Goal: Communication & Community: Answer question/provide support

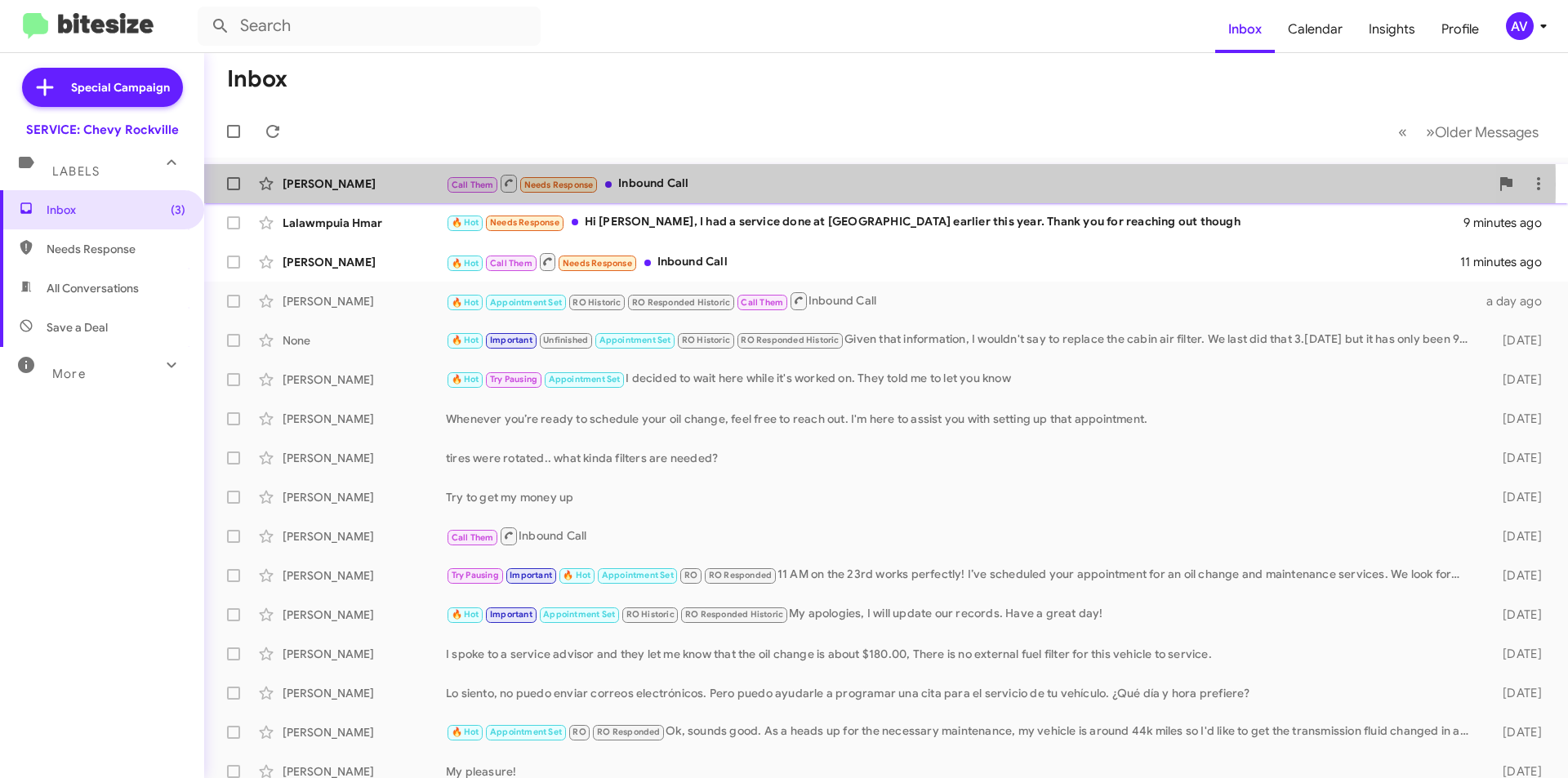
click at [696, 185] on div "Call Them Needs Response Inbound Call" at bounding box center [968, 183] width 1044 height 20
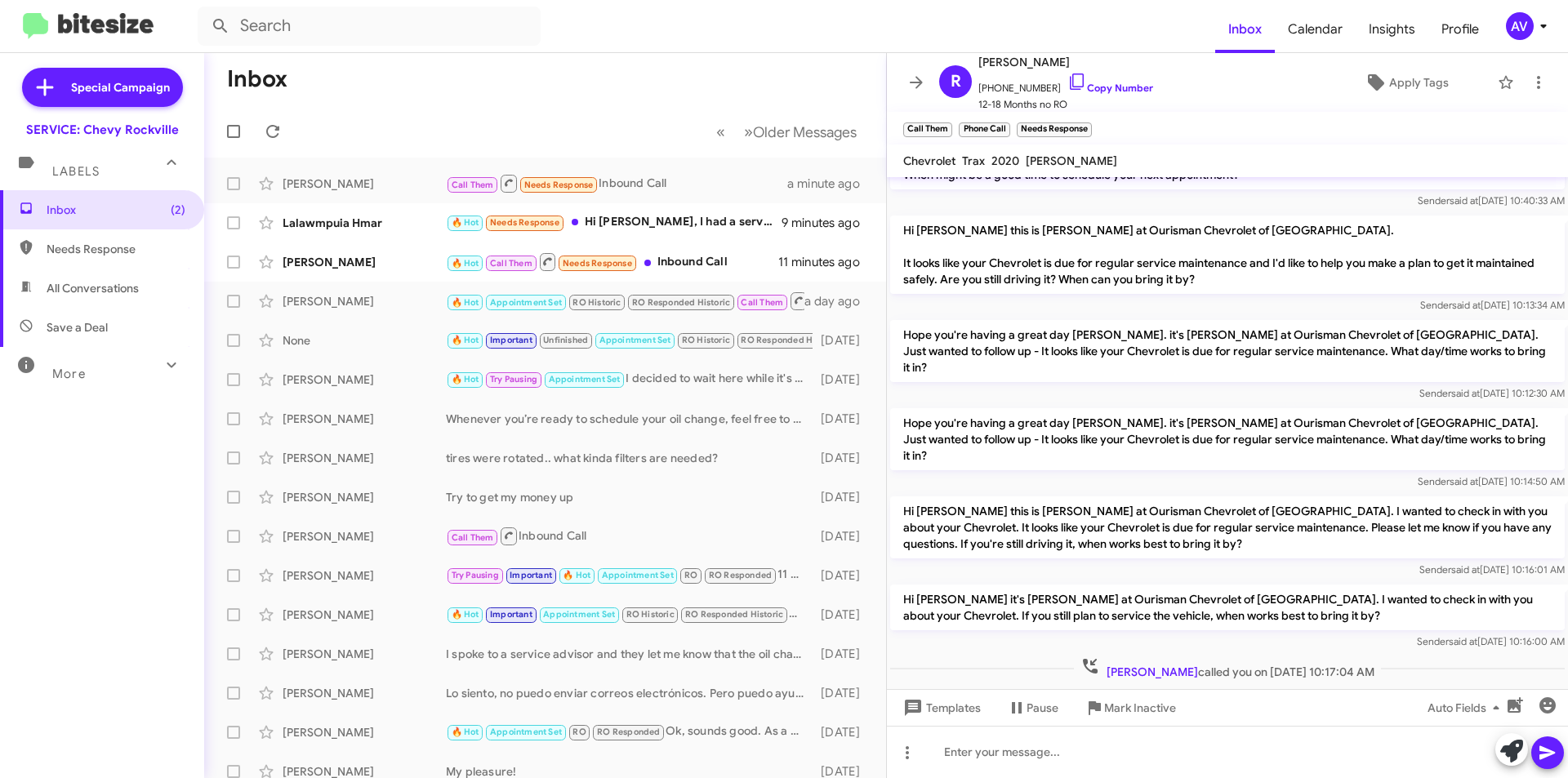
scroll to position [1406, 0]
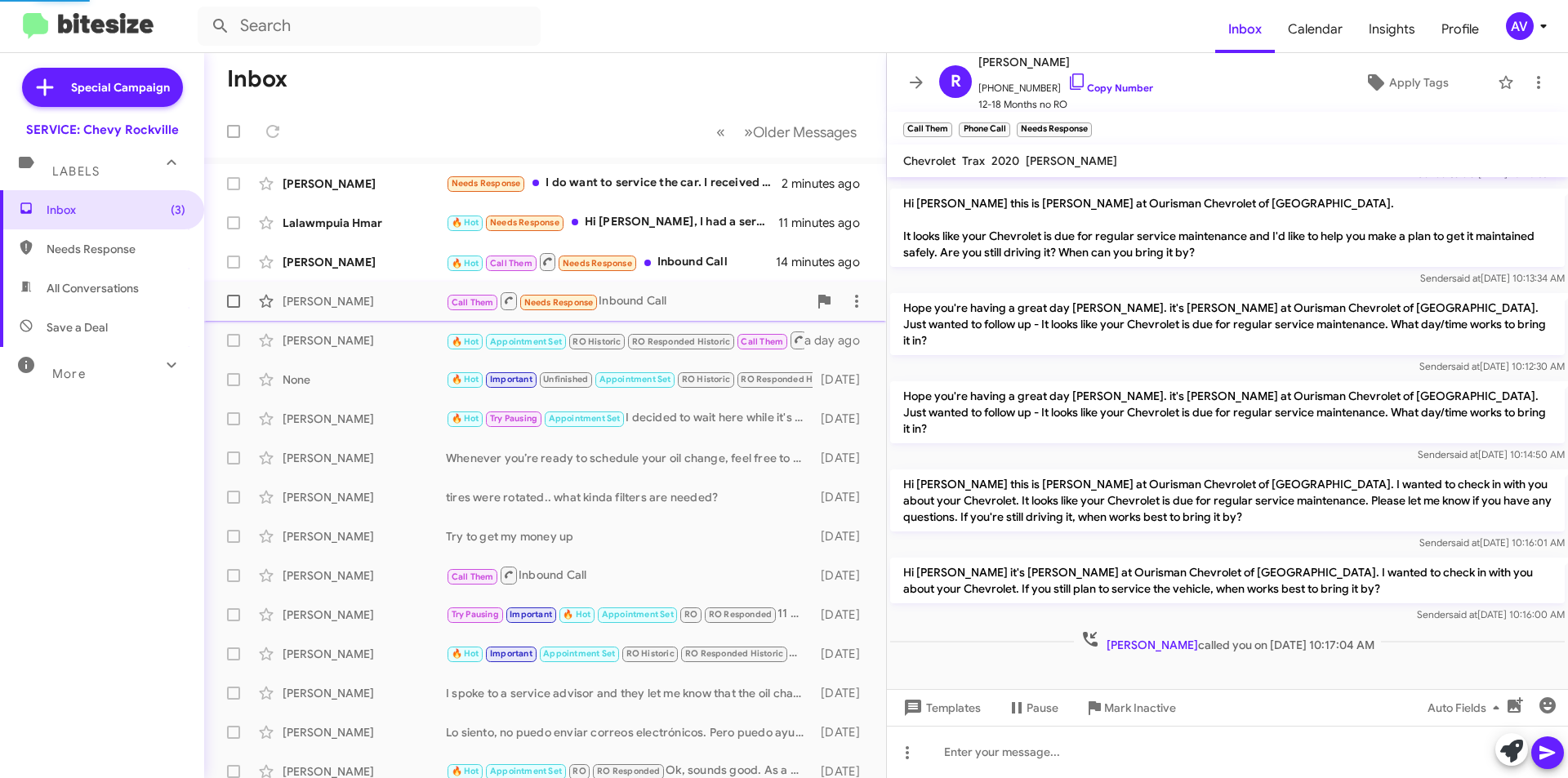
click at [687, 284] on span "Ruth Villalta Call Them Needs Response Inbound Call 4 minutes ago" at bounding box center [545, 301] width 682 height 39
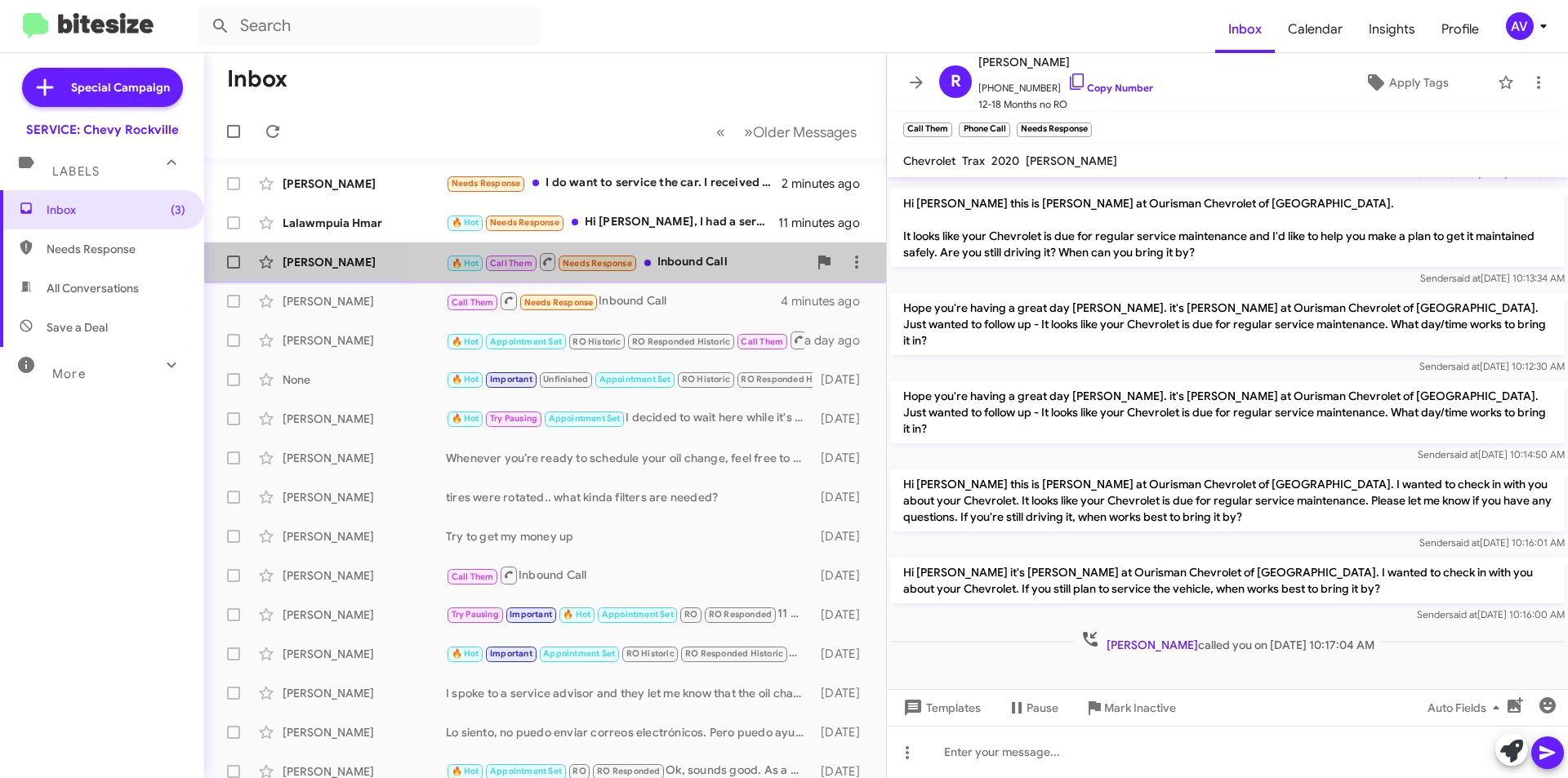
click at [677, 271] on div "🔥 Hot Call Them Needs Response Inbound Call" at bounding box center [627, 261] width 362 height 20
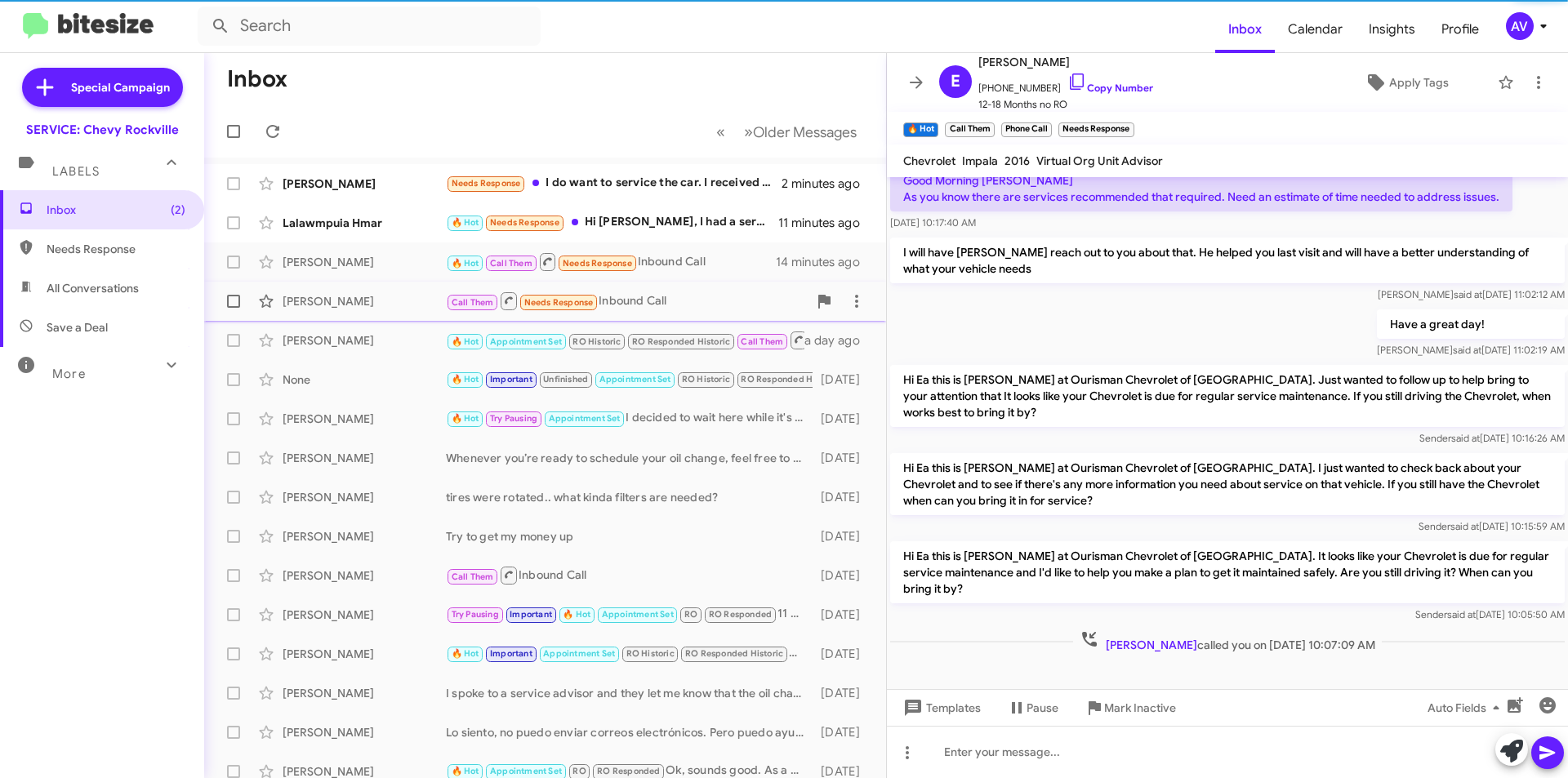
scroll to position [119, 0]
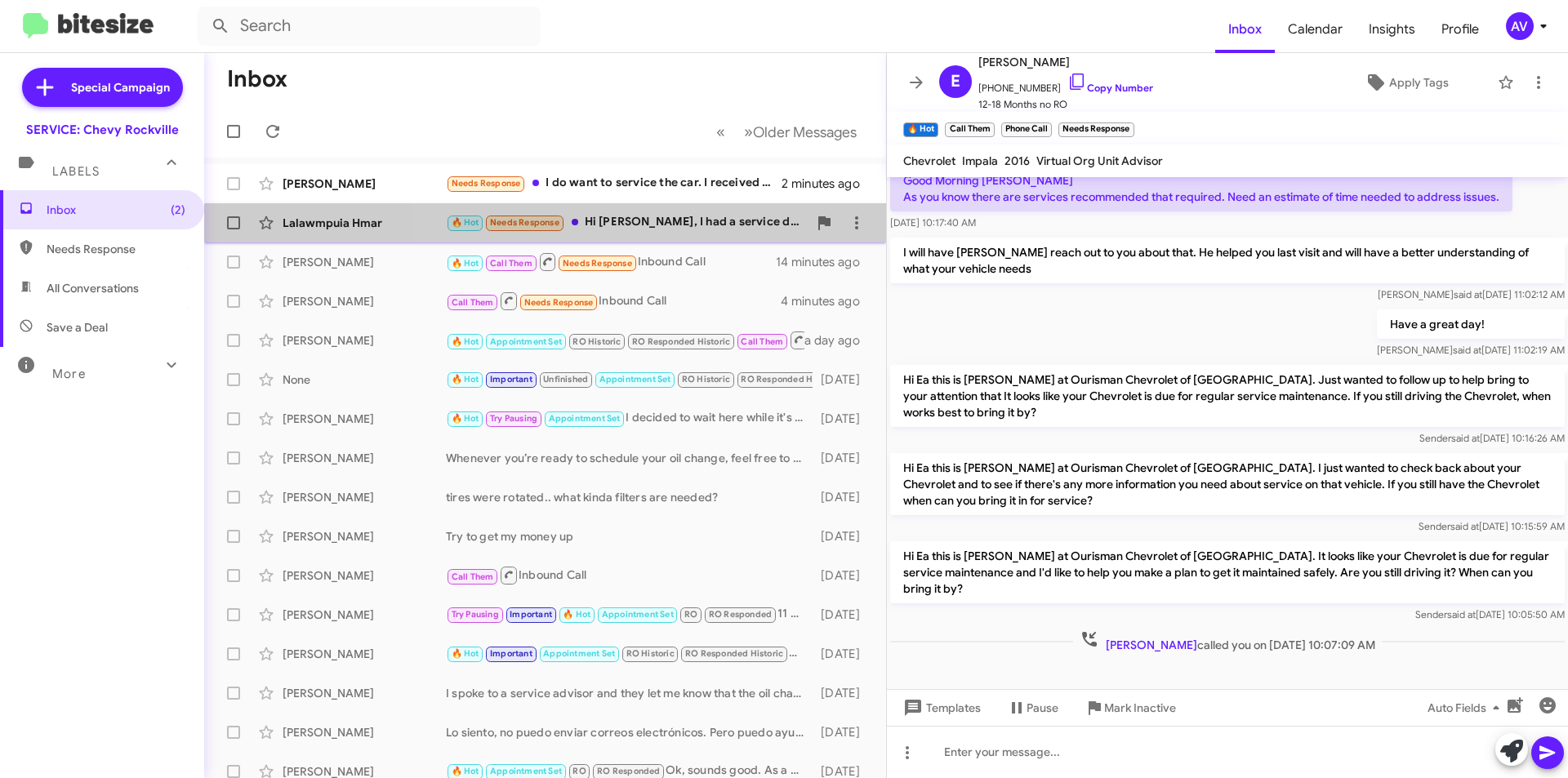
click at [696, 232] on div "🔥 Hot Needs Response Hi Sammy, I had a service done at Frederick earlier this y…" at bounding box center [627, 222] width 362 height 19
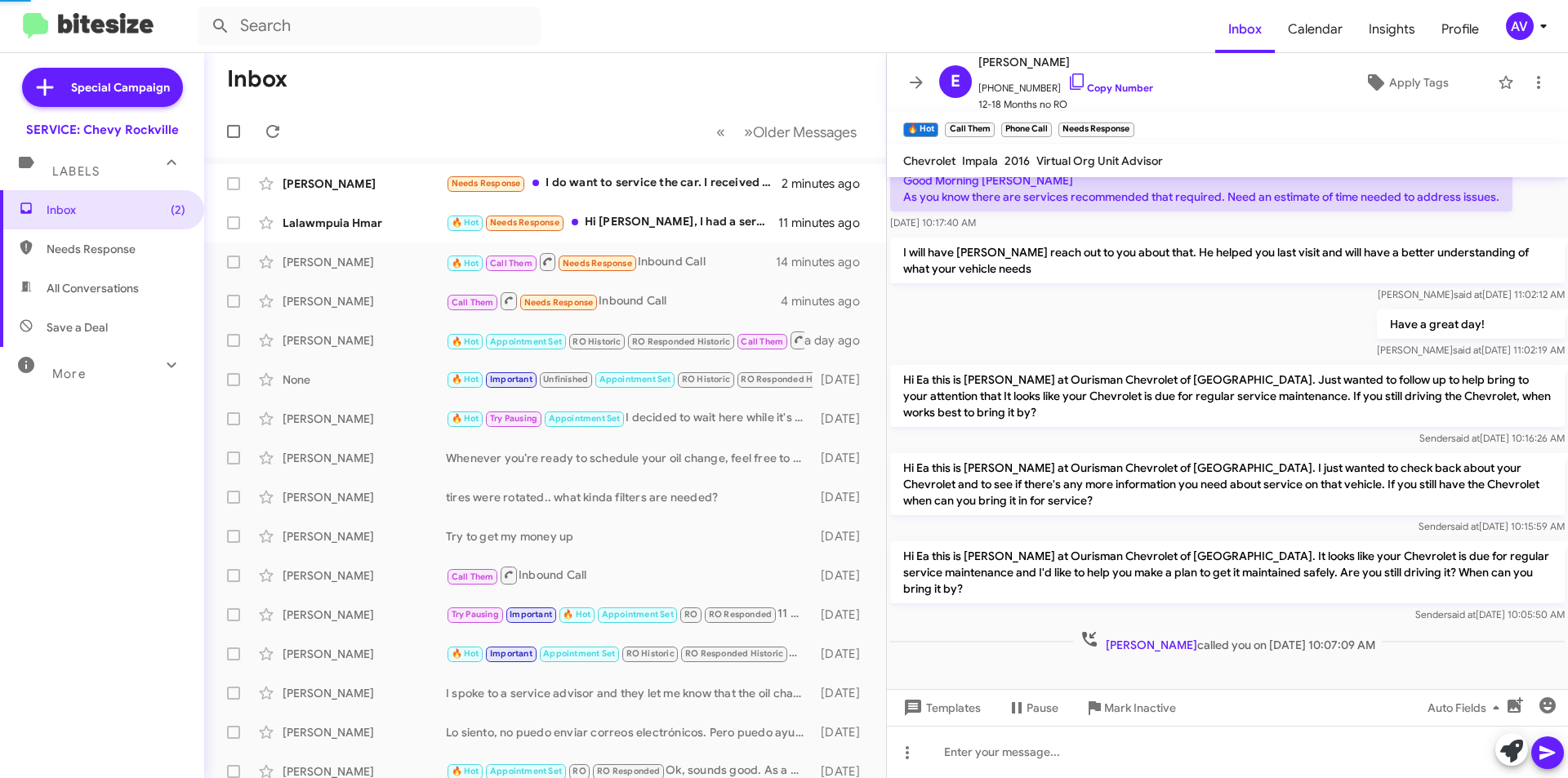
scroll to position [361, 0]
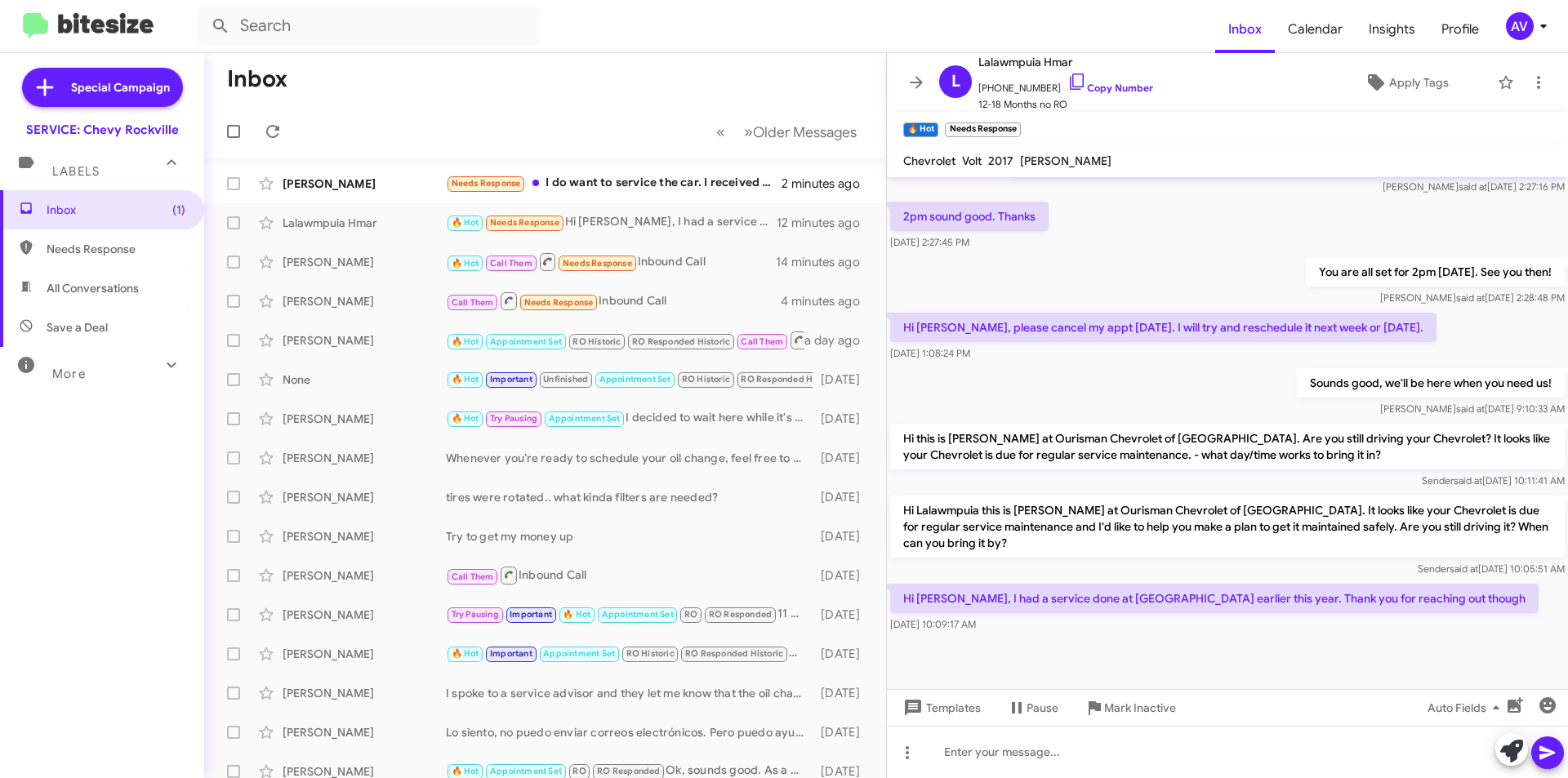
click at [1499, 746] on button at bounding box center [1511, 750] width 33 height 33
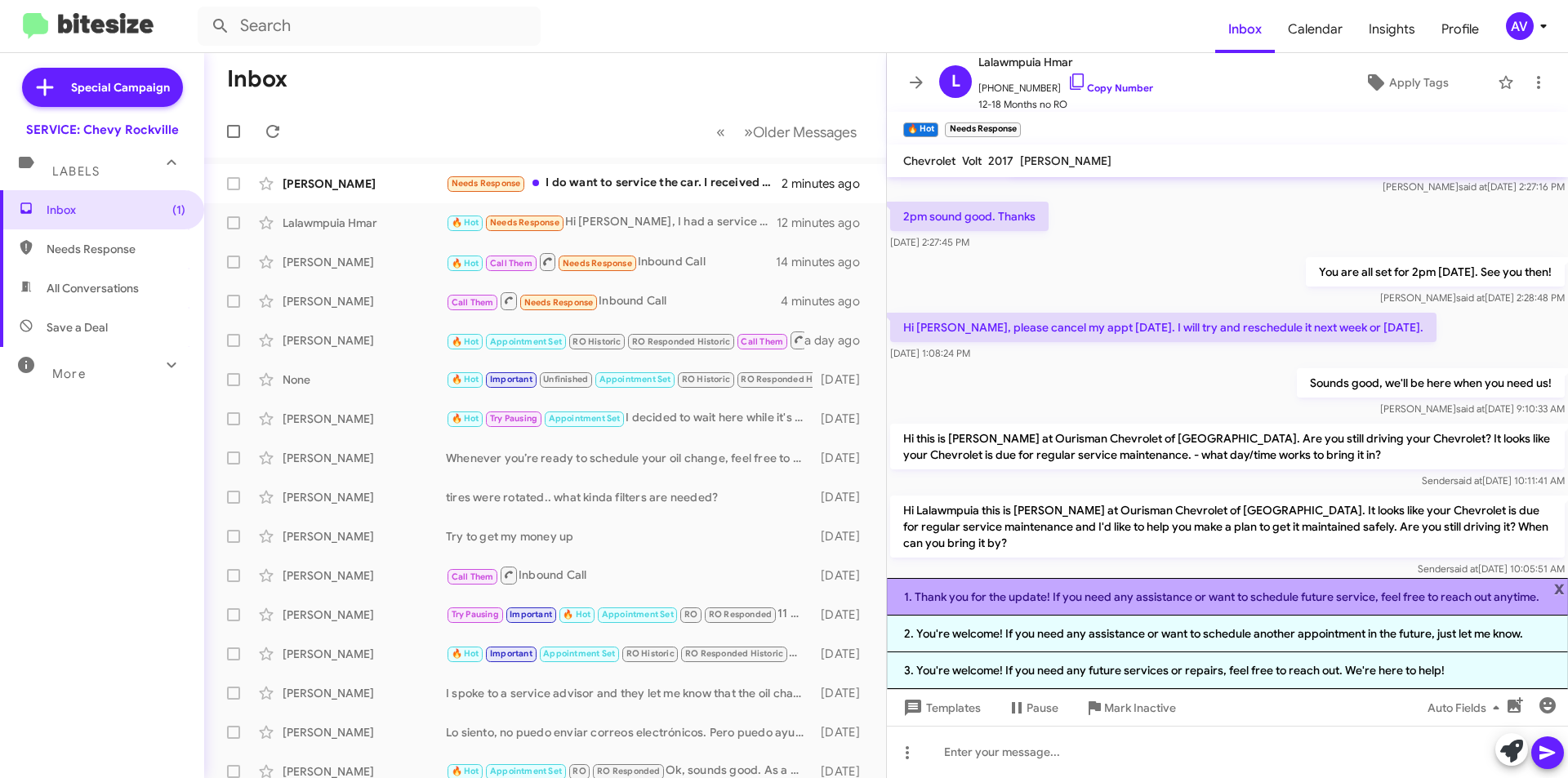
click at [997, 606] on li "1. Thank you for the update! If you need any assistance or want to schedule fut…" at bounding box center [1227, 596] width 681 height 37
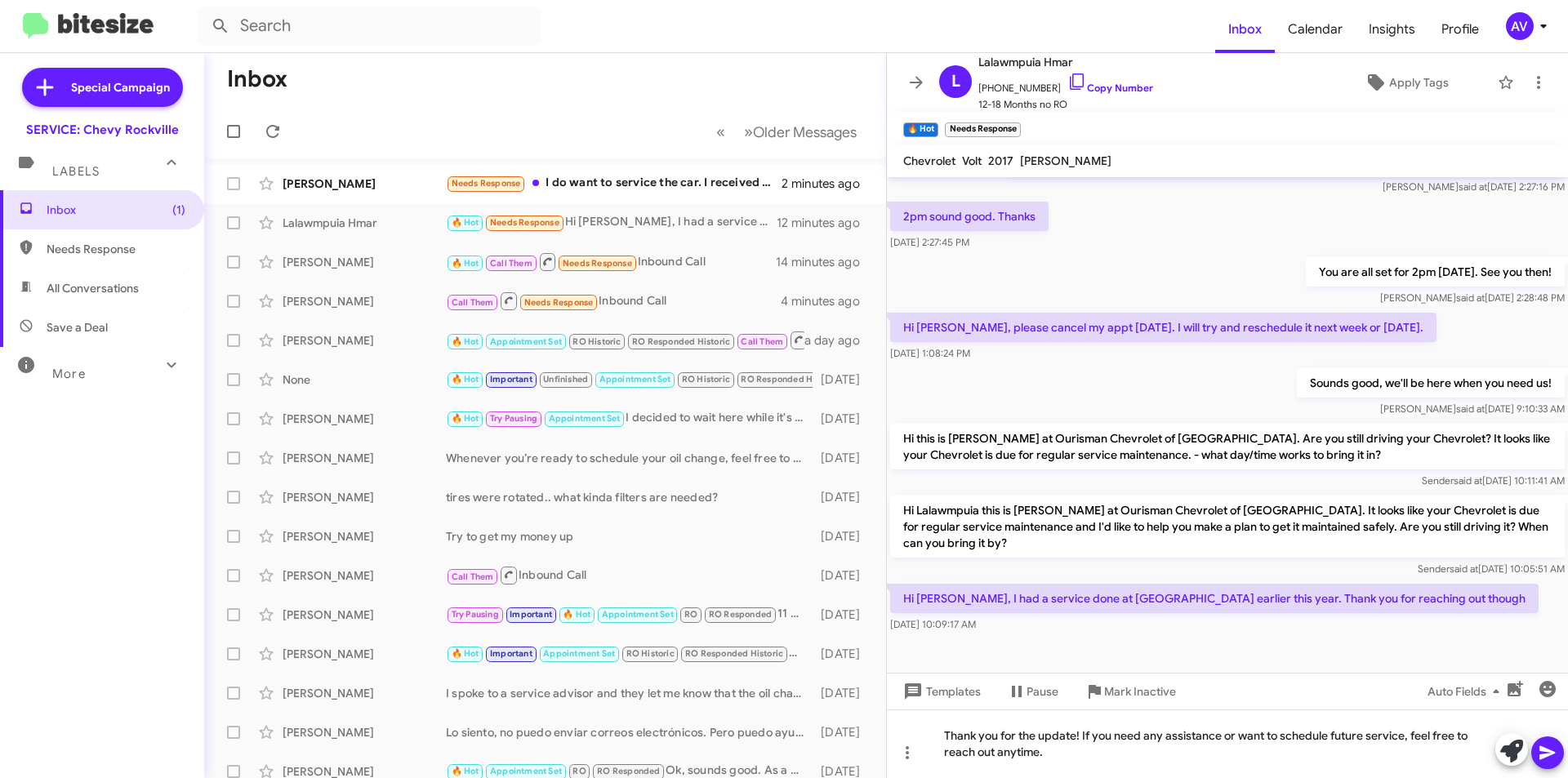
click at [1541, 745] on icon at bounding box center [1547, 752] width 19 height 19
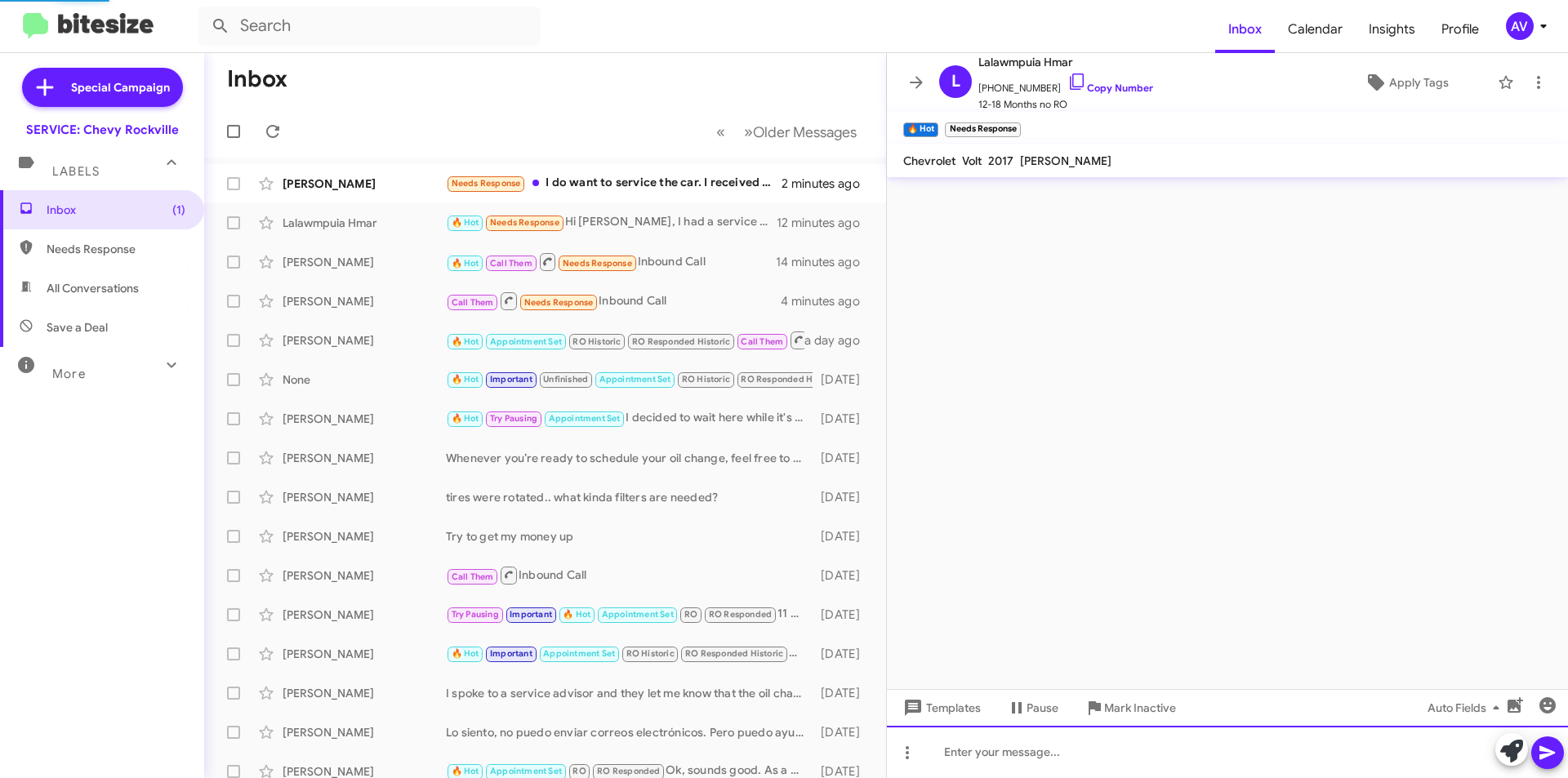
scroll to position [0, 0]
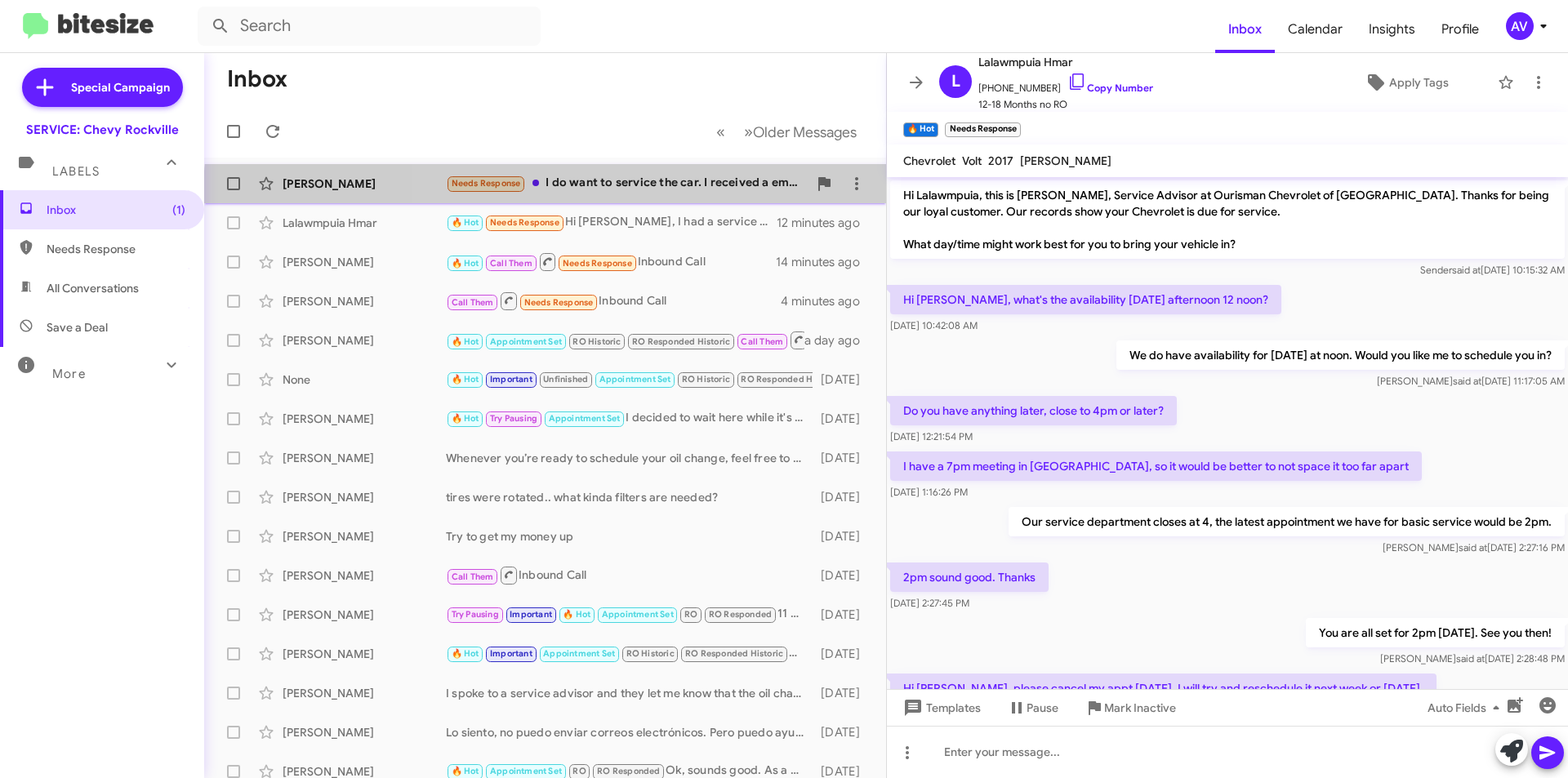
click at [677, 197] on div "Carasundia Rivers Needs Response I do want to service the car. I received a ema…" at bounding box center [545, 184] width 656 height 33
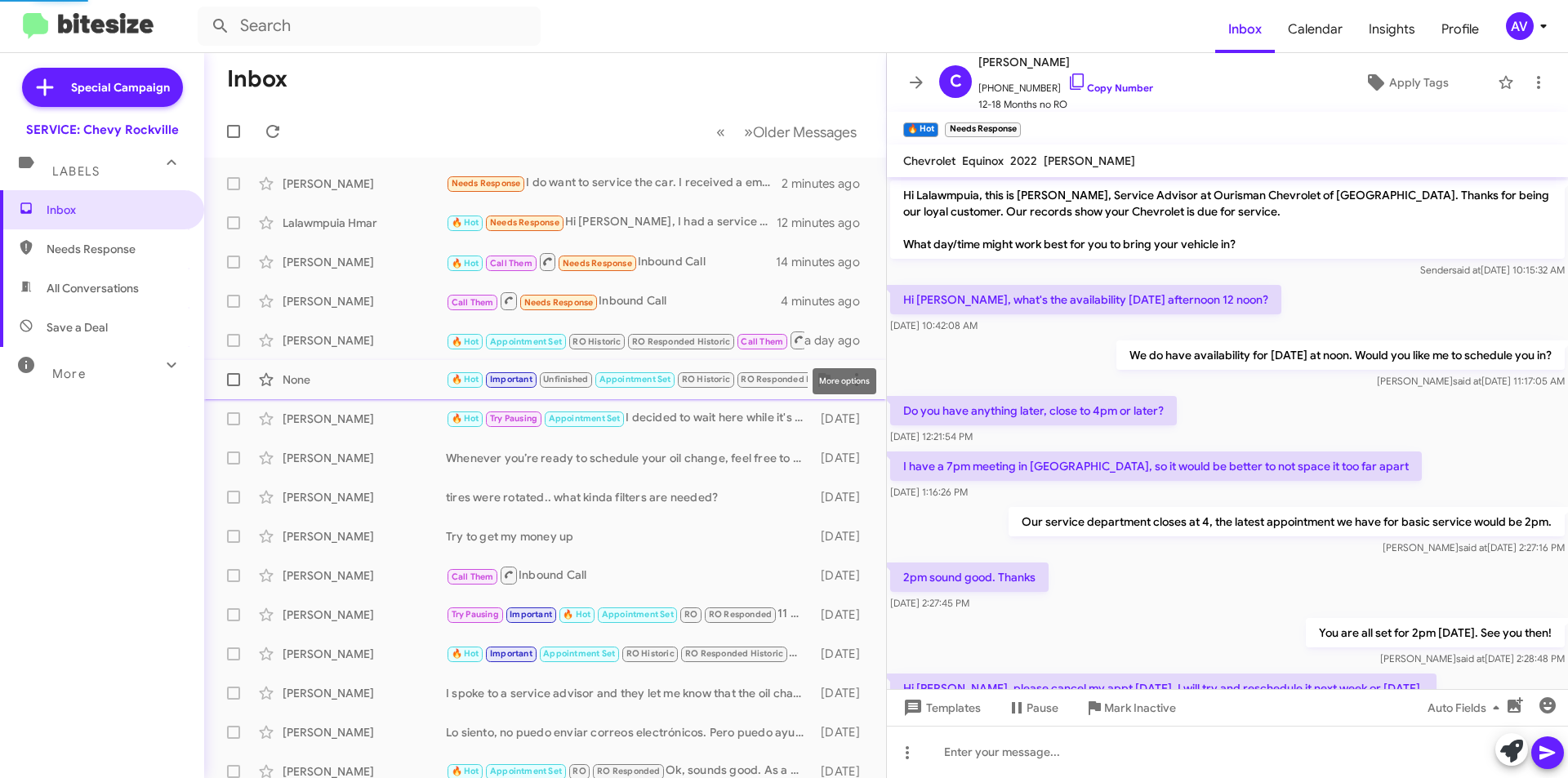
scroll to position [74, 0]
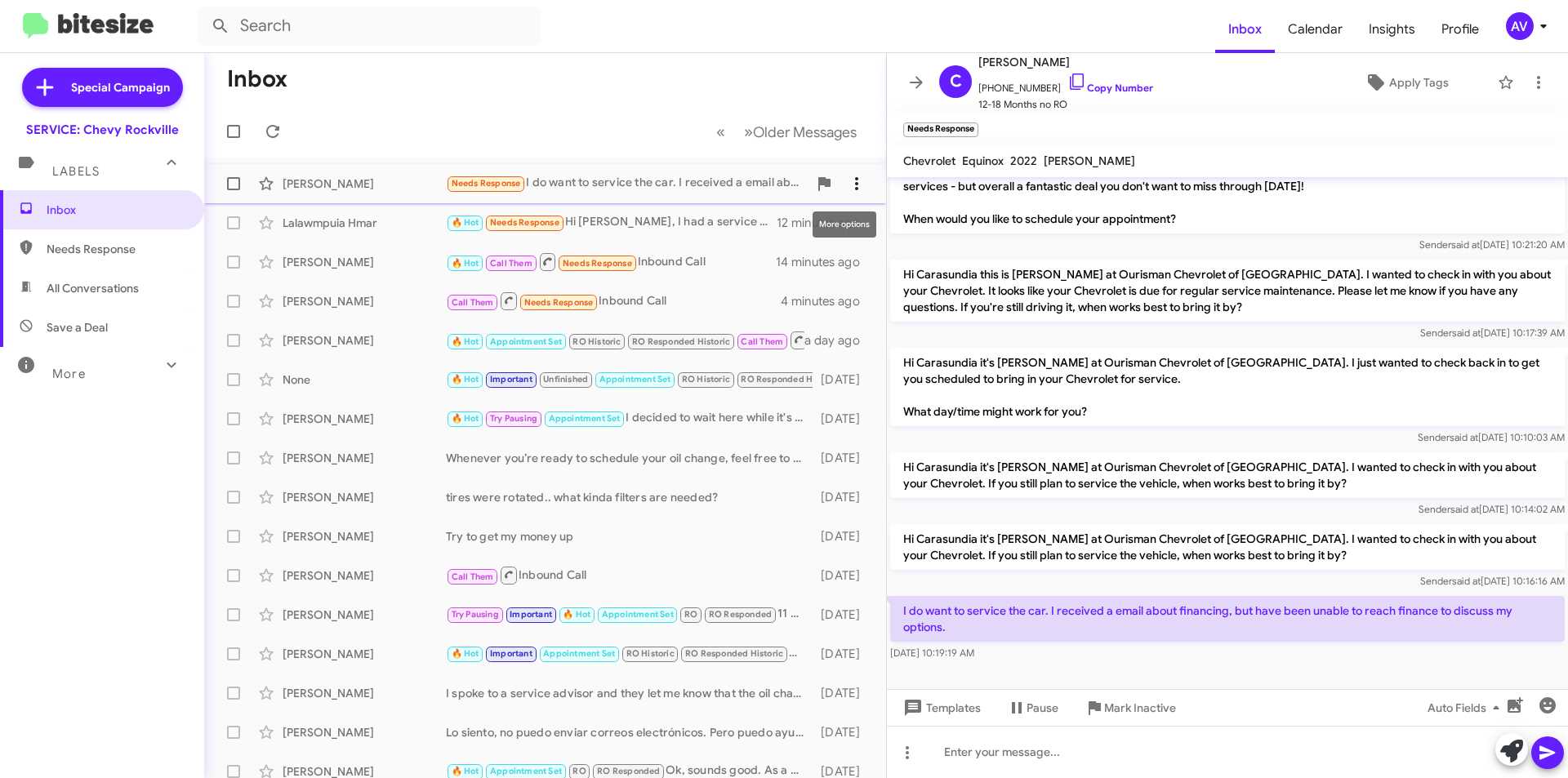
click at [847, 185] on icon at bounding box center [856, 183] width 19 height 19
click at [1517, 758] on div at bounding box center [784, 389] width 1568 height 778
click at [1514, 751] on icon at bounding box center [1511, 751] width 23 height 23
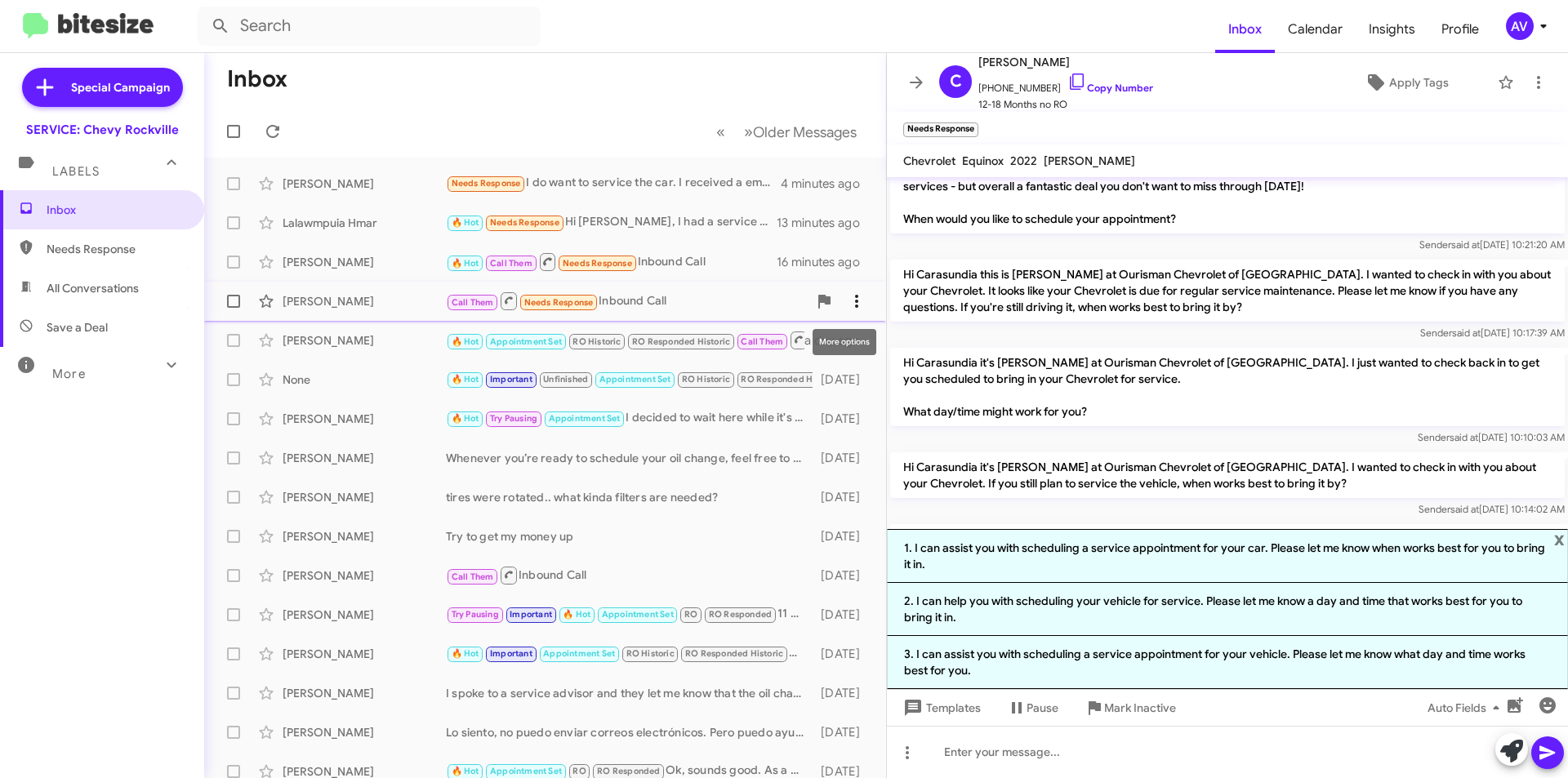
click at [850, 302] on icon at bounding box center [856, 301] width 19 height 19
click at [785, 385] on span "[PERSON_NAME] as responded" at bounding box center [763, 382] width 167 height 39
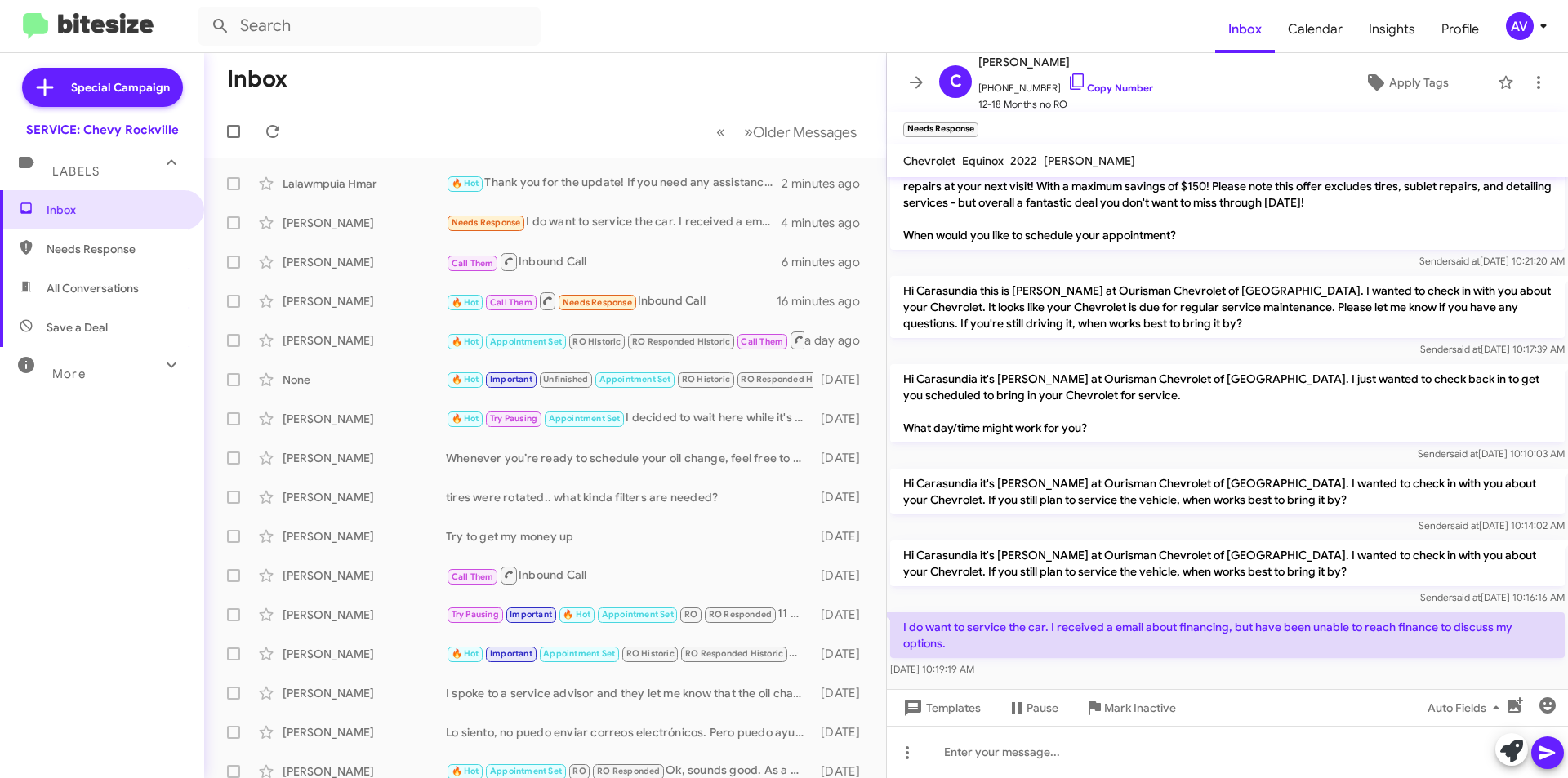
scroll to position [74, 0]
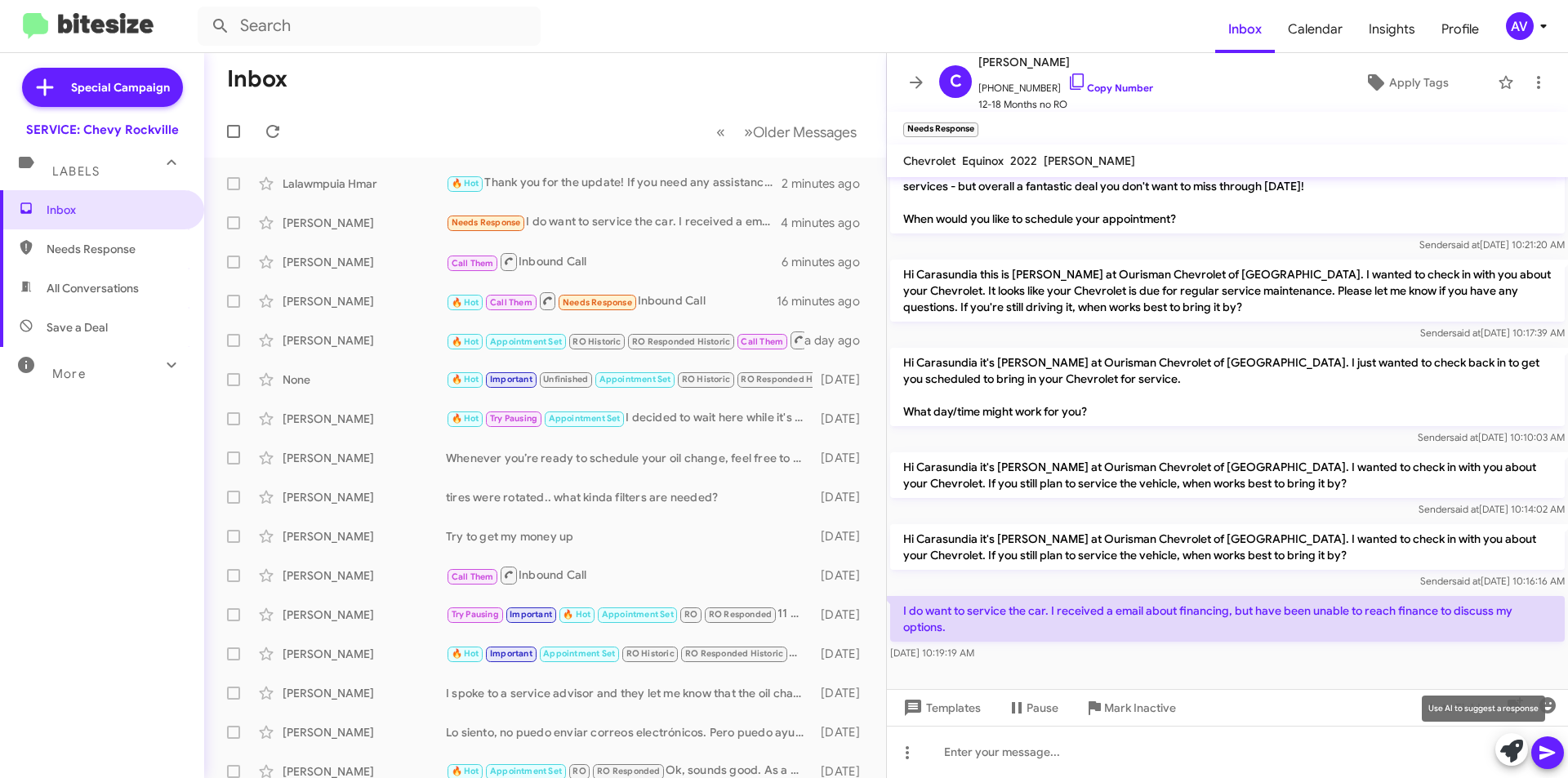
click at [1502, 756] on icon at bounding box center [1511, 751] width 23 height 23
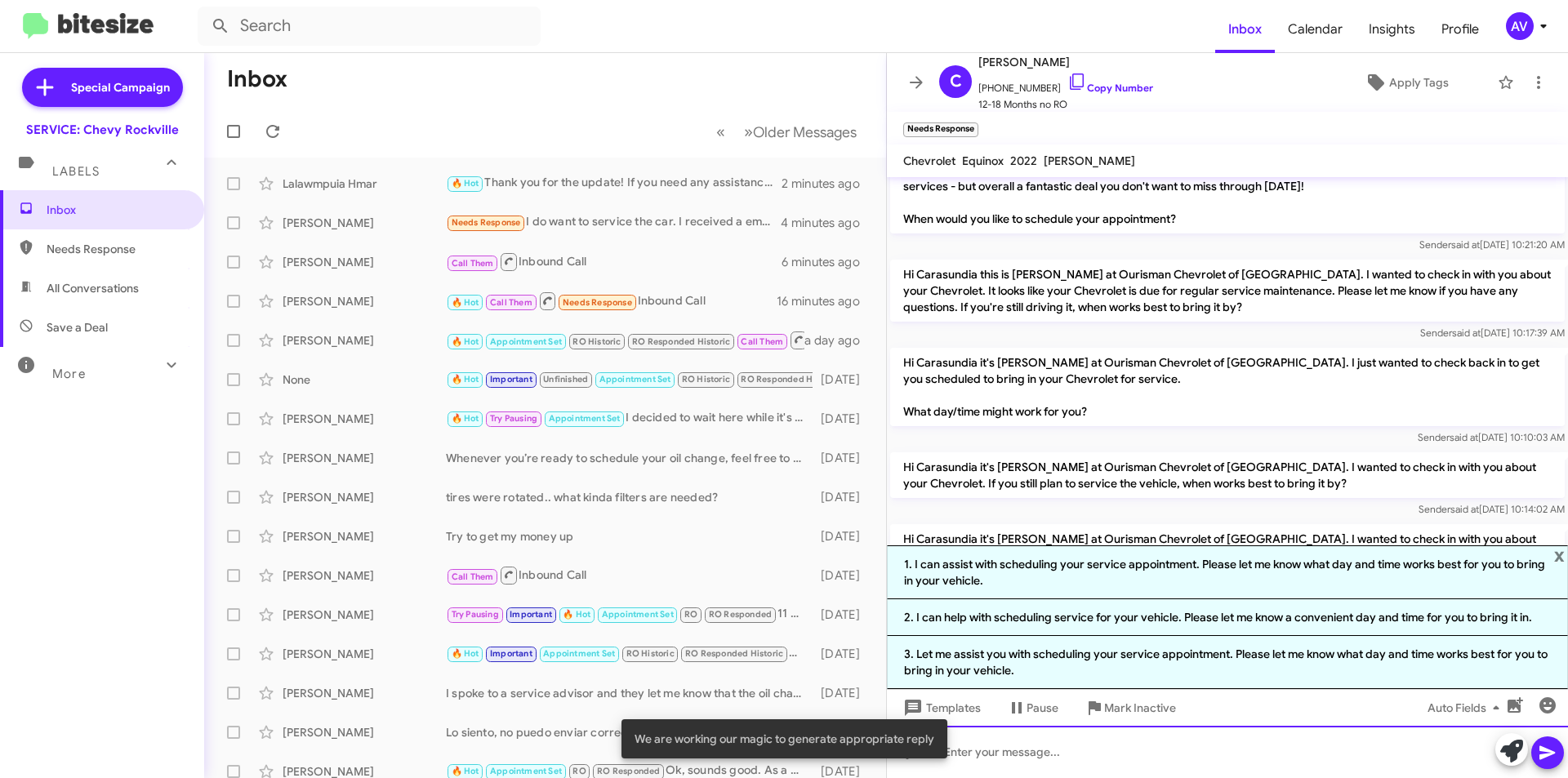
click at [1241, 753] on div at bounding box center [1227, 751] width 681 height 52
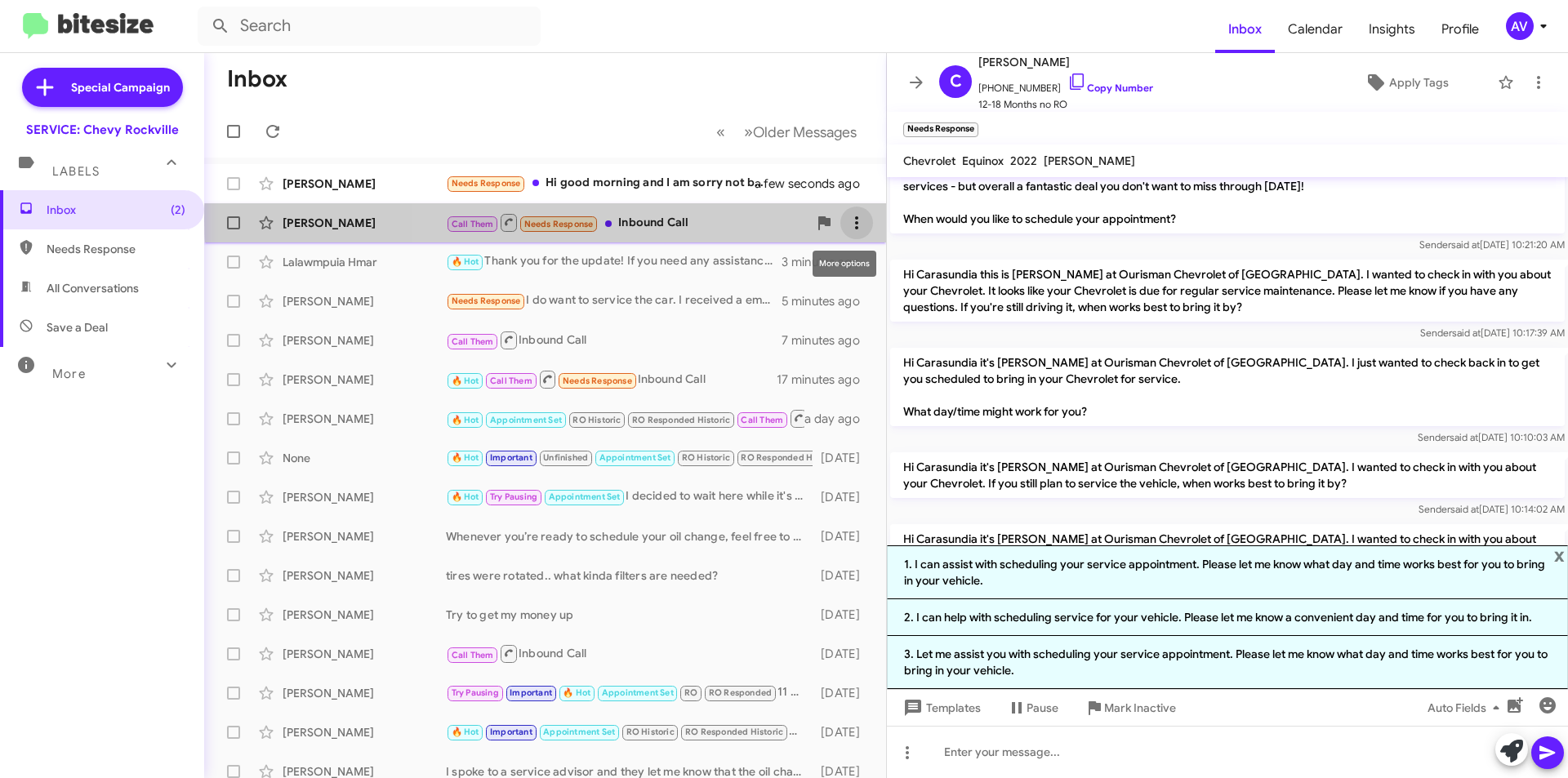
click at [847, 220] on icon at bounding box center [856, 222] width 19 height 19
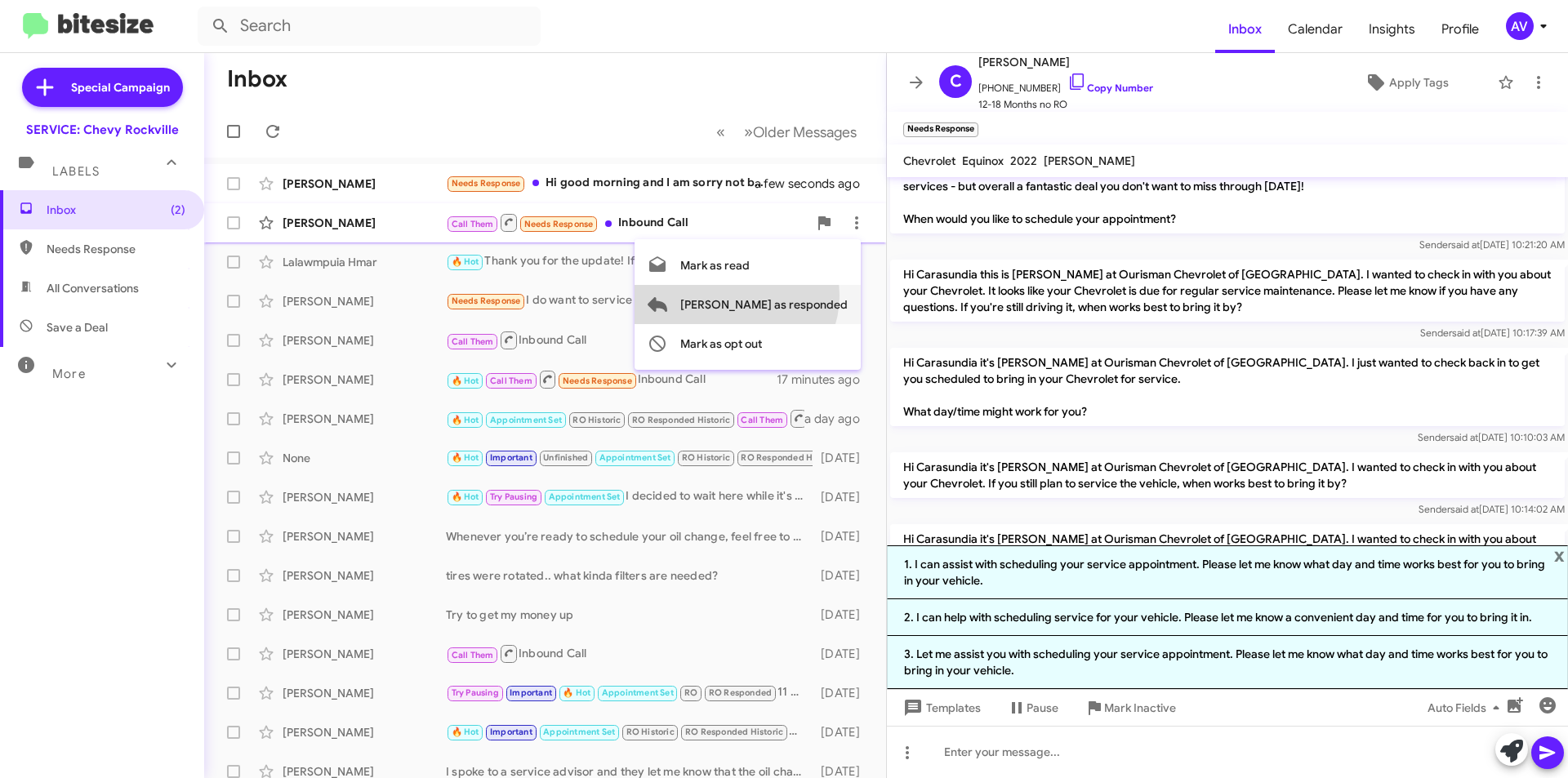
click at [801, 295] on span "Mark as responded" at bounding box center [763, 304] width 167 height 39
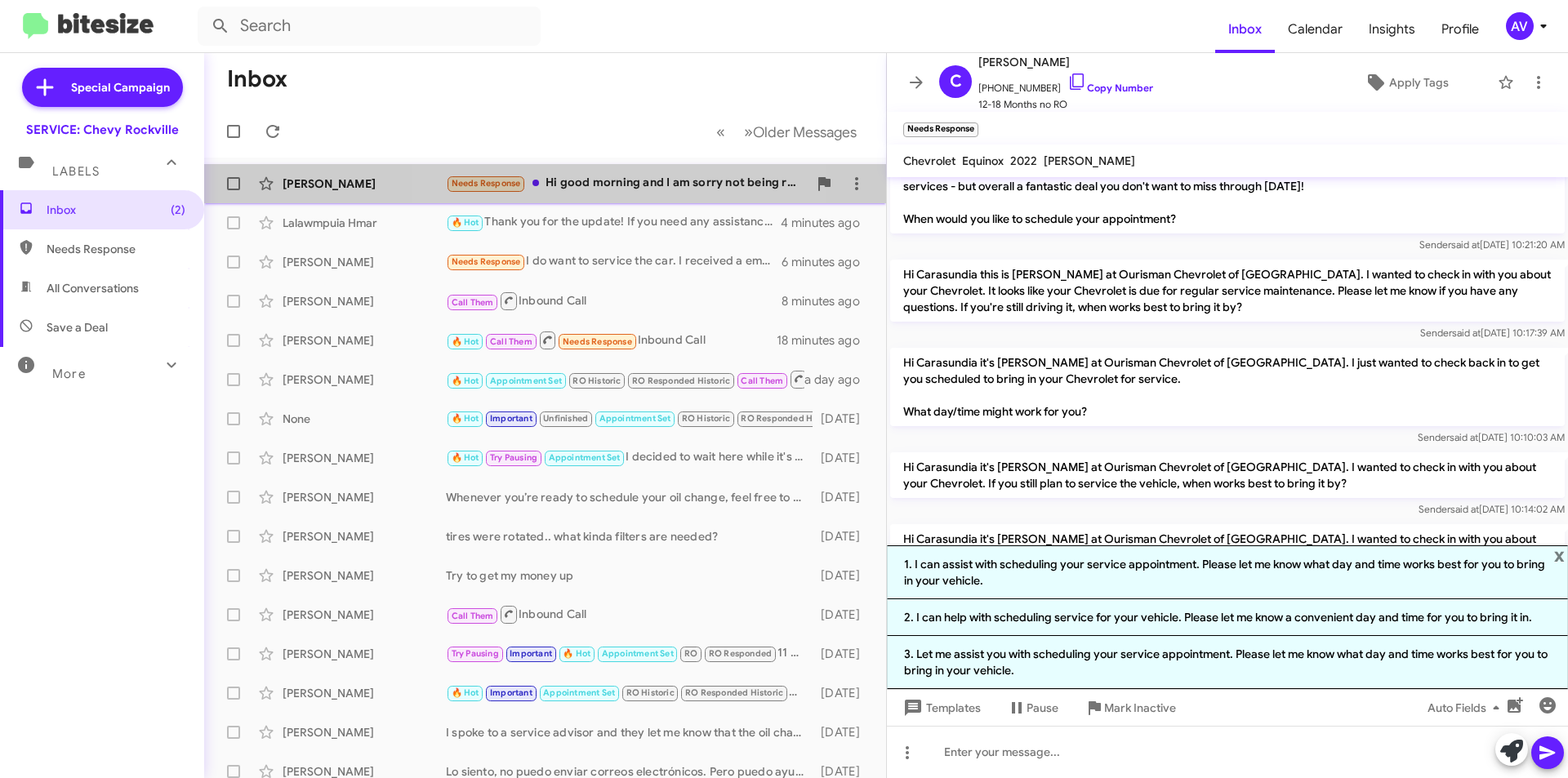
click at [564, 185] on div "Needs Response Hi good morning and I am sorry not being responding your message…" at bounding box center [627, 183] width 362 height 19
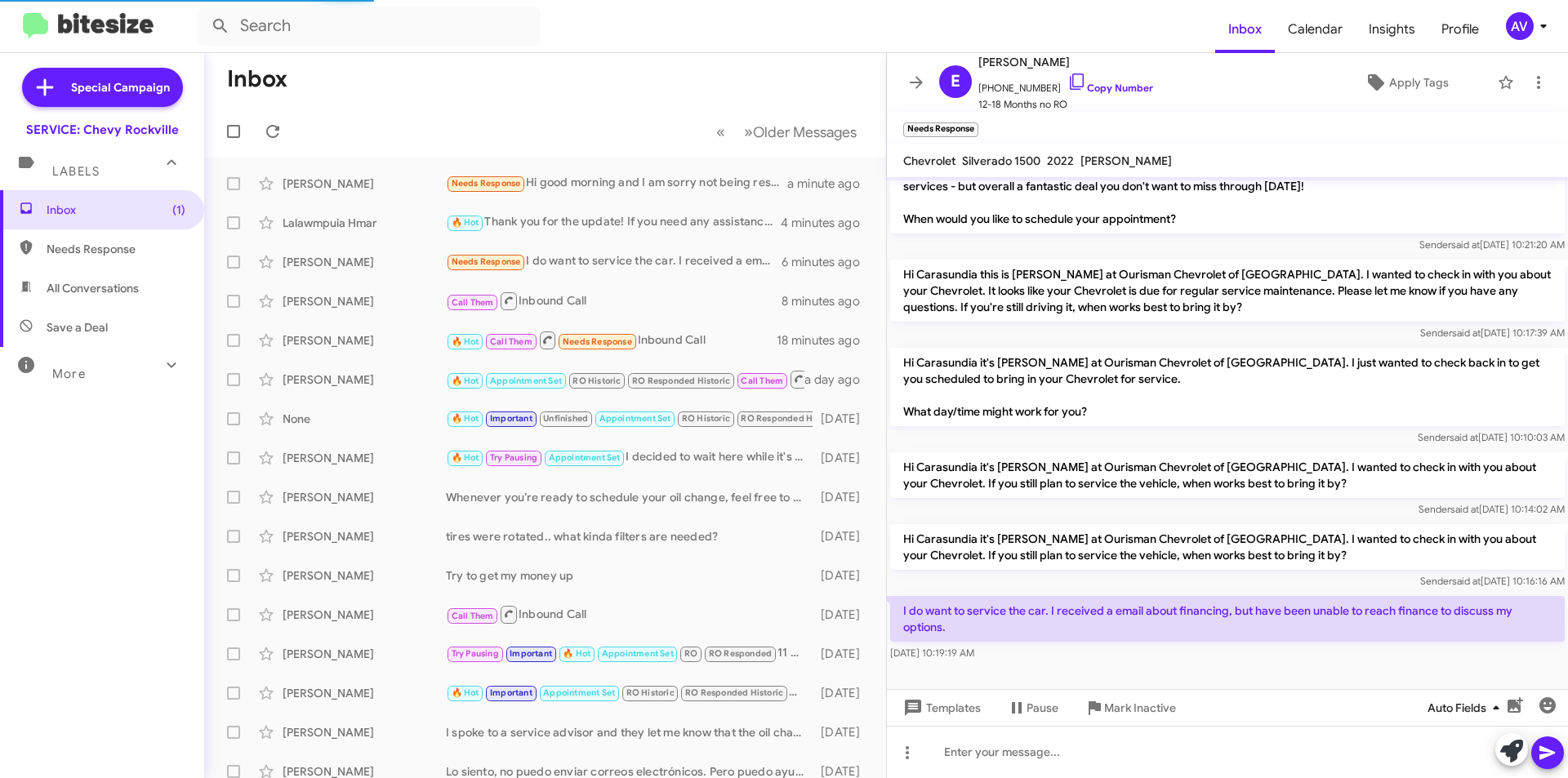
scroll to position [1497, 0]
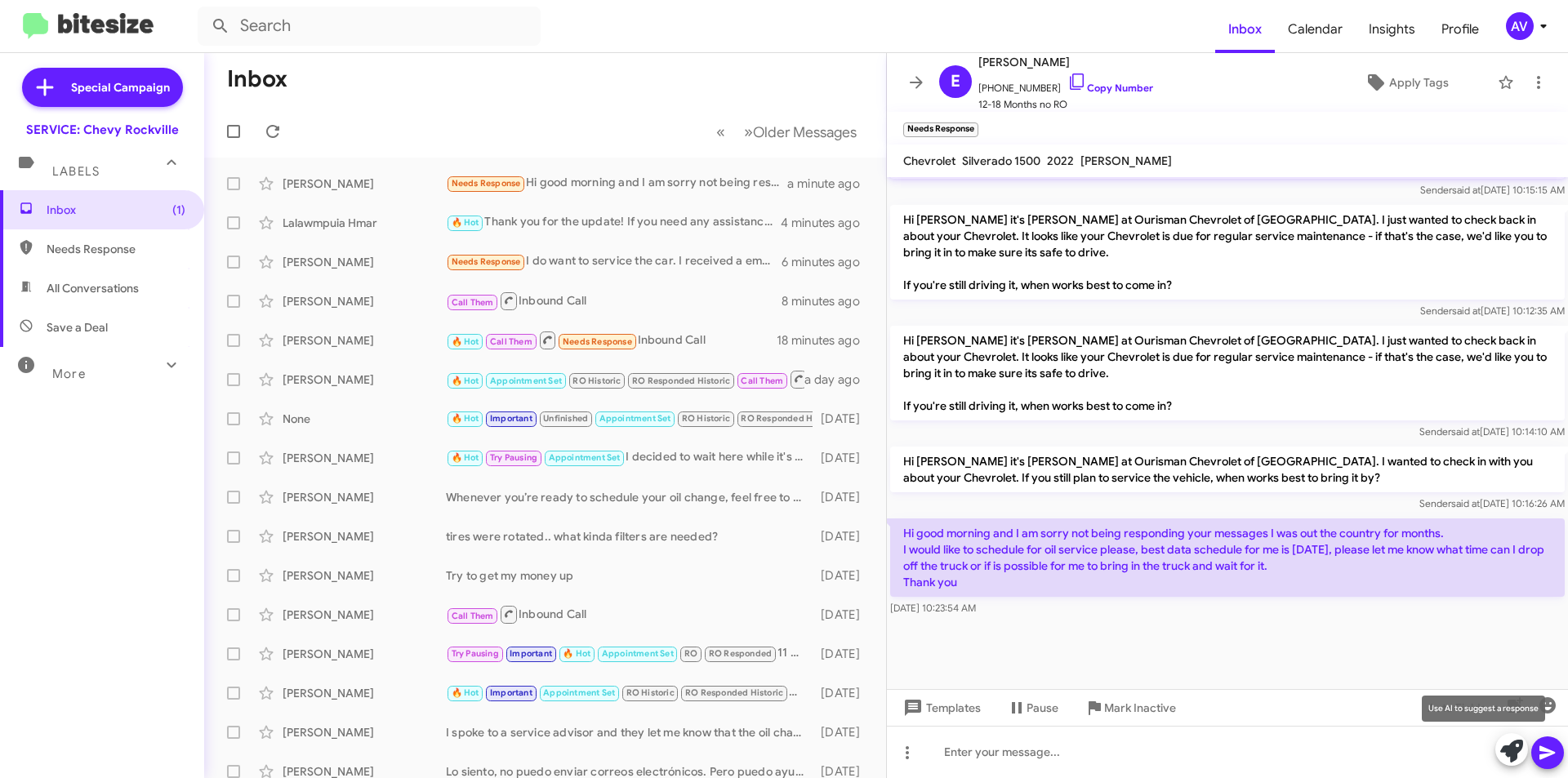
click at [1499, 751] on button at bounding box center [1511, 750] width 33 height 33
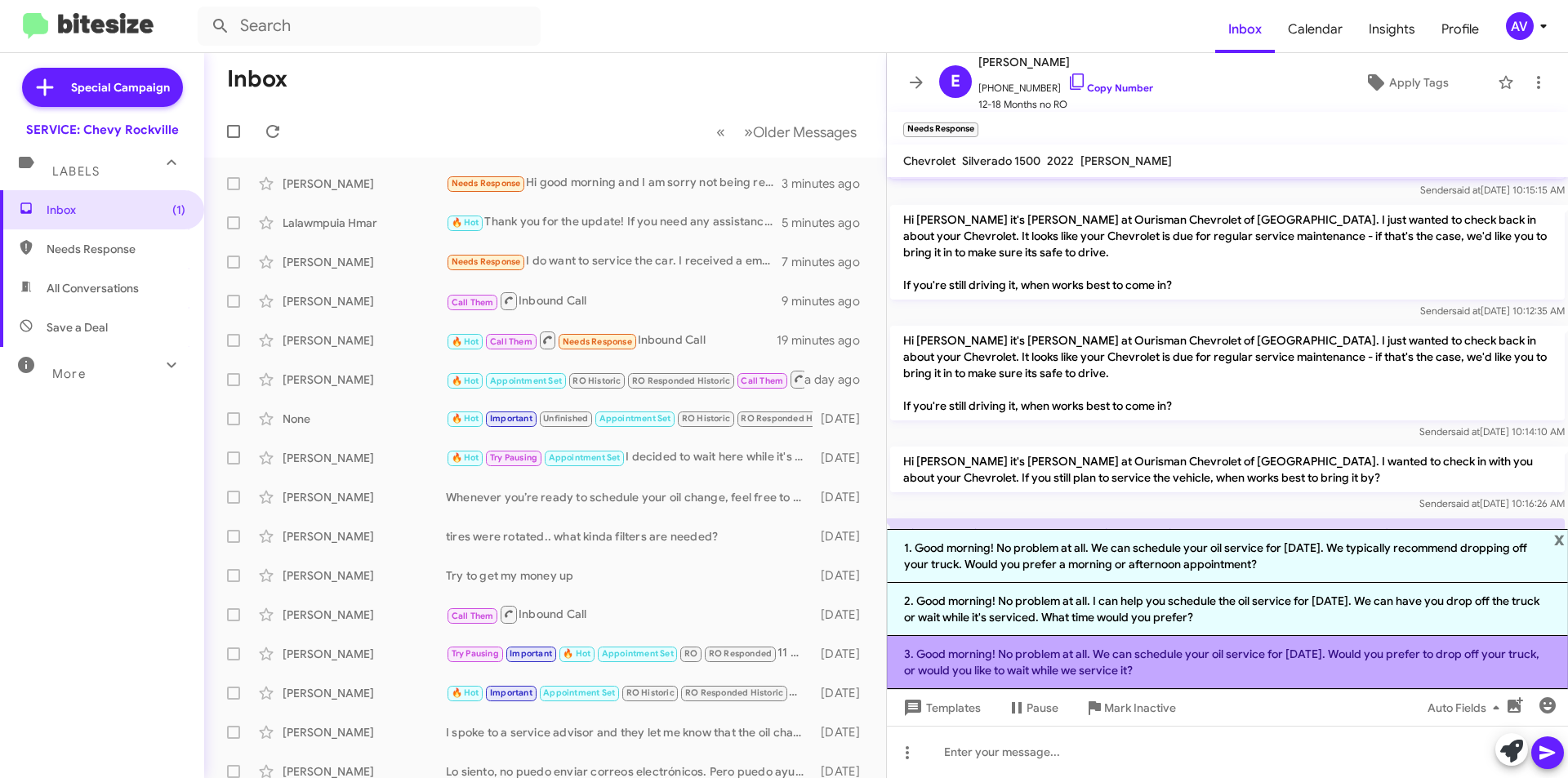
click at [993, 667] on li "3. Good morning! No problem at all. We can schedule your oil service for Septem…" at bounding box center [1227, 663] width 681 height 53
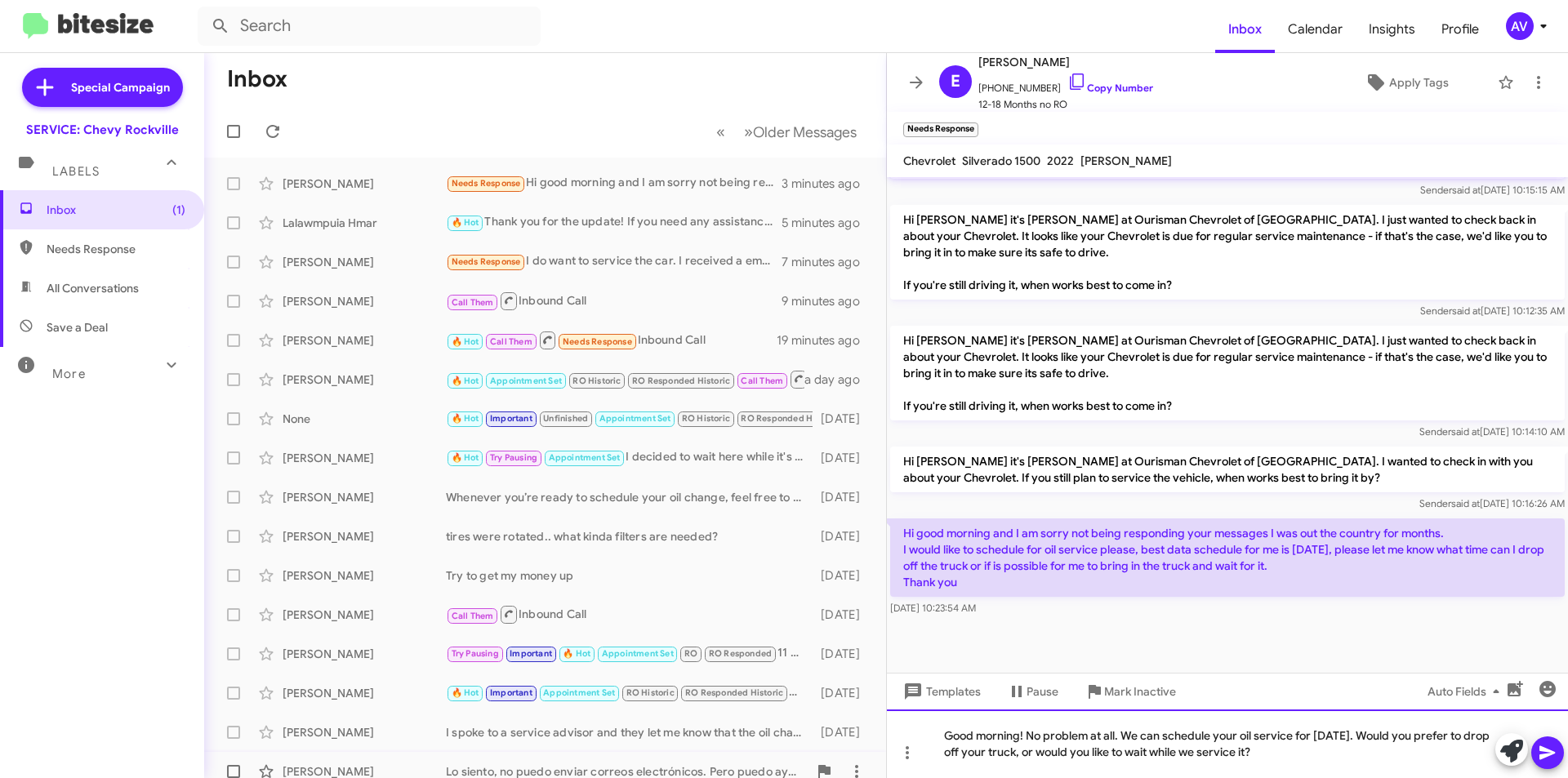
drag, startPoint x: 1344, startPoint y: 751, endPoint x: 525, endPoint y: 762, distance: 819.1
click at [525, 762] on div "Inbox « Previous » Next Older Messages Elias Hernandez Needs Response Hi good m…" at bounding box center [886, 415] width 1364 height 725
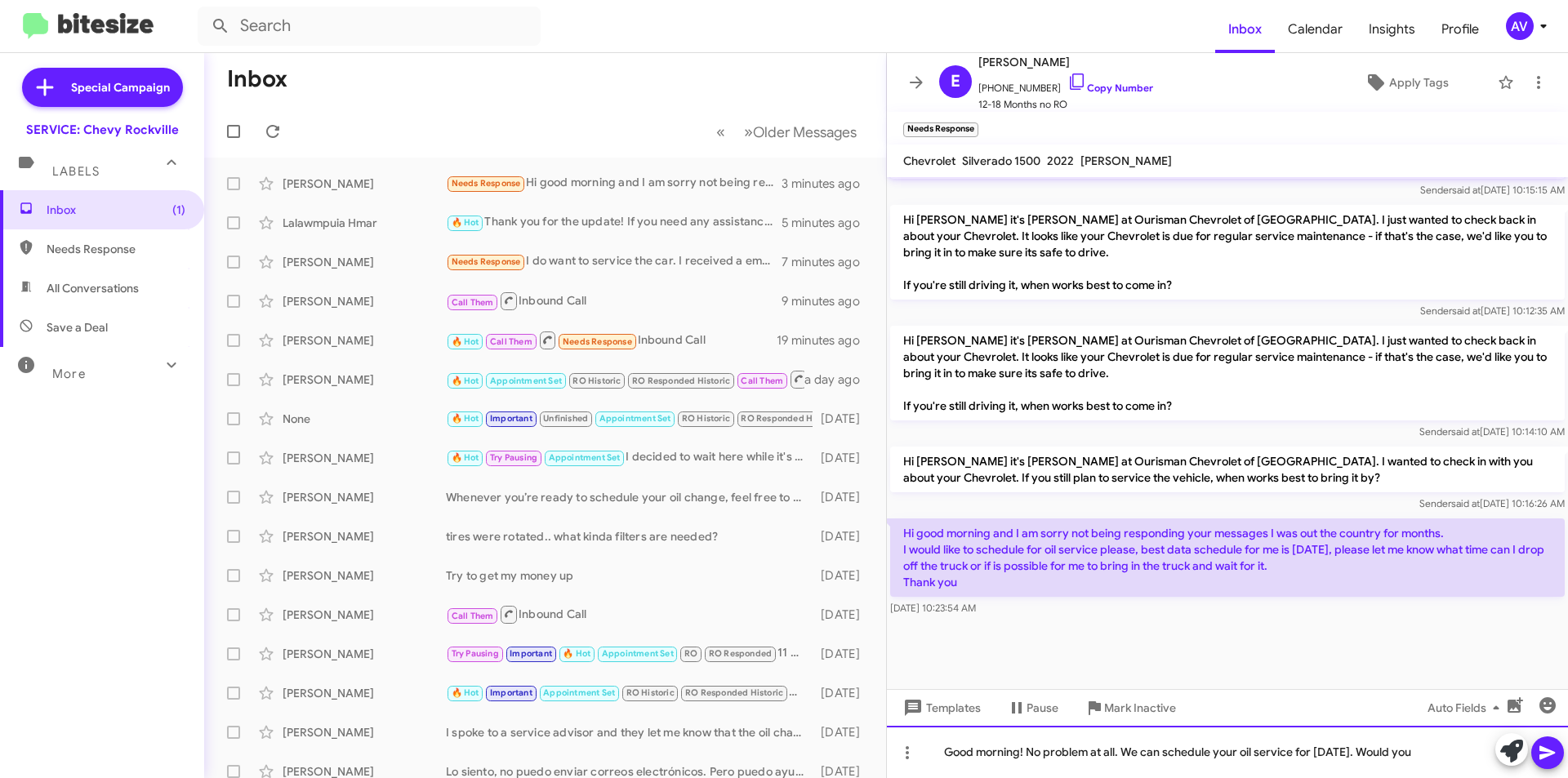
drag, startPoint x: 1465, startPoint y: 754, endPoint x: 781, endPoint y: 806, distance: 686.0
click at [781, 777] on html "Inbox Calendar Insights Profile AV Special Campaign SERVICE: Chevy Rockville La…" at bounding box center [784, 389] width 1568 height 778
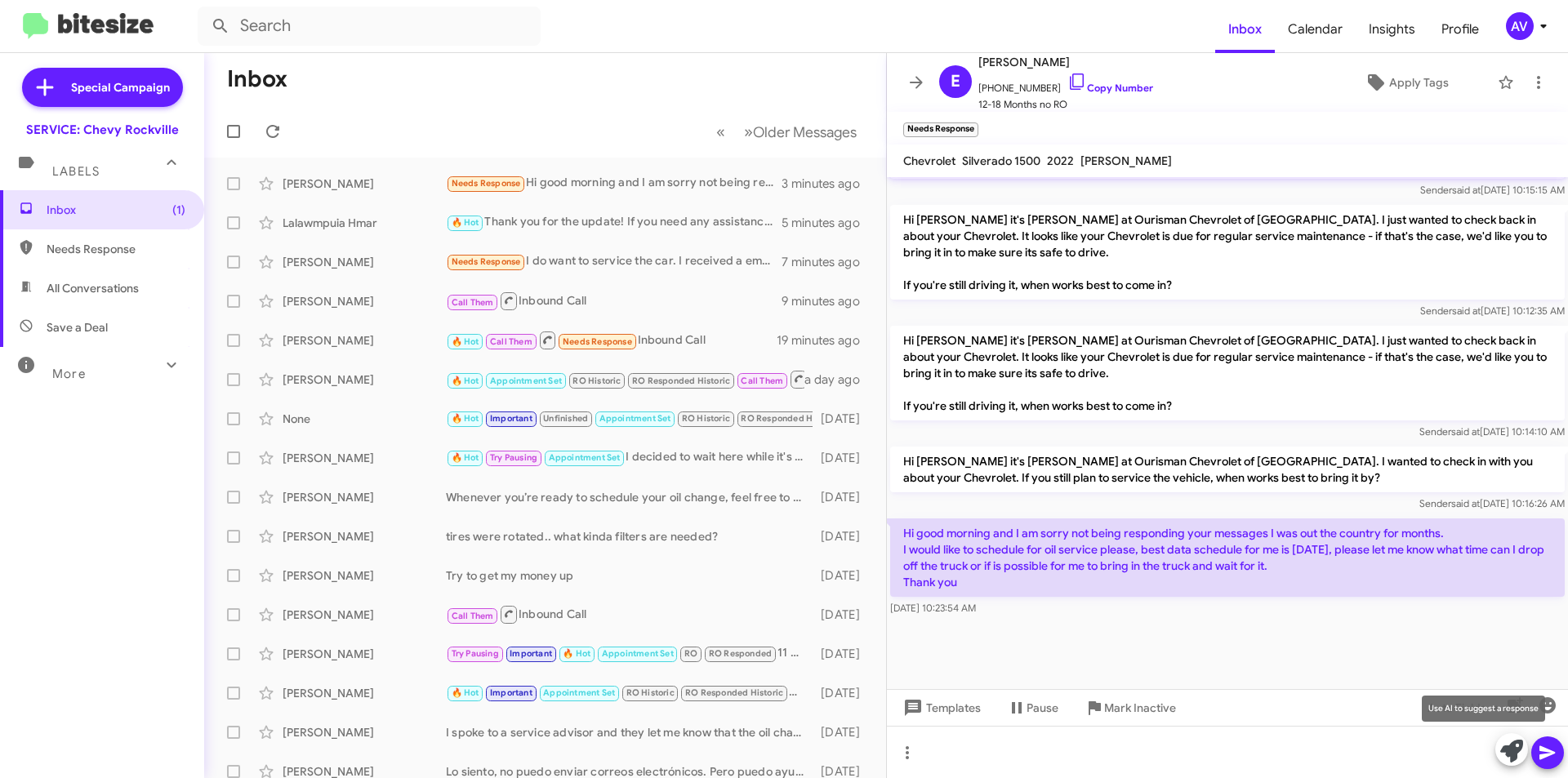
click at [1510, 762] on icon at bounding box center [1511, 751] width 23 height 23
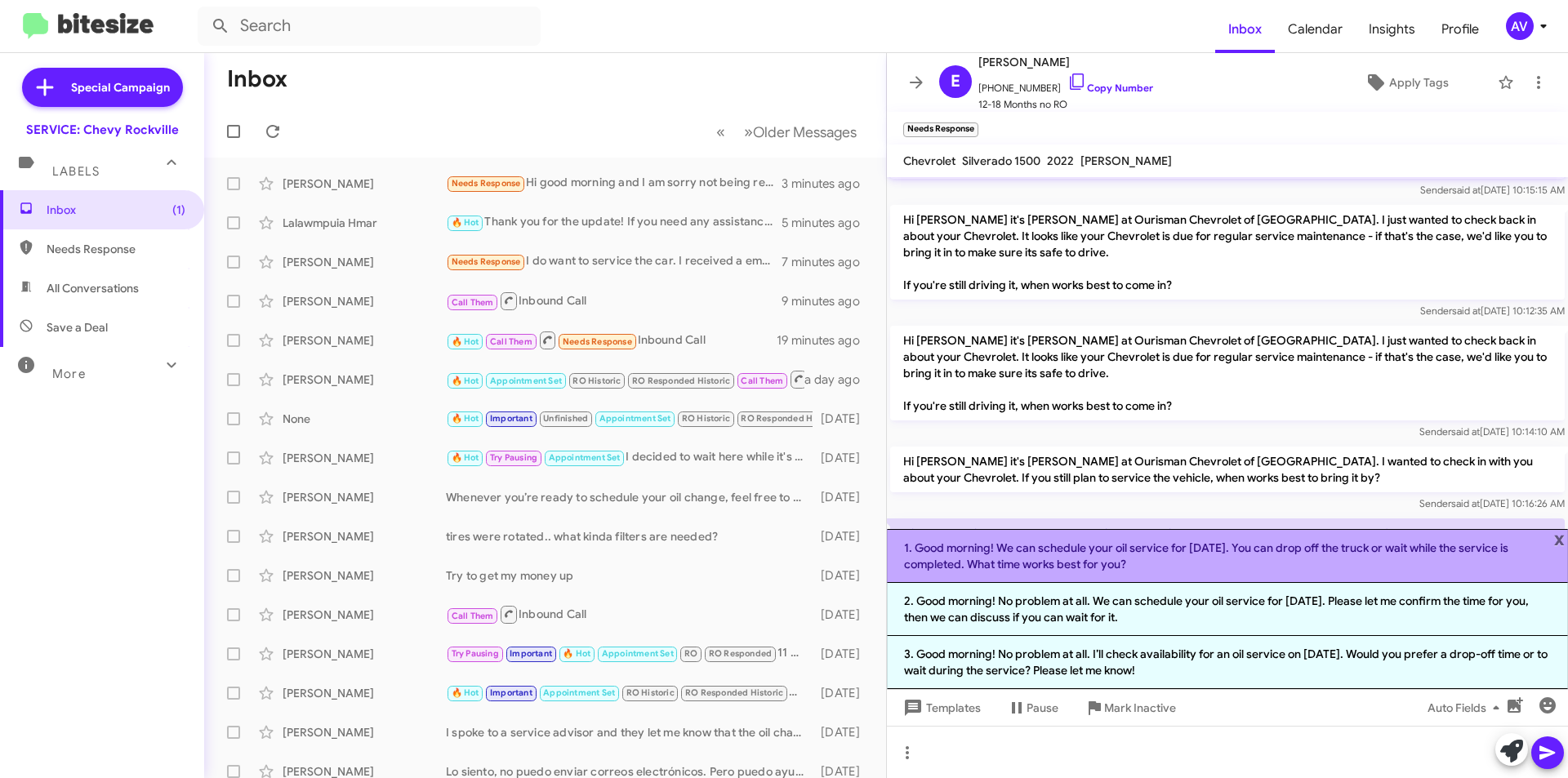
click at [1198, 563] on li "1. Good morning! We can schedule your oil service for September 11th. You can d…" at bounding box center [1227, 556] width 681 height 54
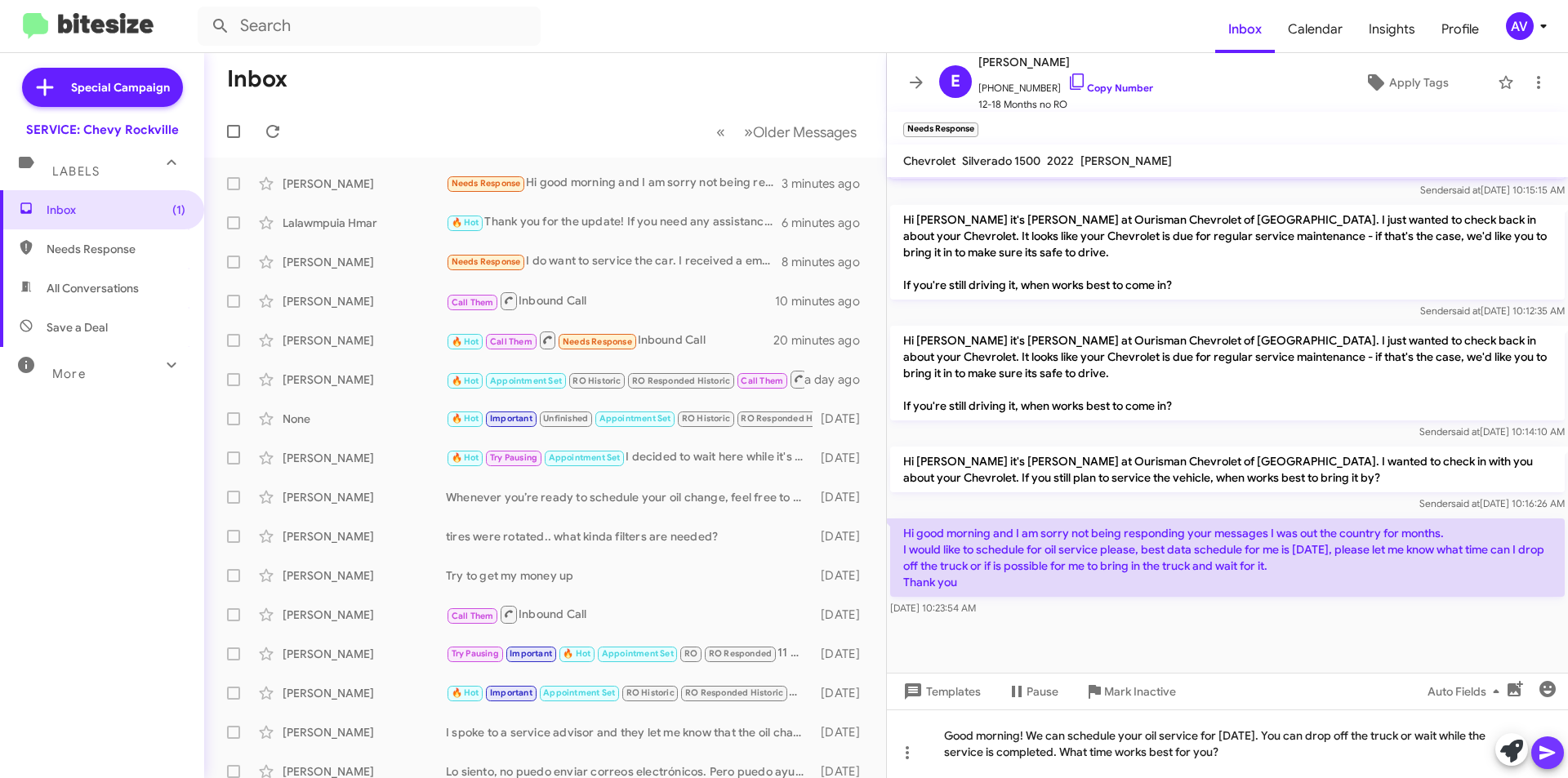
click at [1548, 749] on icon at bounding box center [1547, 752] width 19 height 19
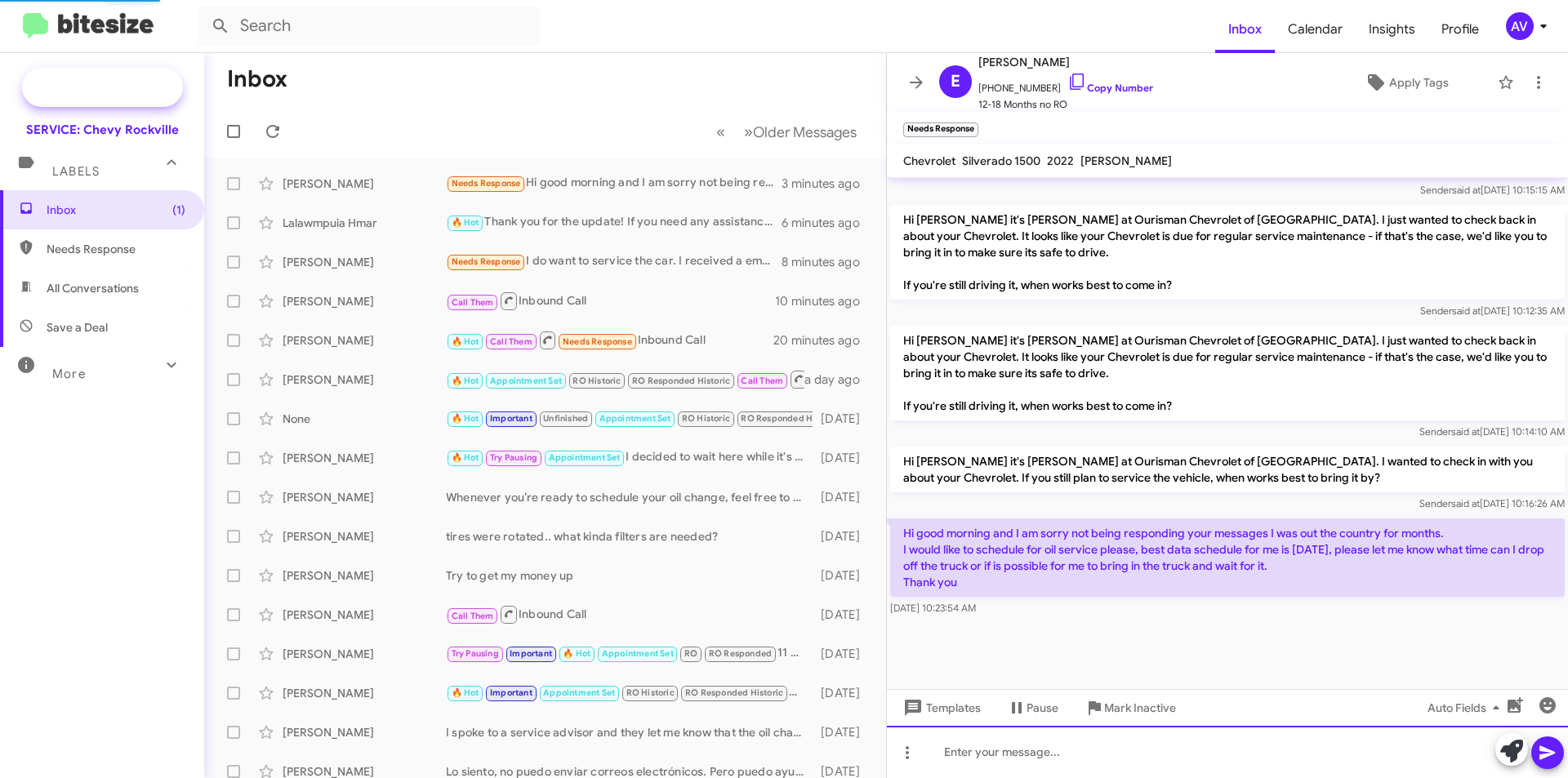
scroll to position [0, 0]
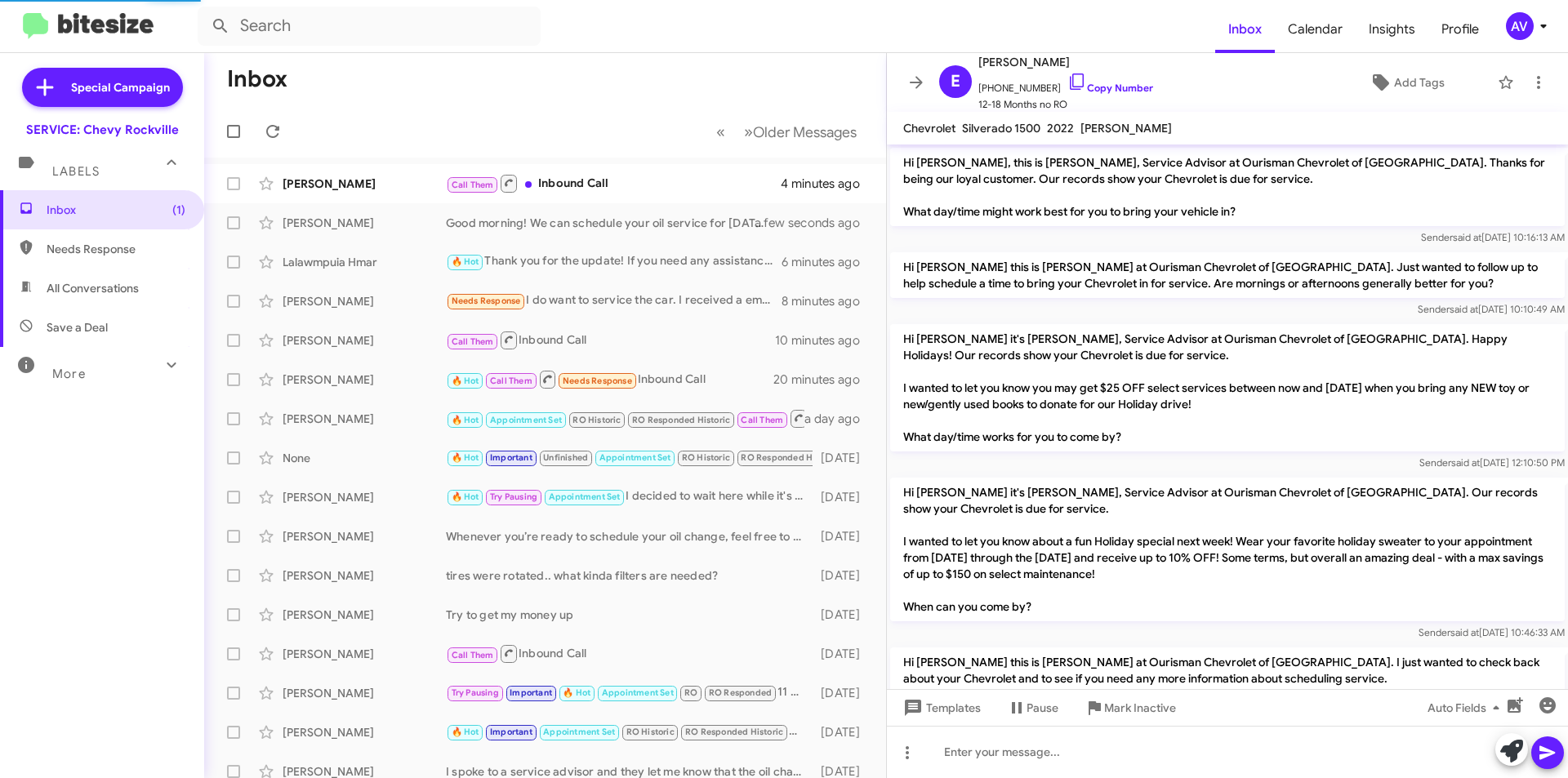
scroll to position [1508, 0]
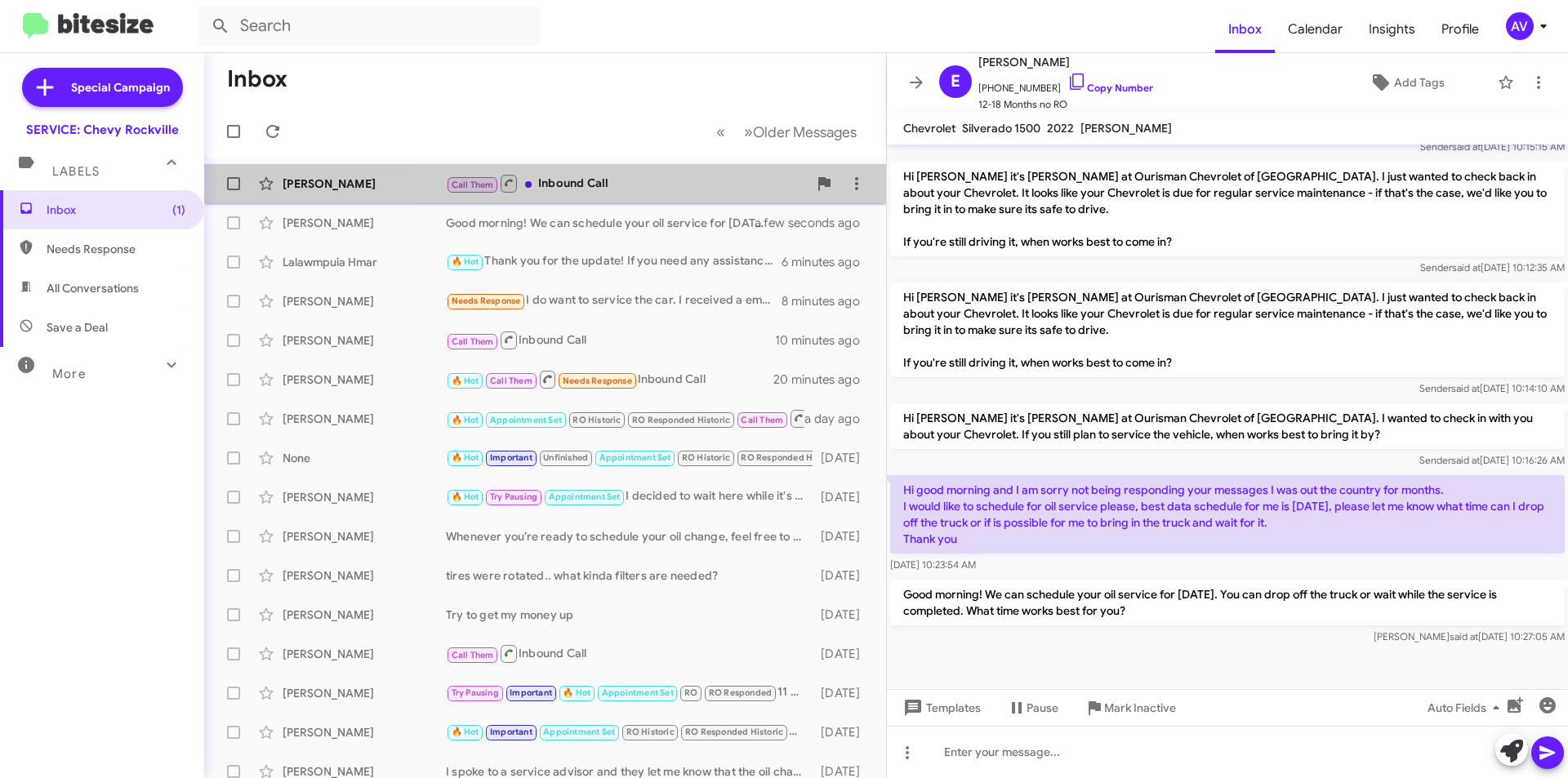
click at [684, 183] on div "Call Them Inbound Call" at bounding box center [627, 183] width 362 height 20
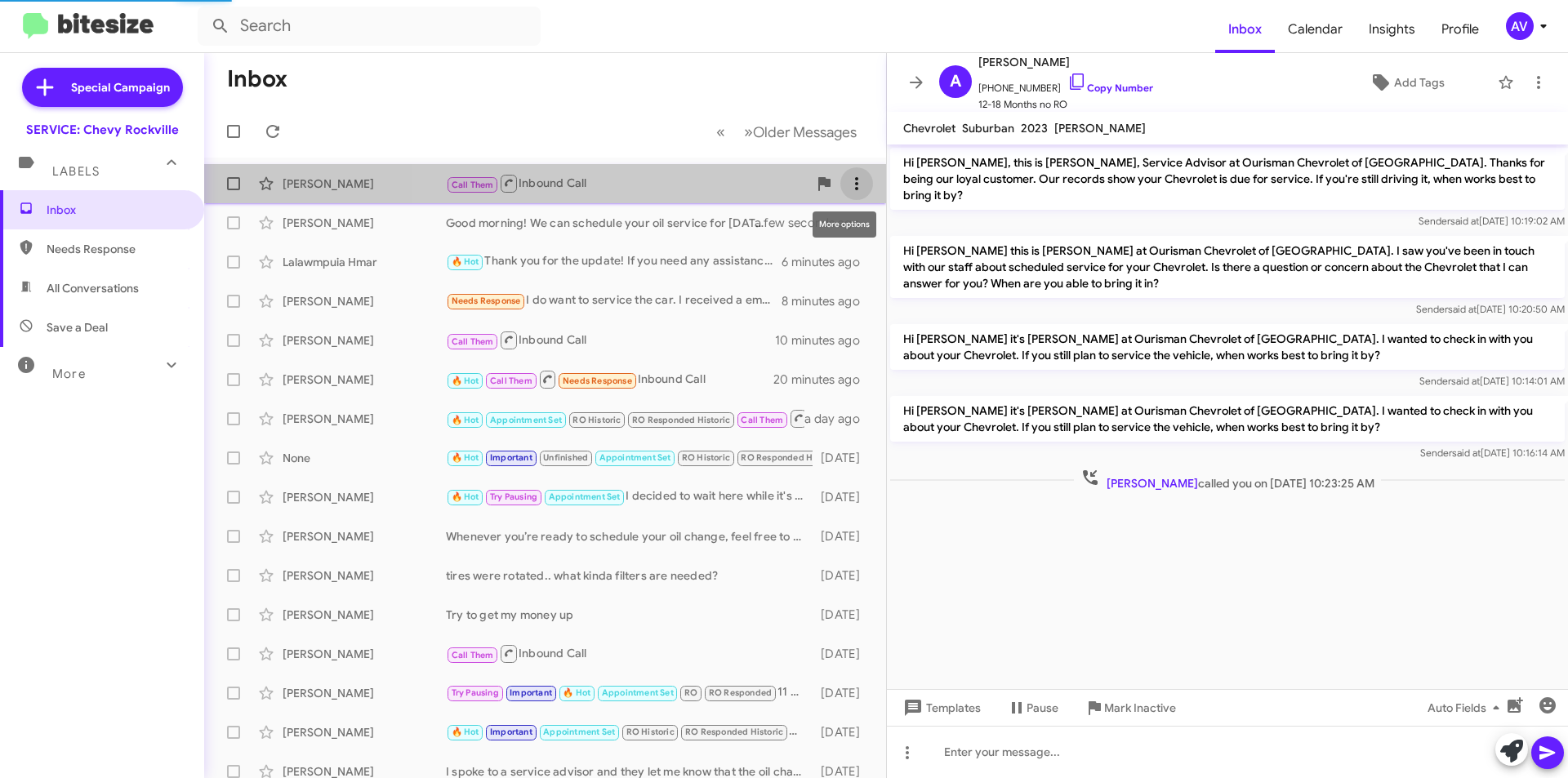
click at [840, 174] on button at bounding box center [857, 184] width 33 height 33
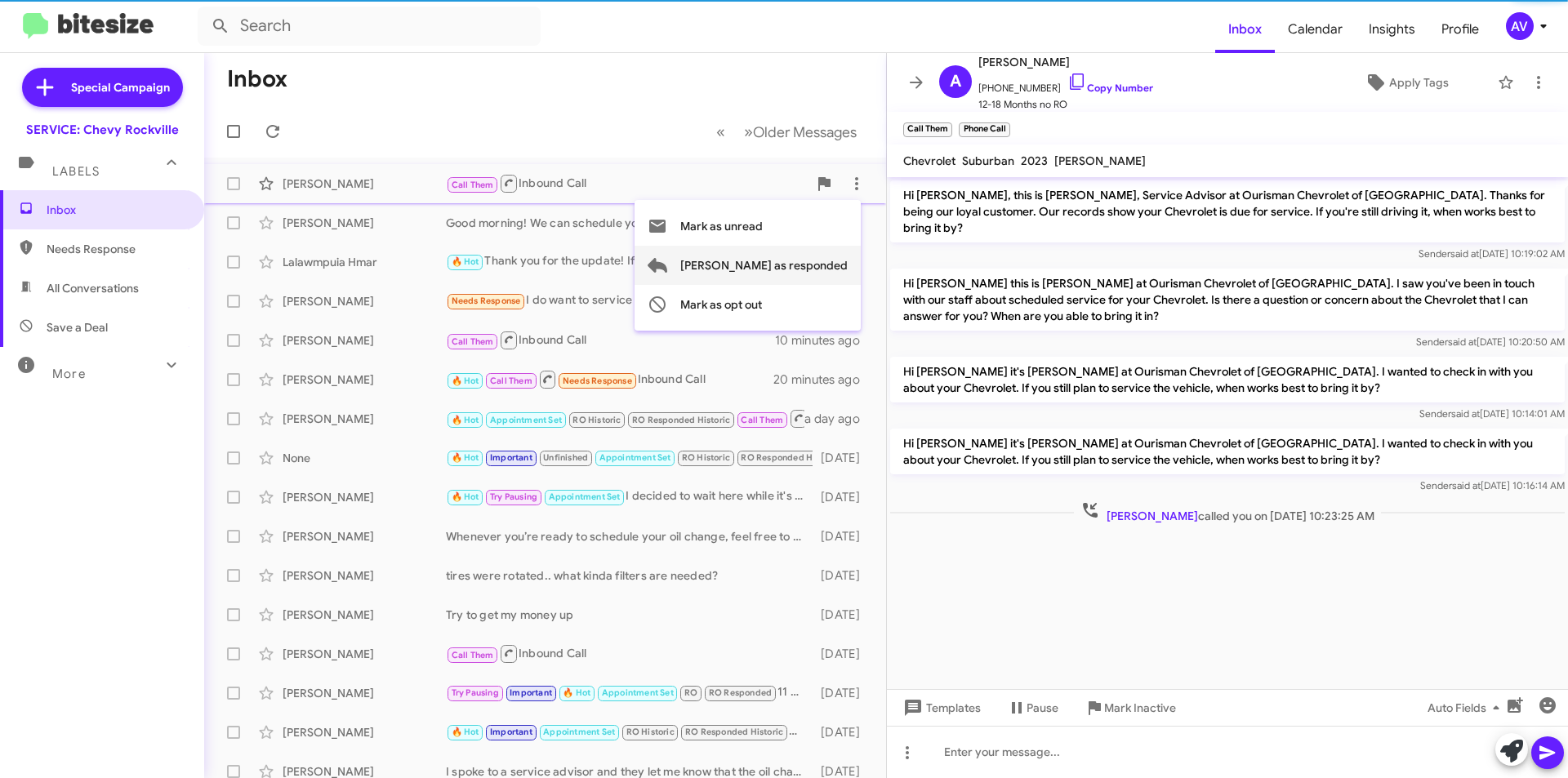
click at [816, 262] on span "Mark as responded" at bounding box center [763, 265] width 167 height 39
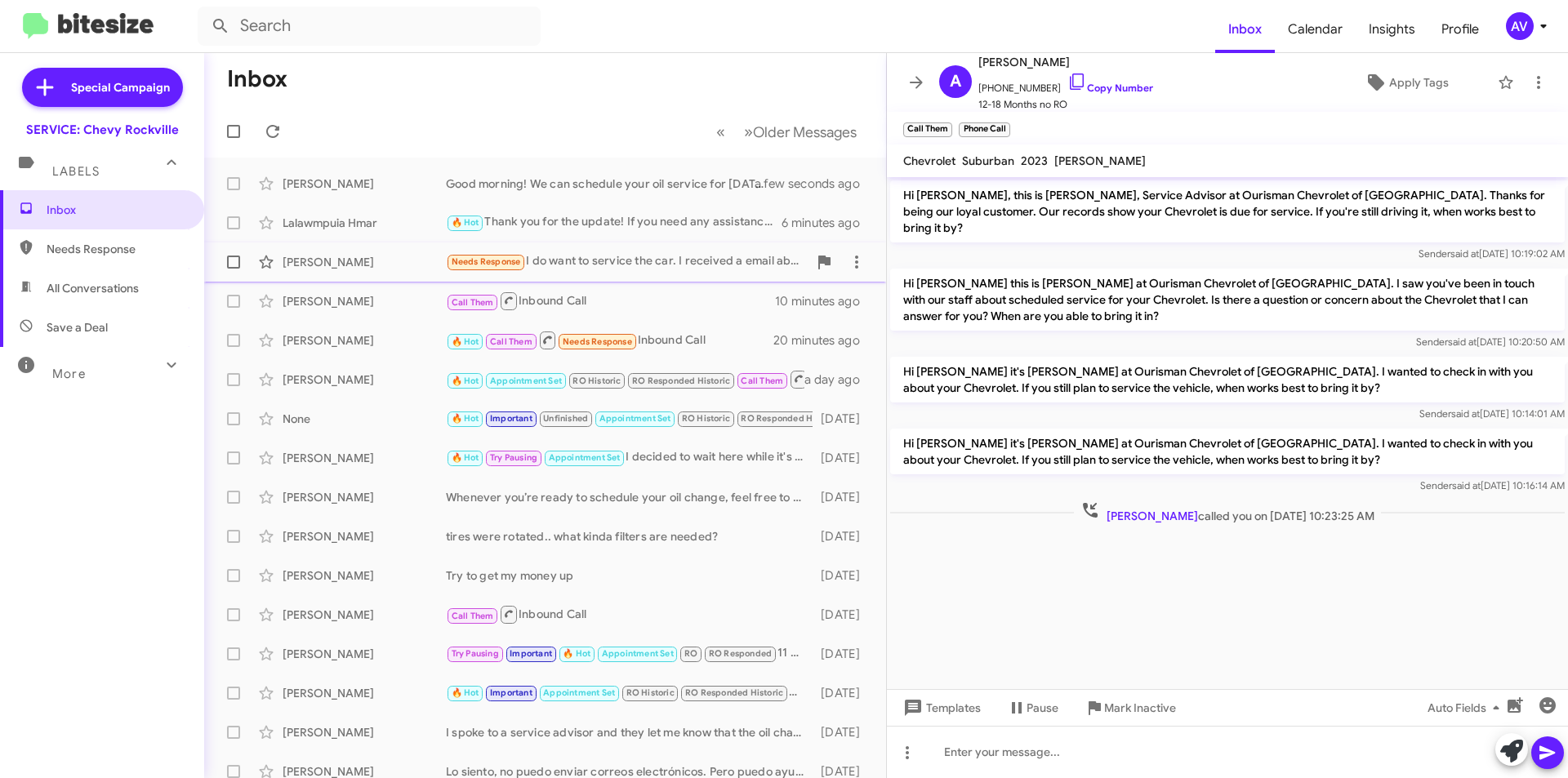
click at [603, 274] on div "Carasundia Rivers Needs Response I do want to service the car. I received a ema…" at bounding box center [545, 262] width 656 height 33
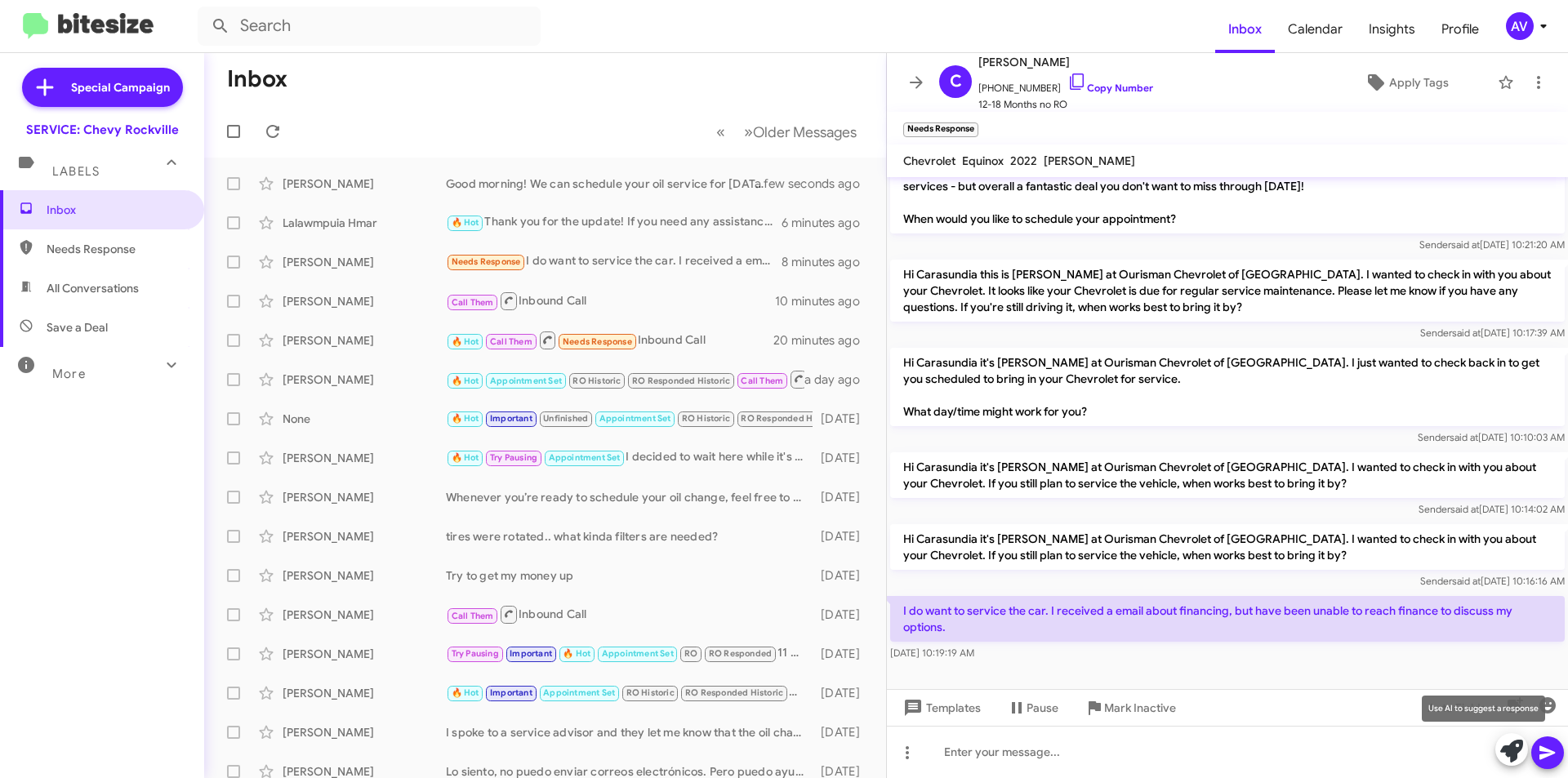
click at [1505, 746] on icon at bounding box center [1511, 751] width 23 height 23
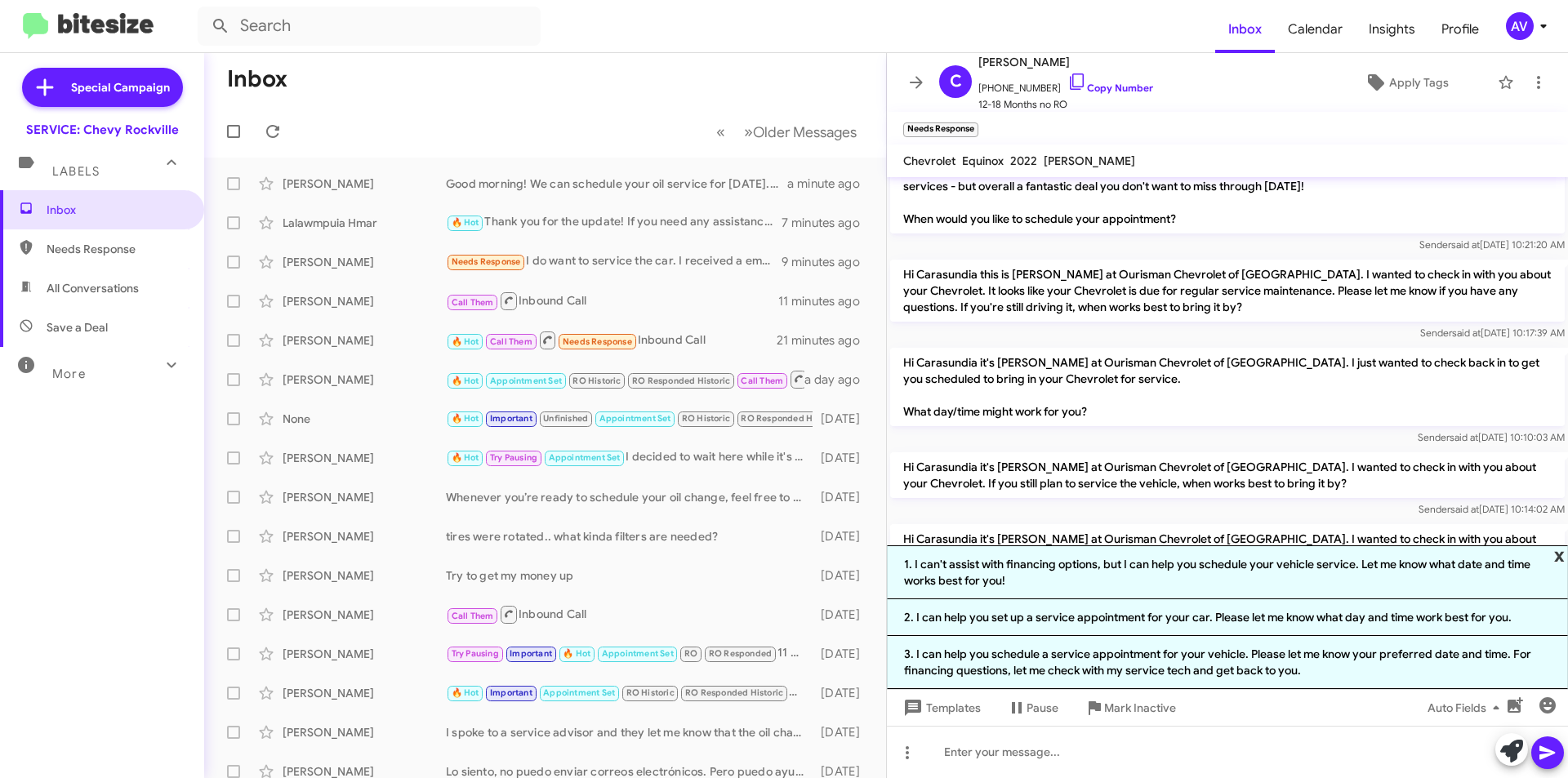
click at [1557, 555] on span "x" at bounding box center [1560, 555] width 11 height 19
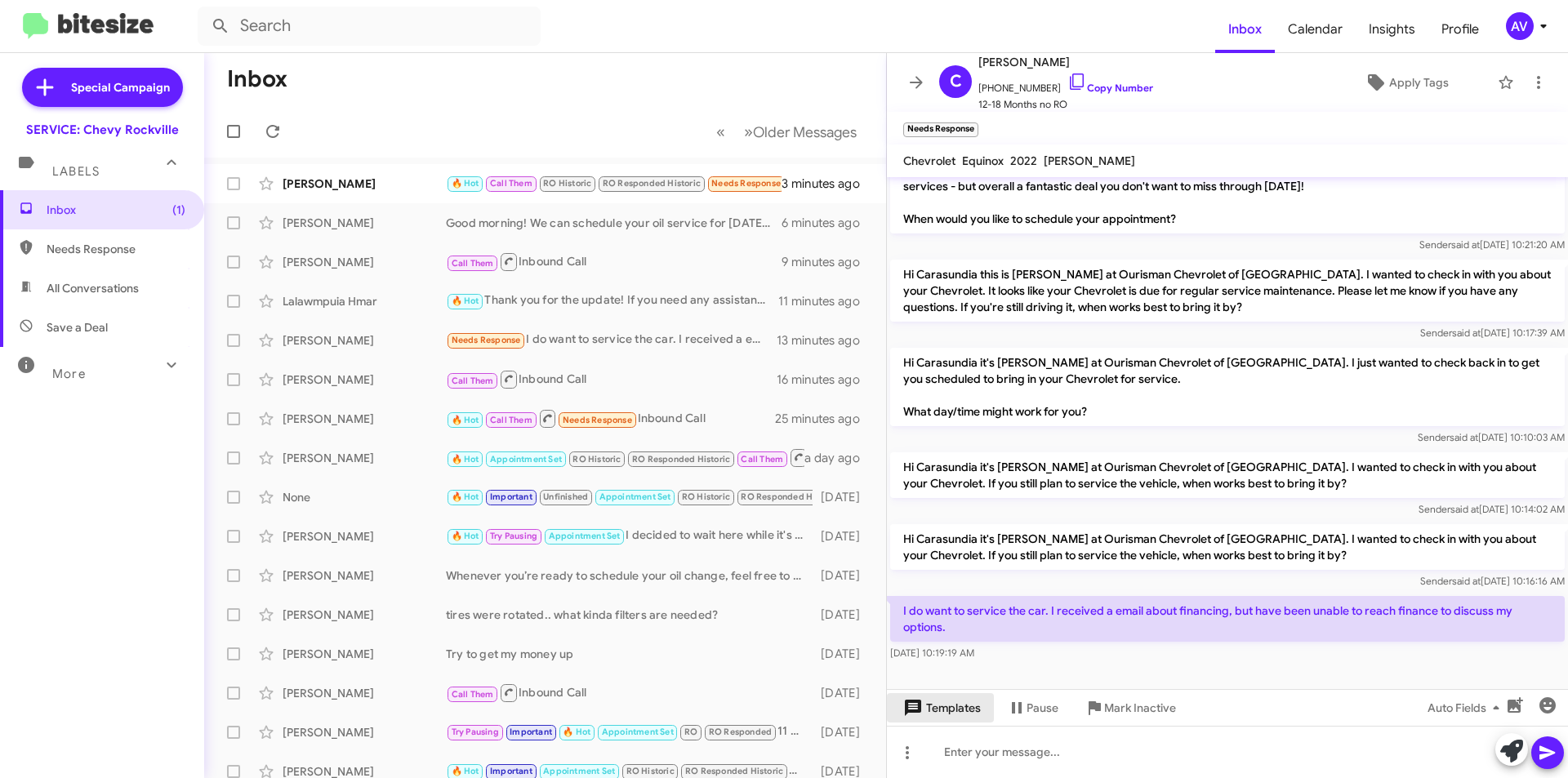
click at [963, 714] on span "Templates" at bounding box center [940, 708] width 80 height 29
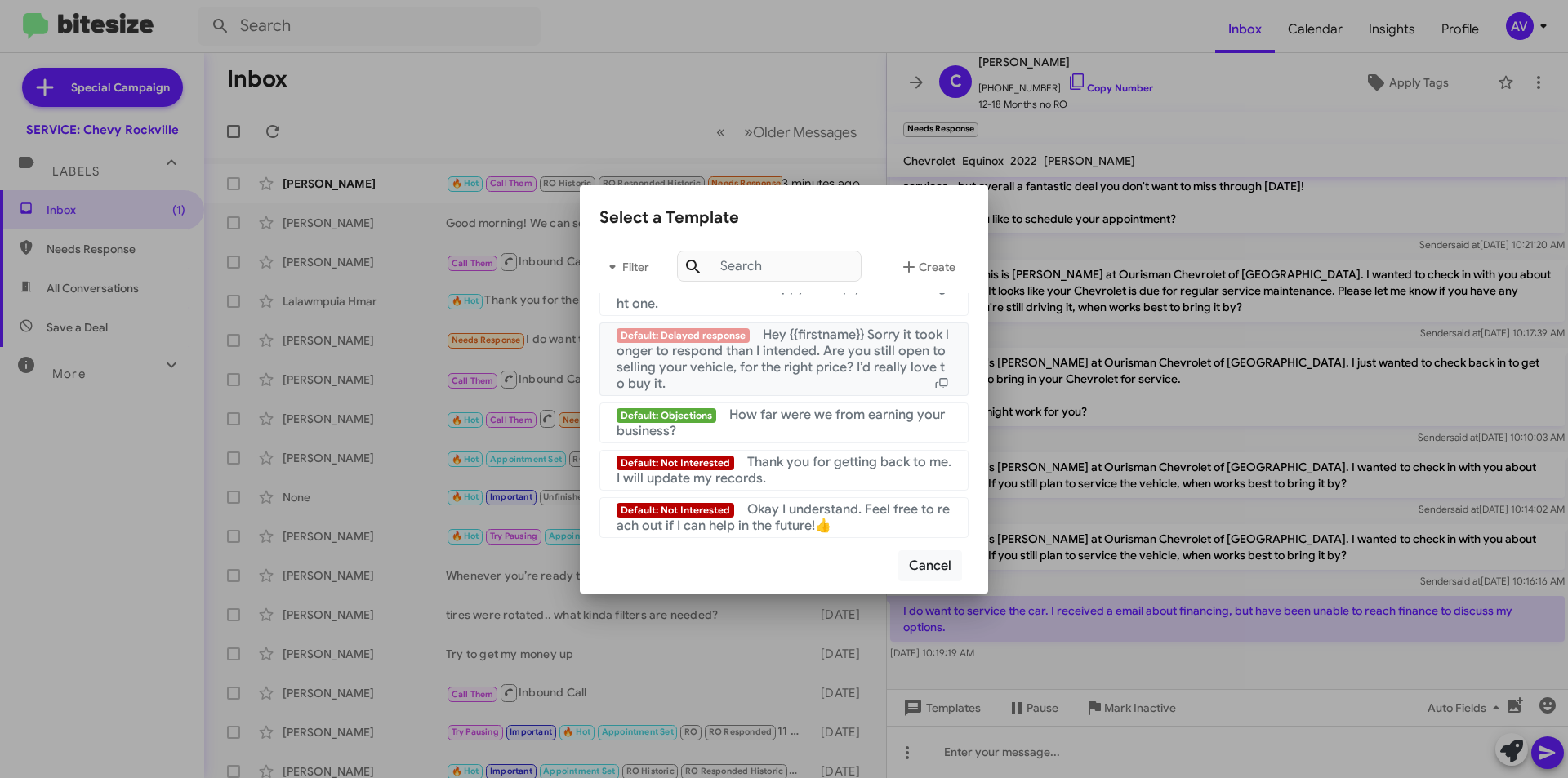
scroll to position [1207, 0]
click at [913, 557] on button "Cancel" at bounding box center [931, 566] width 64 height 31
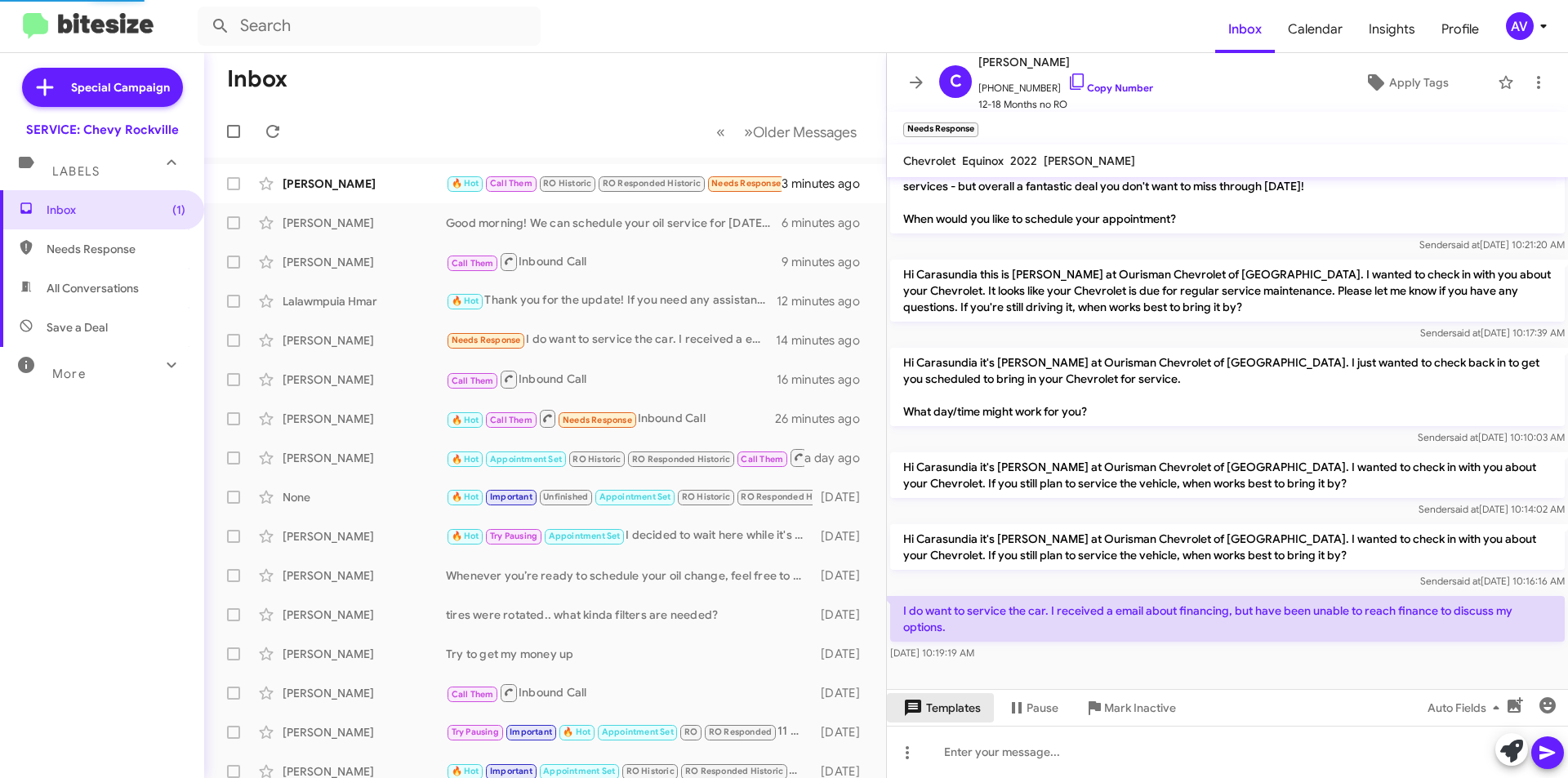
click at [942, 720] on span "Templates" at bounding box center [940, 708] width 80 height 29
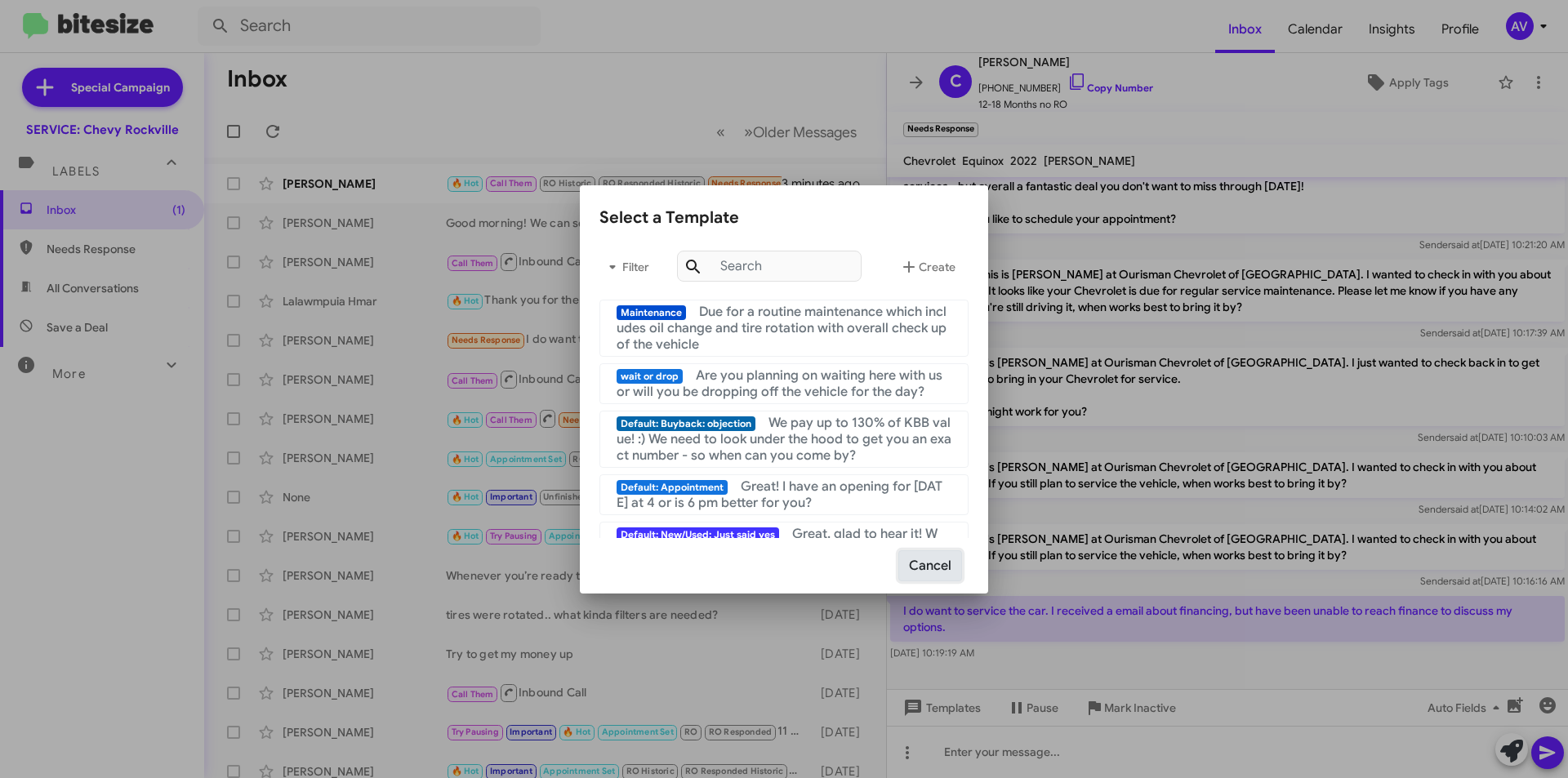
click at [929, 563] on button "Cancel" at bounding box center [931, 566] width 64 height 31
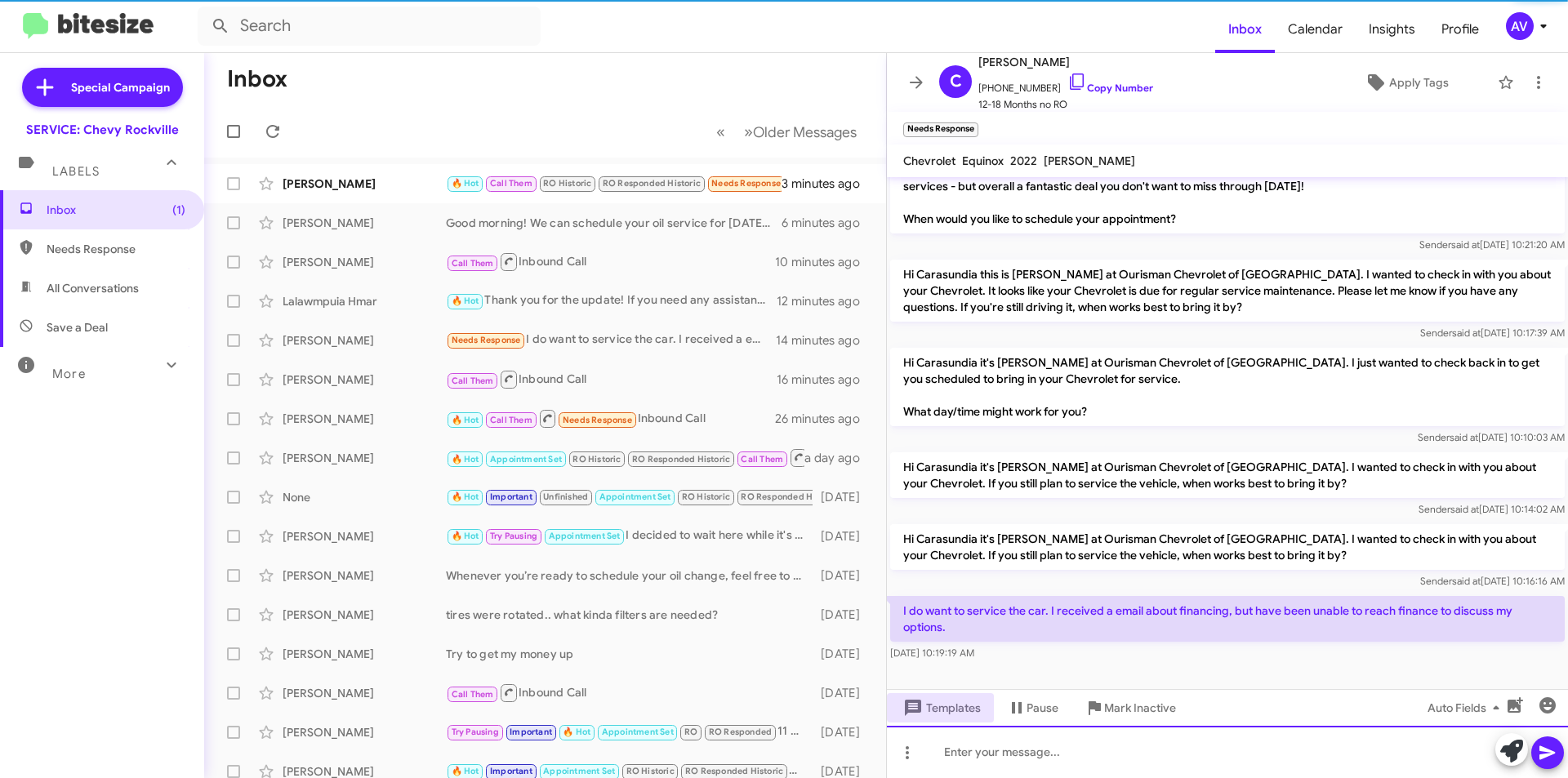
click at [994, 766] on div at bounding box center [1227, 751] width 681 height 52
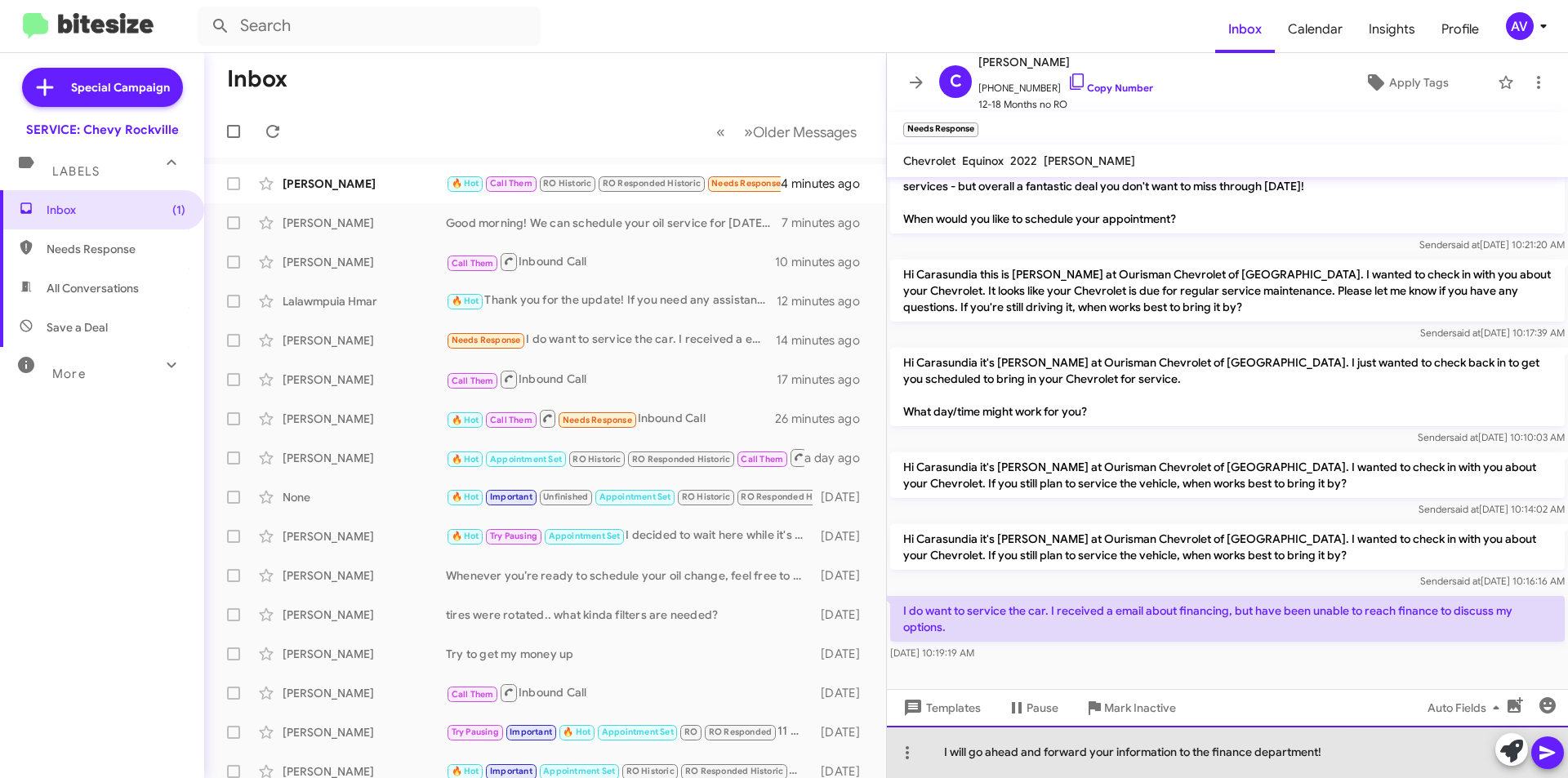
drag, startPoint x: 1044, startPoint y: 753, endPoint x: 969, endPoint y: 766, distance: 76.1
click at [969, 766] on div "I will go ahead and forward your information to the finance department!" at bounding box center [1227, 751] width 681 height 52
click at [1260, 752] on div "I will forward your information to the finance department!" at bounding box center [1227, 751] width 681 height 52
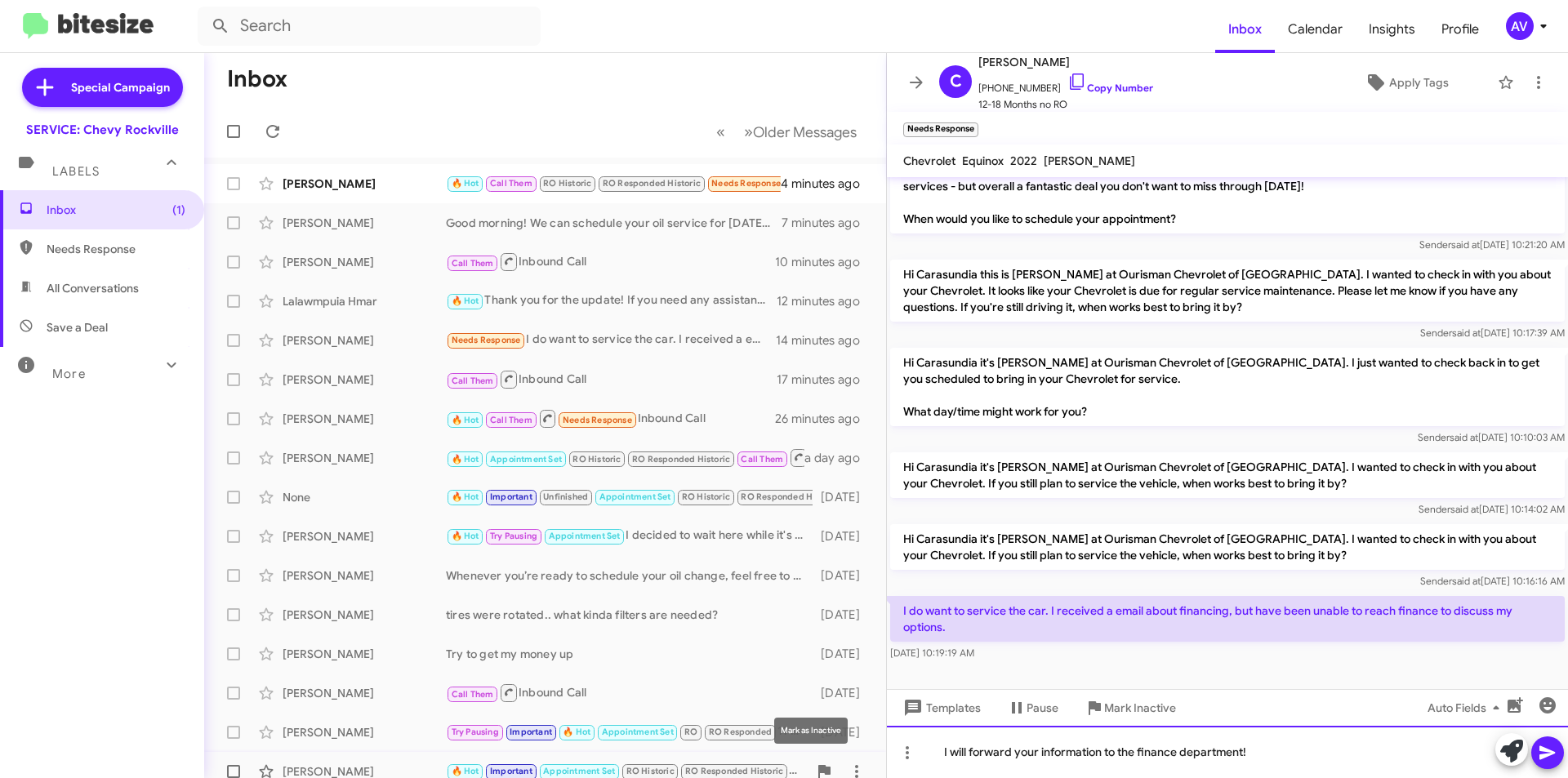
drag, startPoint x: 1266, startPoint y: 759, endPoint x: 828, endPoint y: 761, distance: 438.0
click at [822, 762] on div "Inbox « Previous » Next Older Messages Joel Hubahib 🔥 Hot Call Them RO Historic…" at bounding box center [886, 415] width 1364 height 725
copy div "I will forward your information to the finance department!"
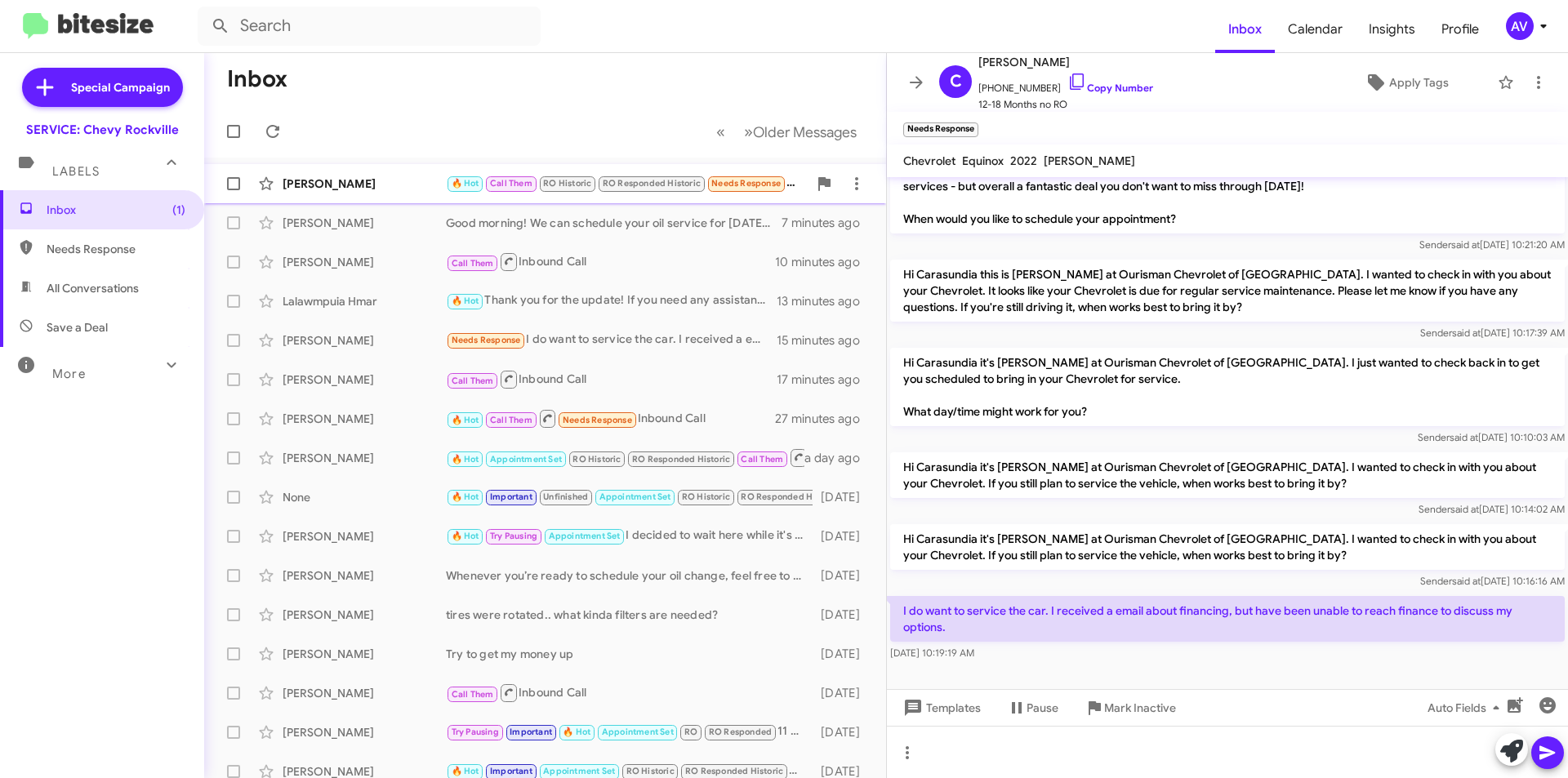
click at [388, 176] on div "Joel Hubahib" at bounding box center [364, 184] width 164 height 16
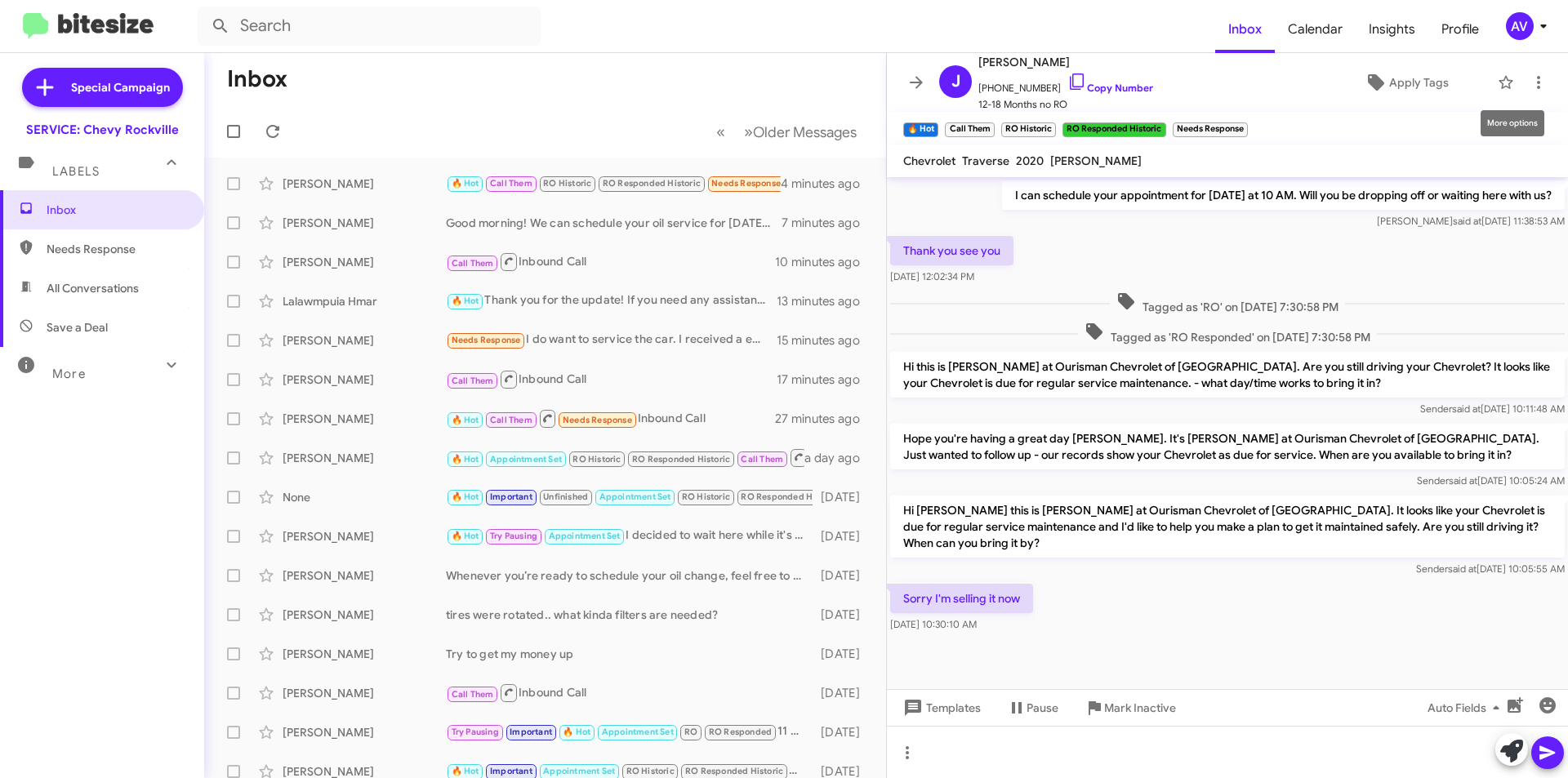
click at [1542, 78] on mat-toolbar "J Joel Hubahib +12025603981 Copy Number 12-18 Months no RO Apply Tags" at bounding box center [1227, 82] width 681 height 59
click at [1536, 80] on span at bounding box center [1539, 81] width 33 height 19
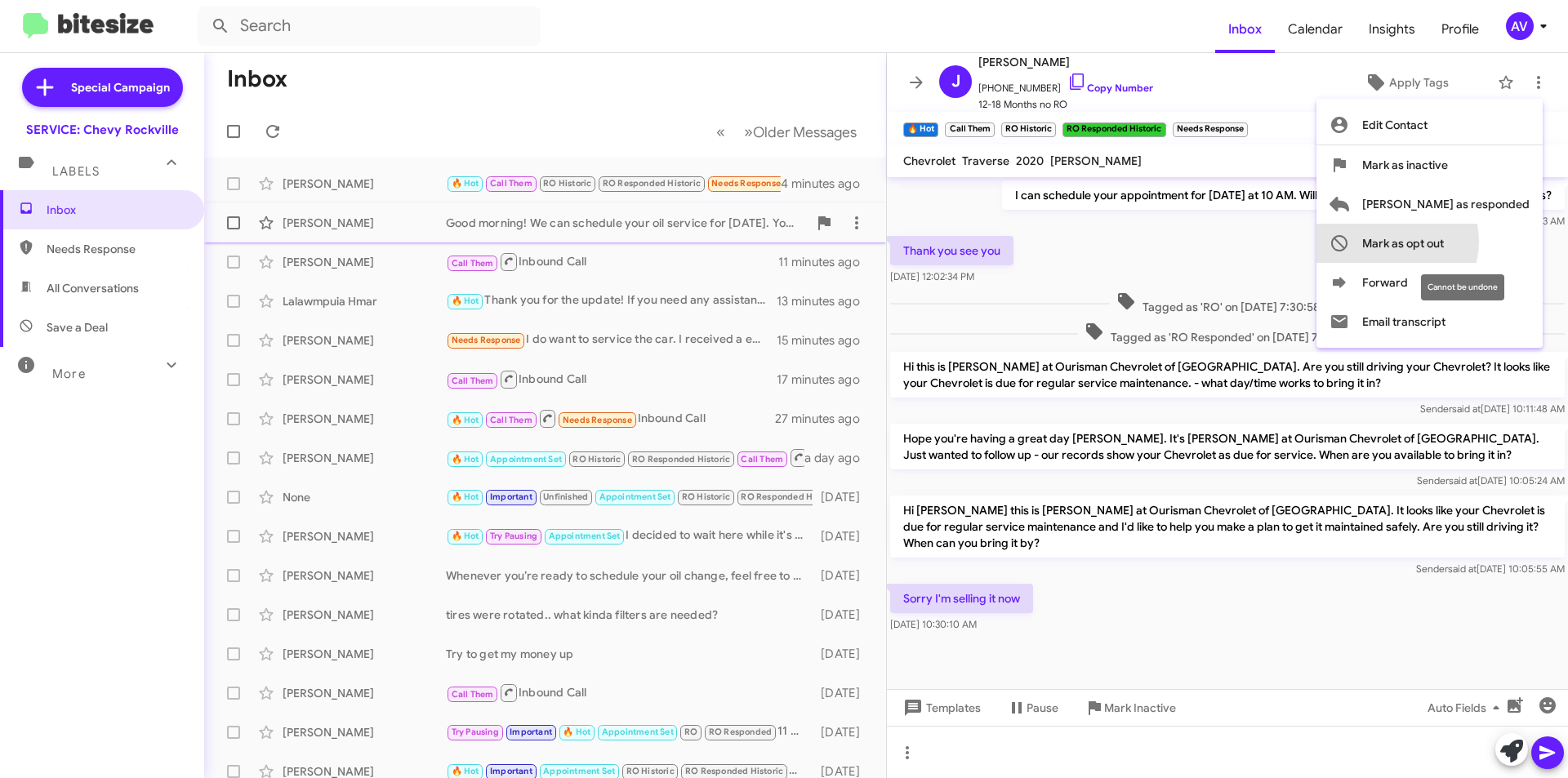
click at [1444, 240] on span "Mark as opt out" at bounding box center [1403, 243] width 81 height 39
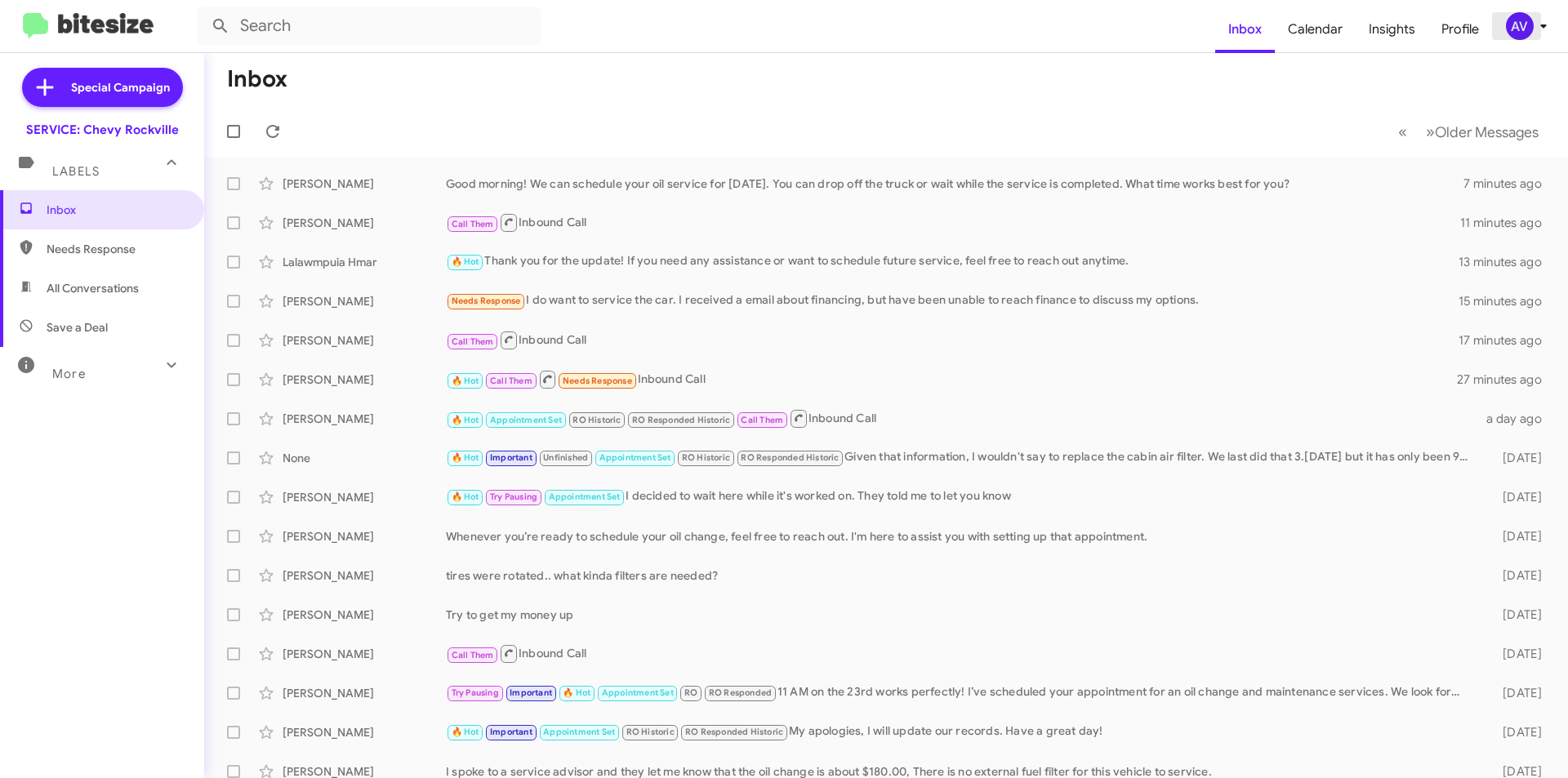
click at [1531, 29] on div "AV" at bounding box center [1520, 26] width 27 height 27
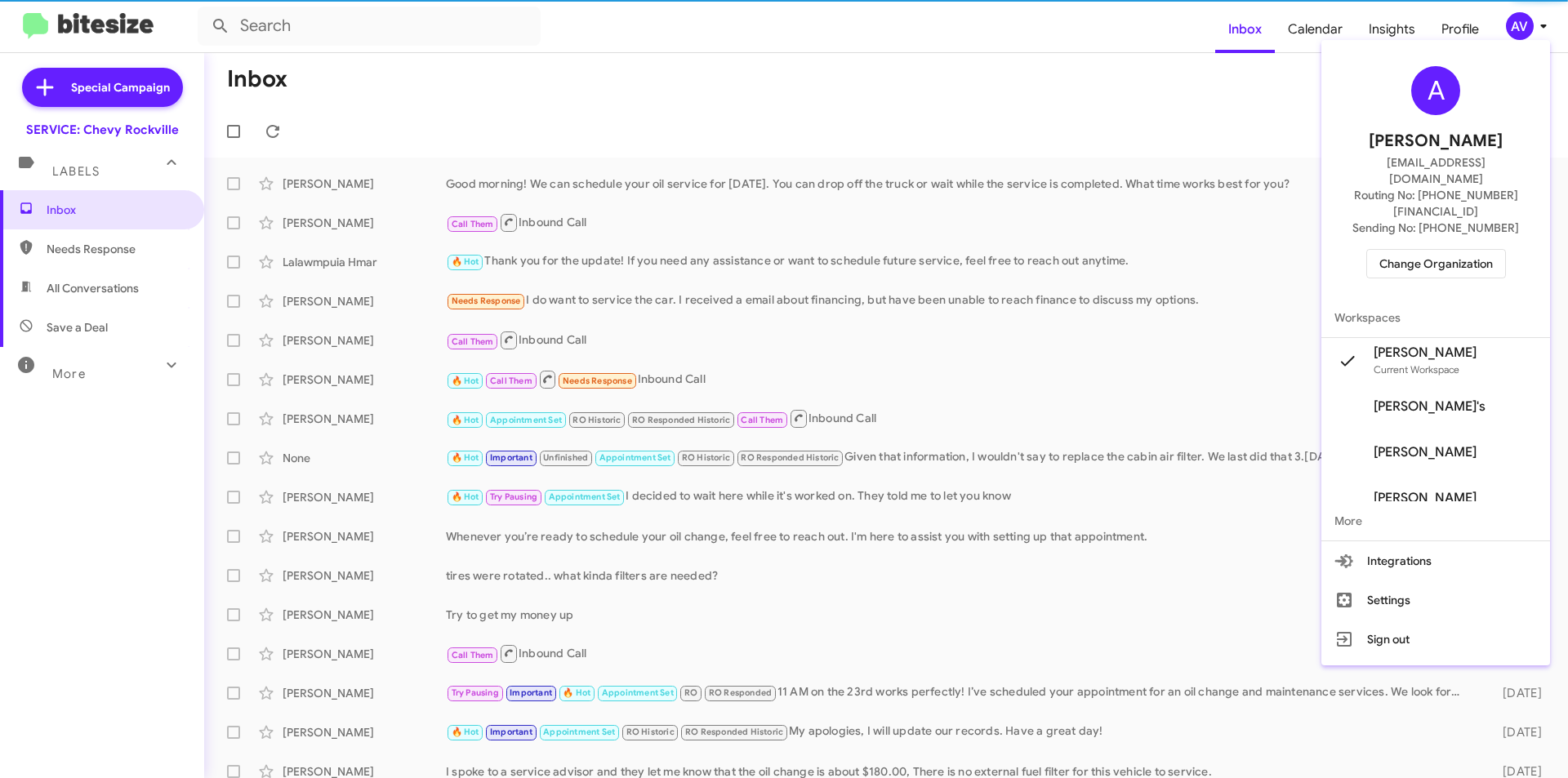
click at [1393, 250] on span "Change Organization" at bounding box center [1436, 263] width 113 height 27
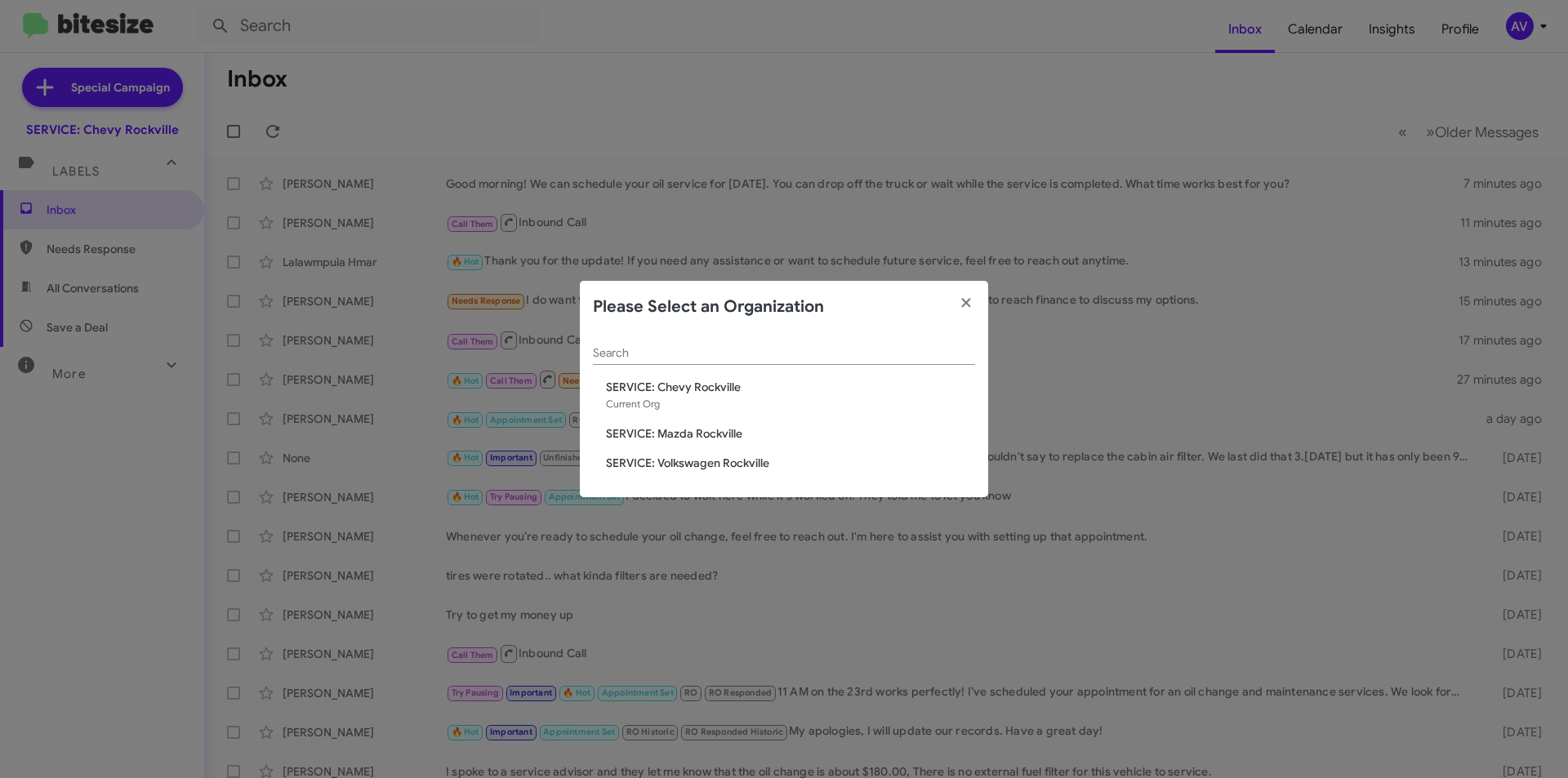
click at [669, 432] on span "SERVICE: Mazda Rockville" at bounding box center [791, 433] width 369 height 16
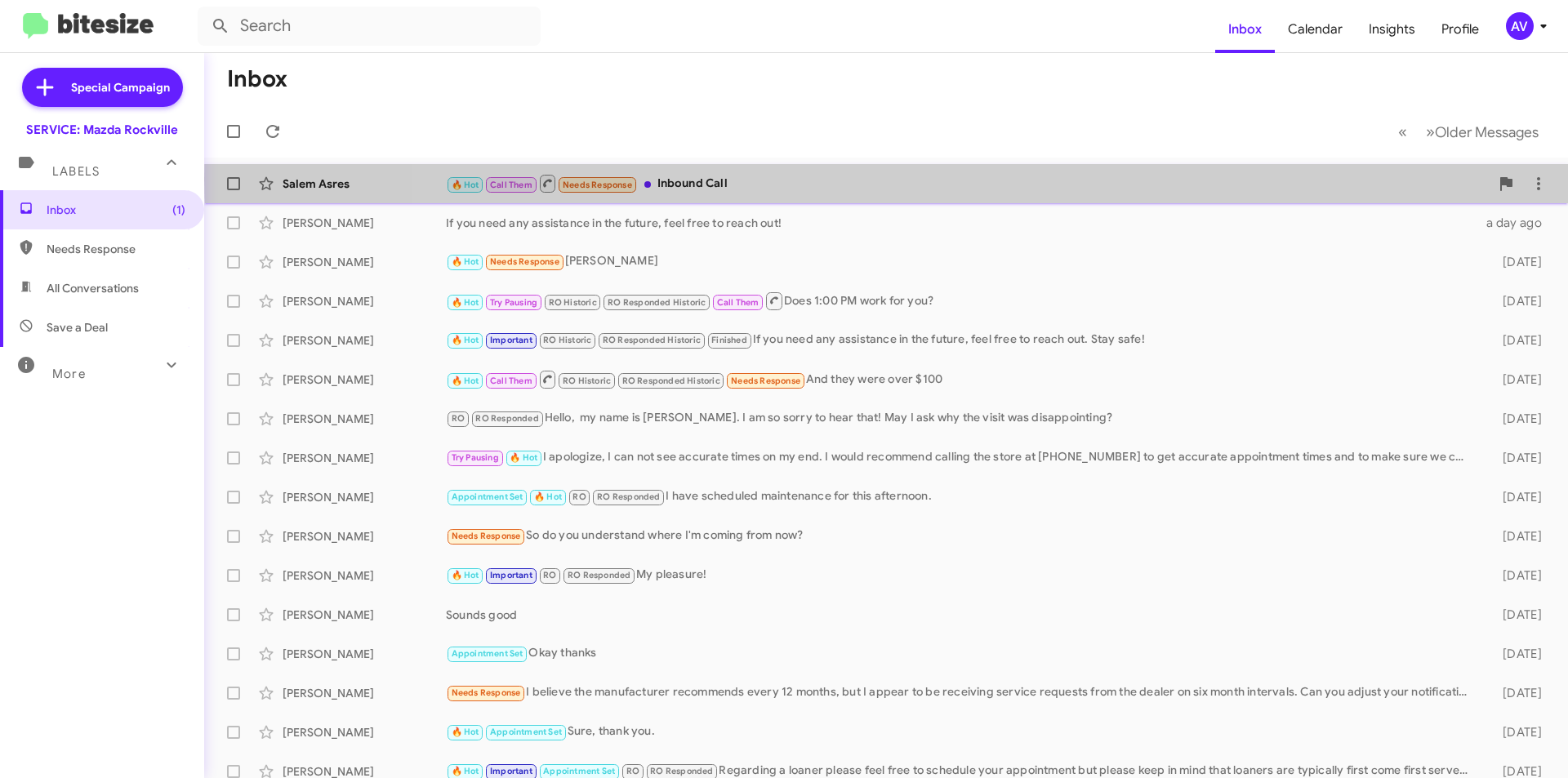
click at [947, 179] on div "🔥 Hot Call Them Needs Response Inbound Call" at bounding box center [968, 183] width 1044 height 20
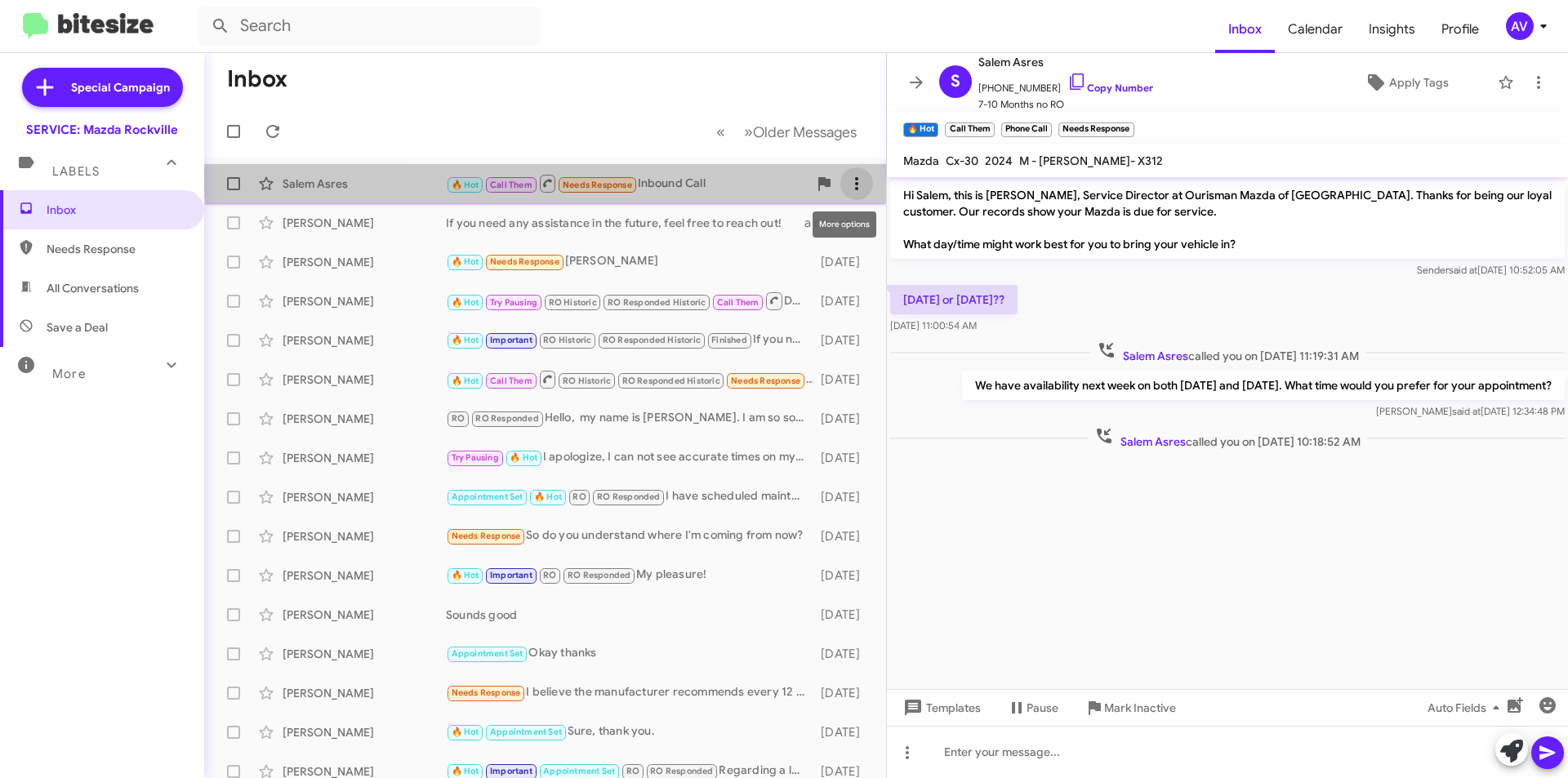
click at [847, 180] on icon at bounding box center [856, 183] width 19 height 19
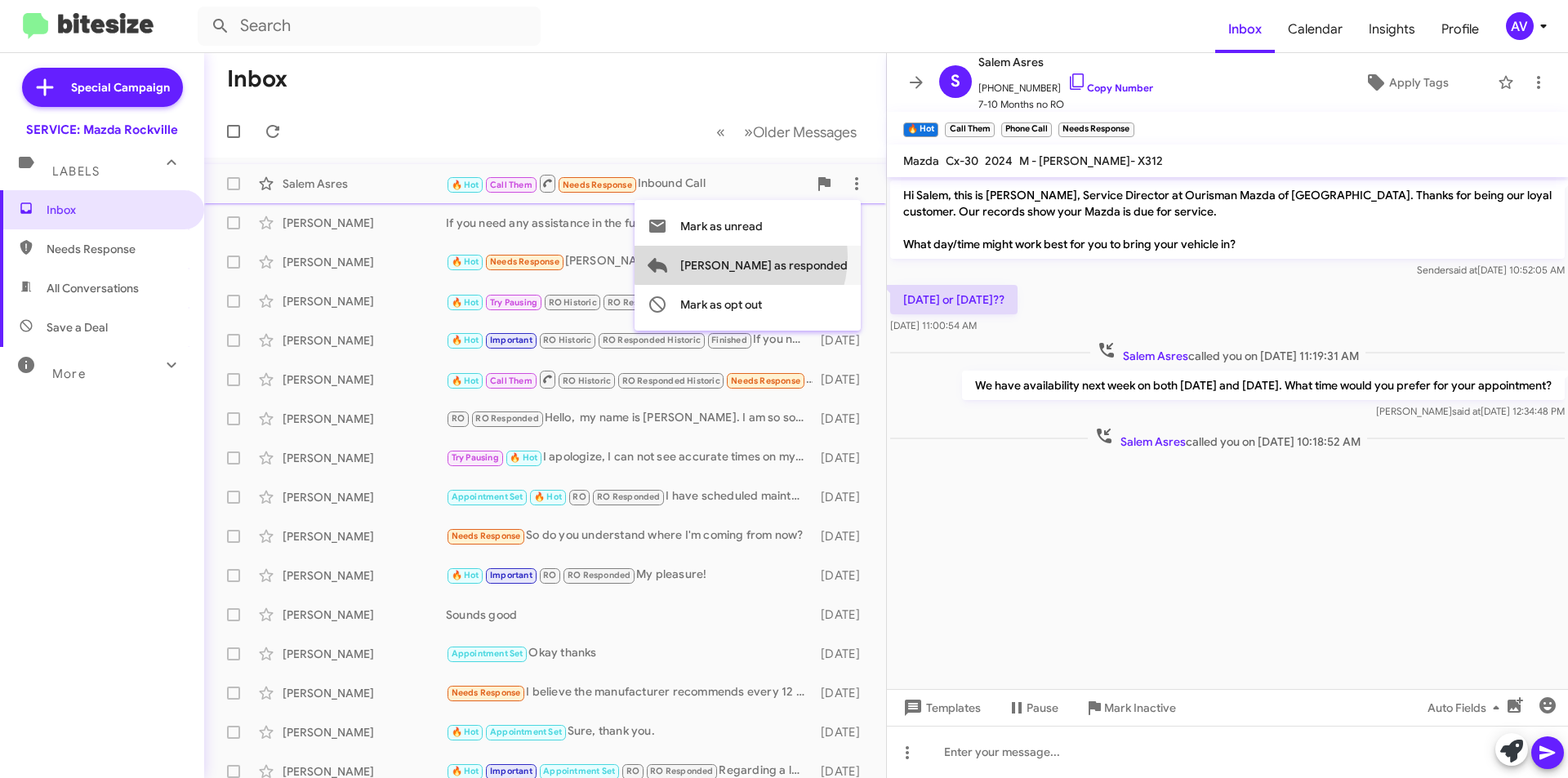
click at [805, 257] on span "[PERSON_NAME] as responded" at bounding box center [763, 265] width 167 height 39
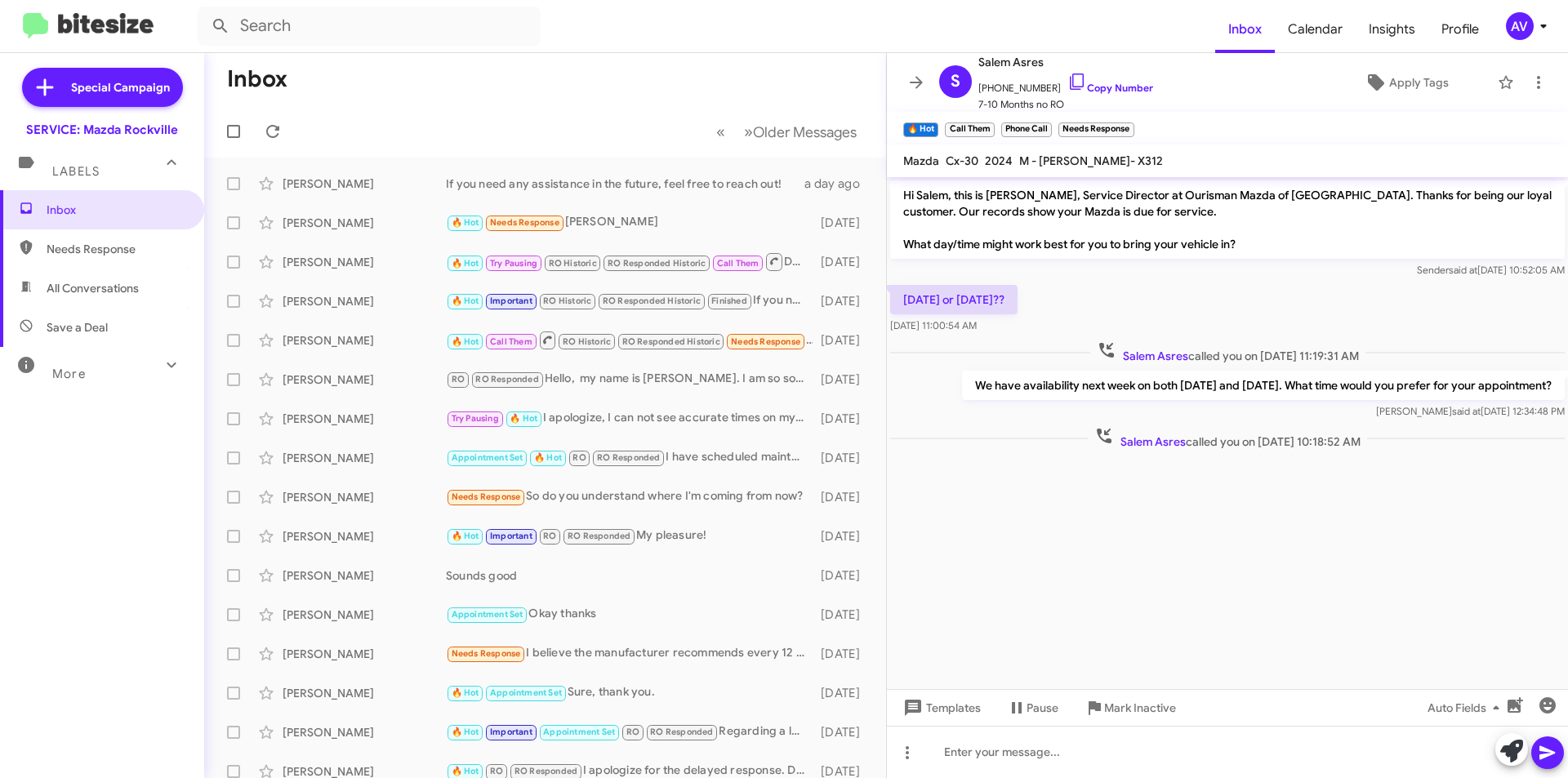
click at [1510, 42] on mat-toolbar "Inbox Calendar Insights Profile AV" at bounding box center [784, 26] width 1568 height 52
click at [1531, 27] on div "AV" at bounding box center [1520, 26] width 27 height 27
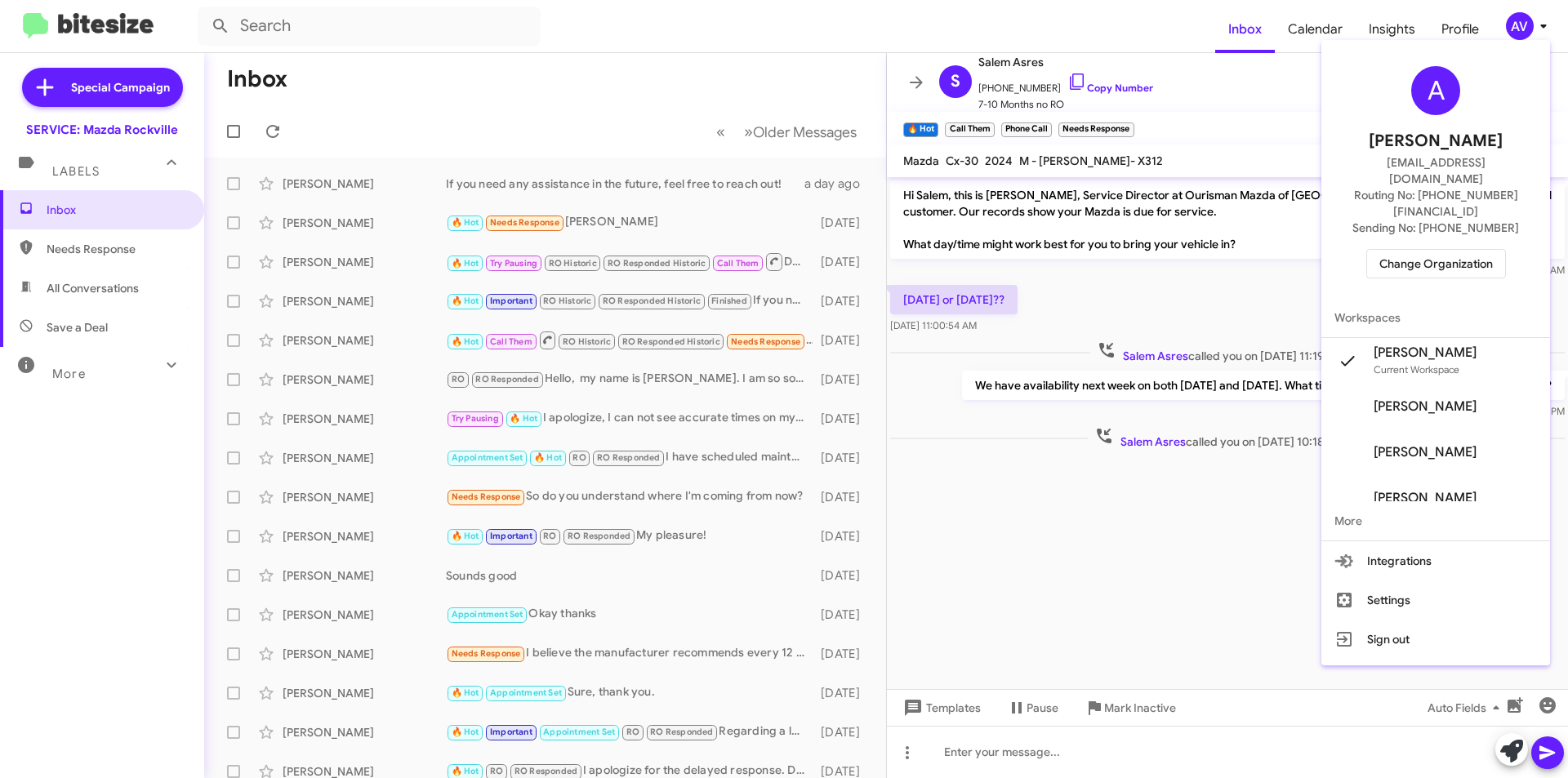
click at [1411, 250] on span "Change Organization" at bounding box center [1436, 263] width 113 height 27
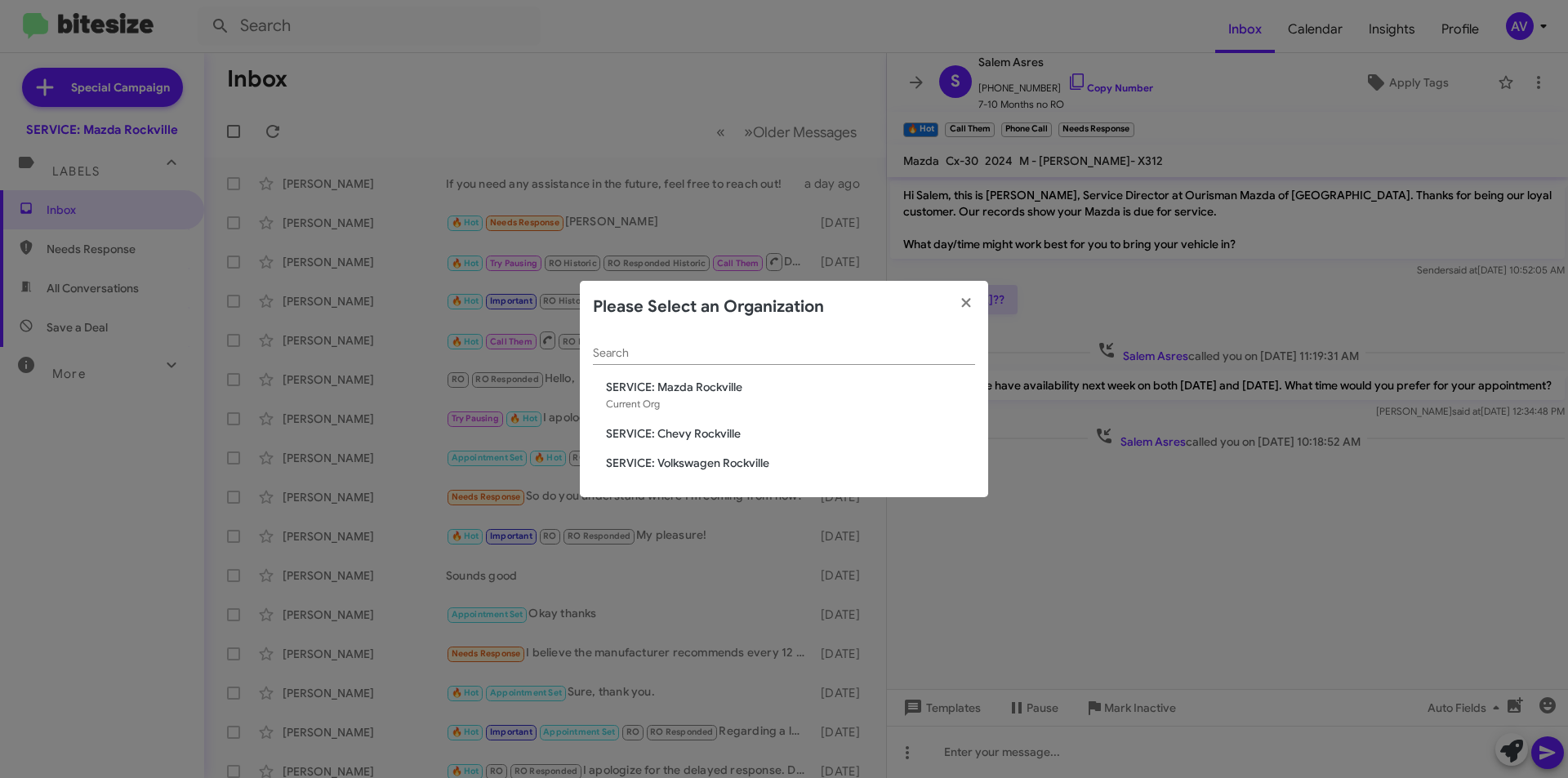
click at [692, 463] on span "SERVICE: Volkswagen Rockville" at bounding box center [791, 464] width 369 height 16
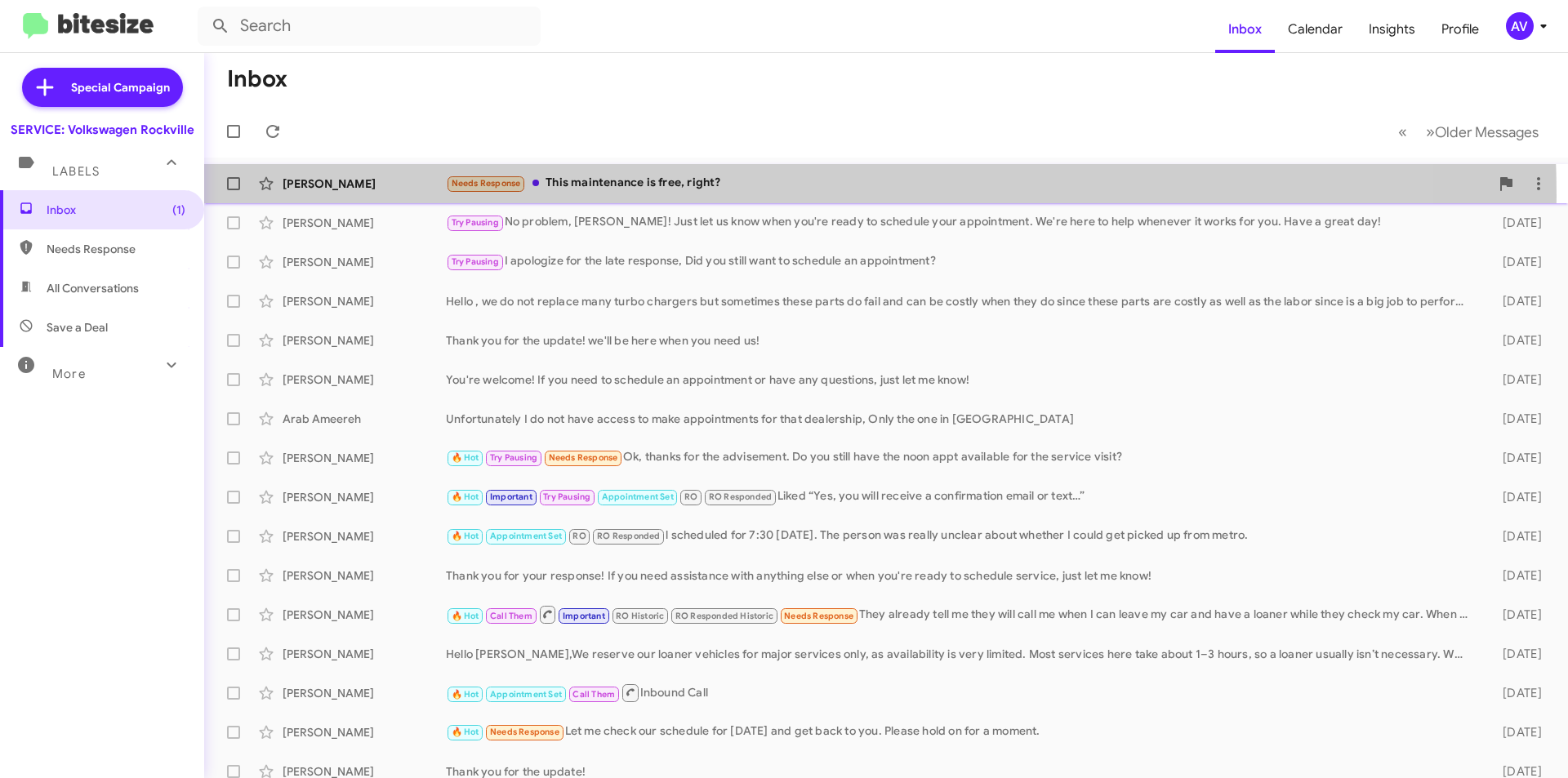
click at [665, 196] on div "[PERSON_NAME] Needs Response This maintenance is free, right? 5 minutes ago" at bounding box center [886, 184] width 1338 height 33
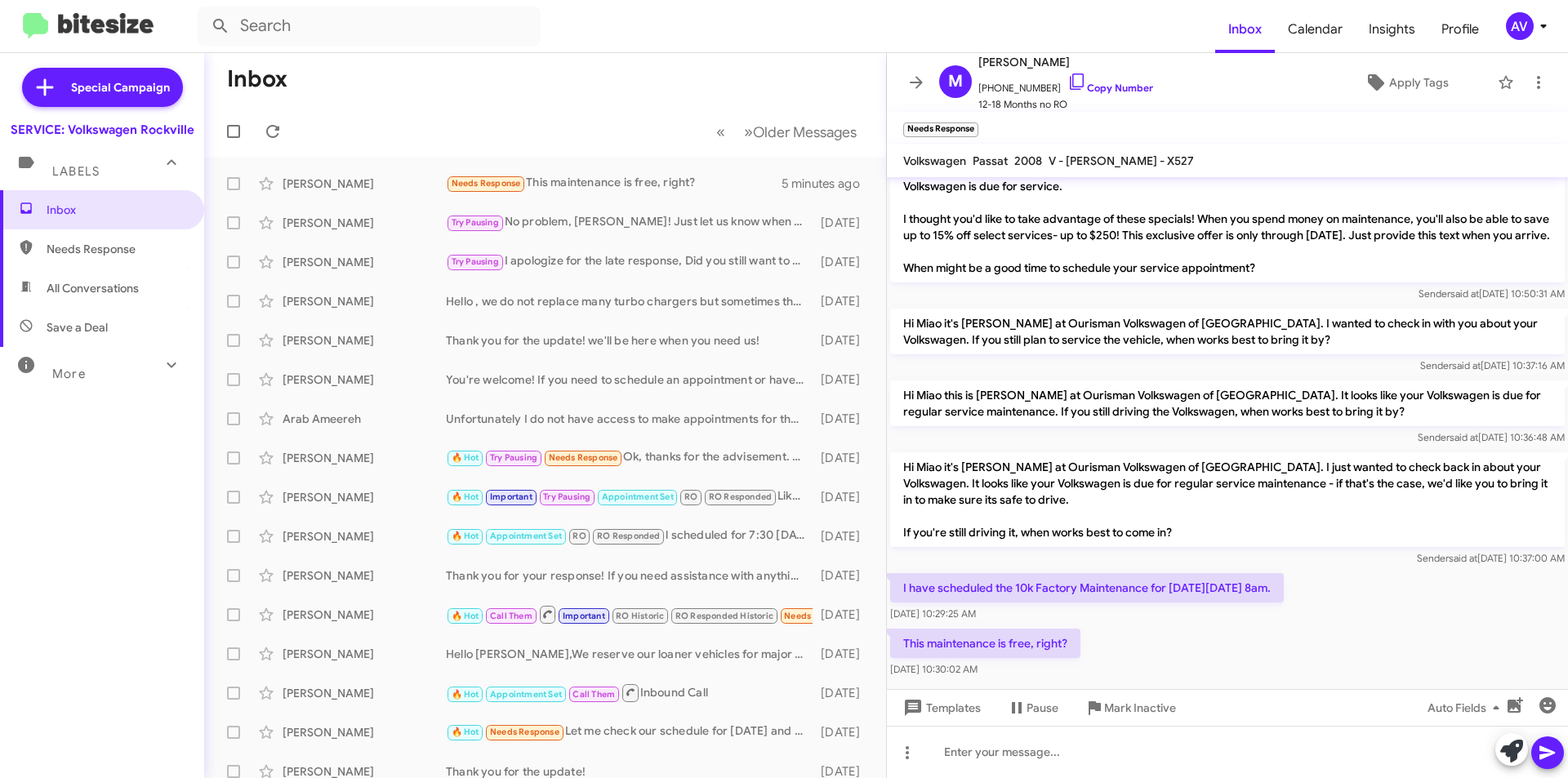
scroll to position [58, 0]
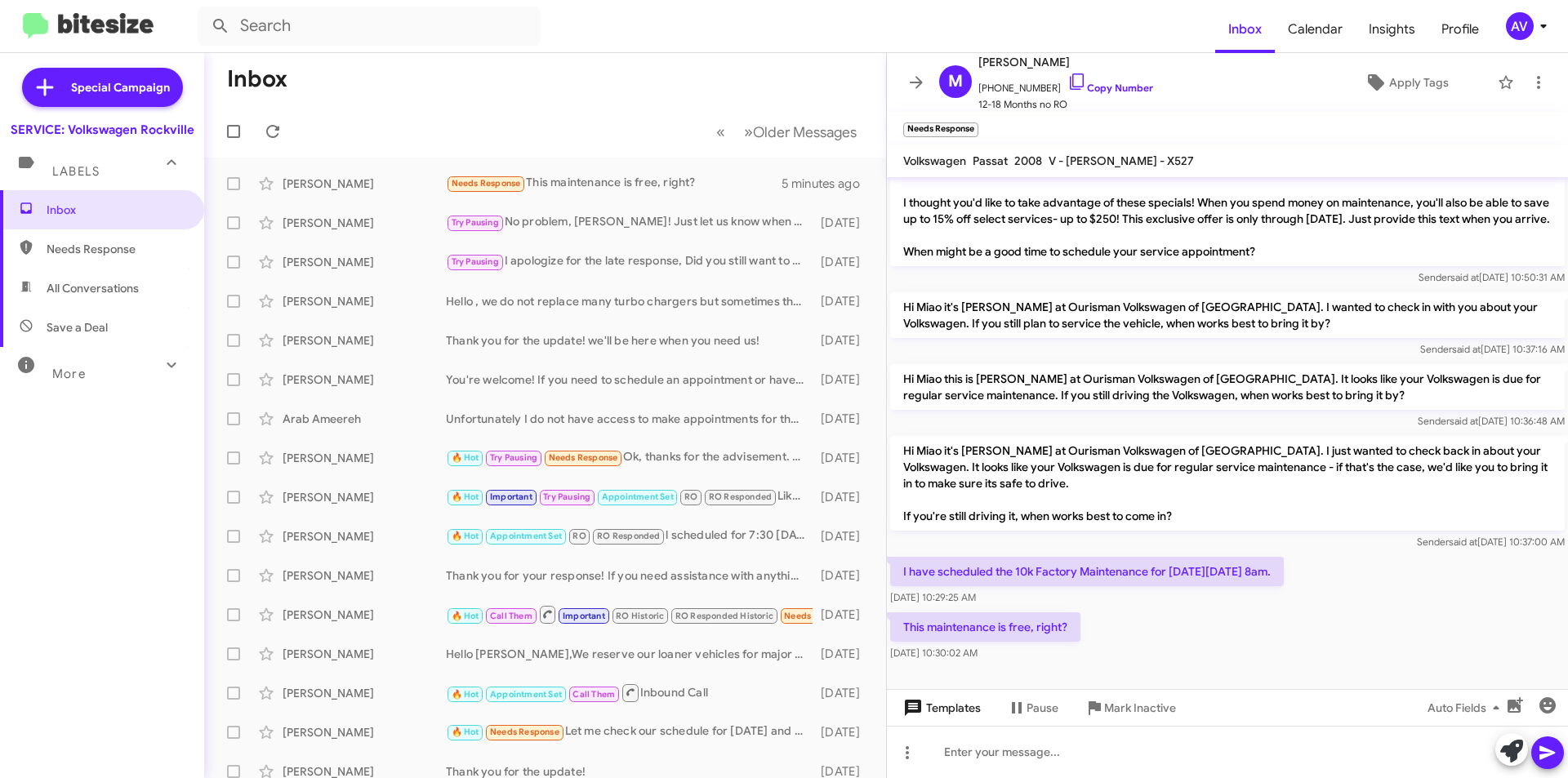
click at [959, 720] on span "Templates" at bounding box center [940, 708] width 80 height 29
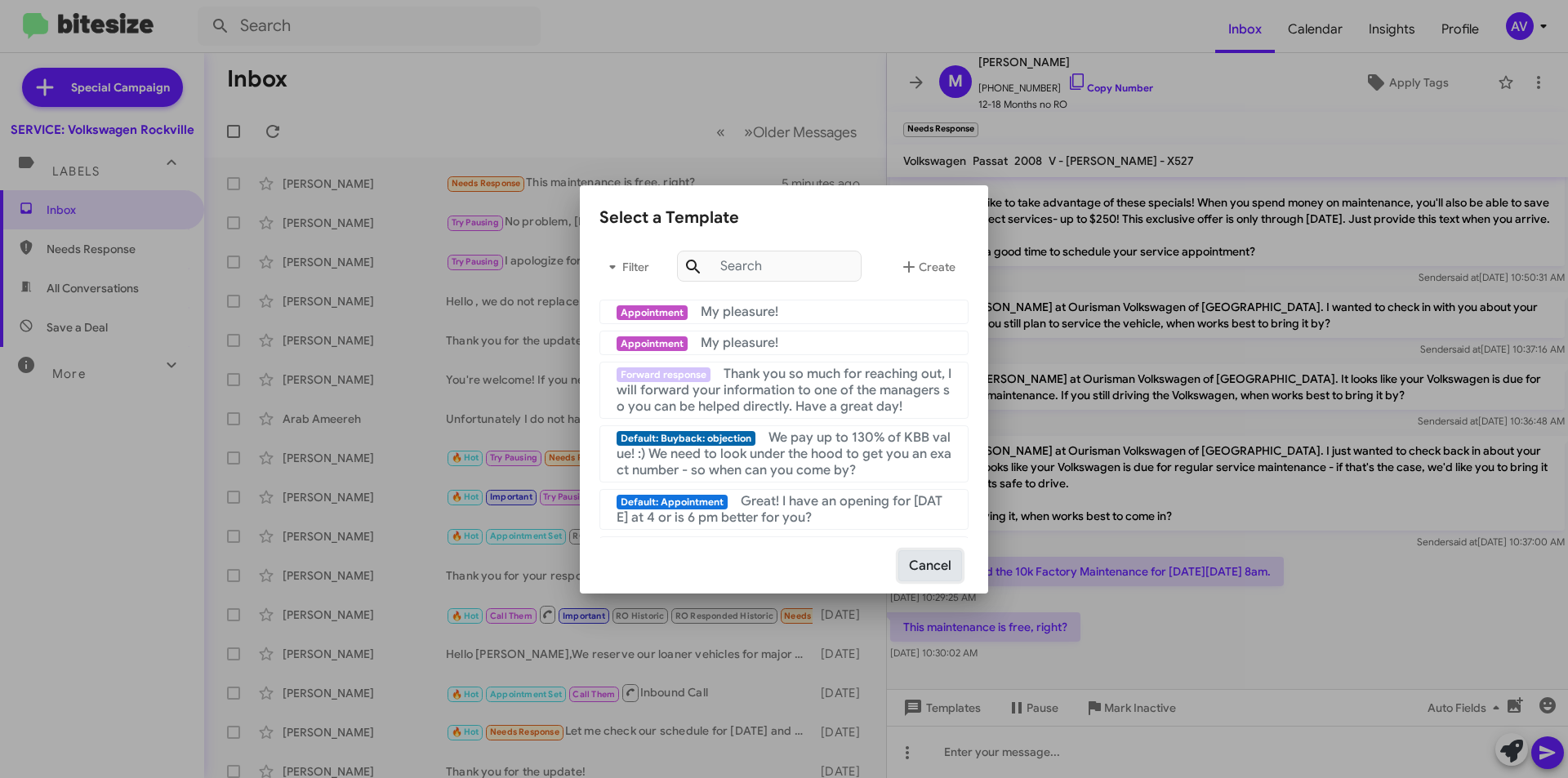
click at [953, 568] on button "Cancel" at bounding box center [931, 566] width 64 height 31
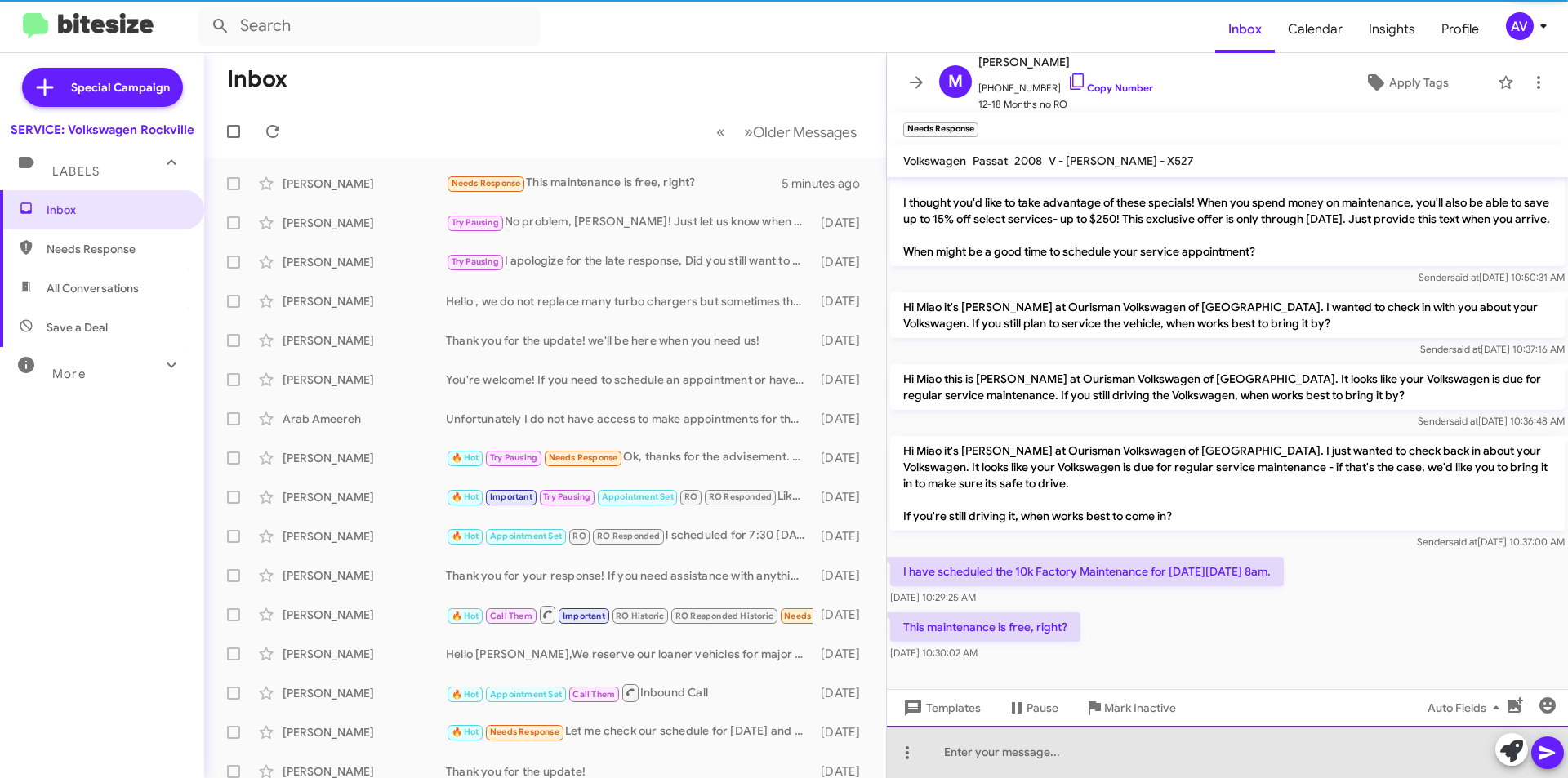
click at [1029, 750] on div at bounding box center [1227, 751] width 681 height 52
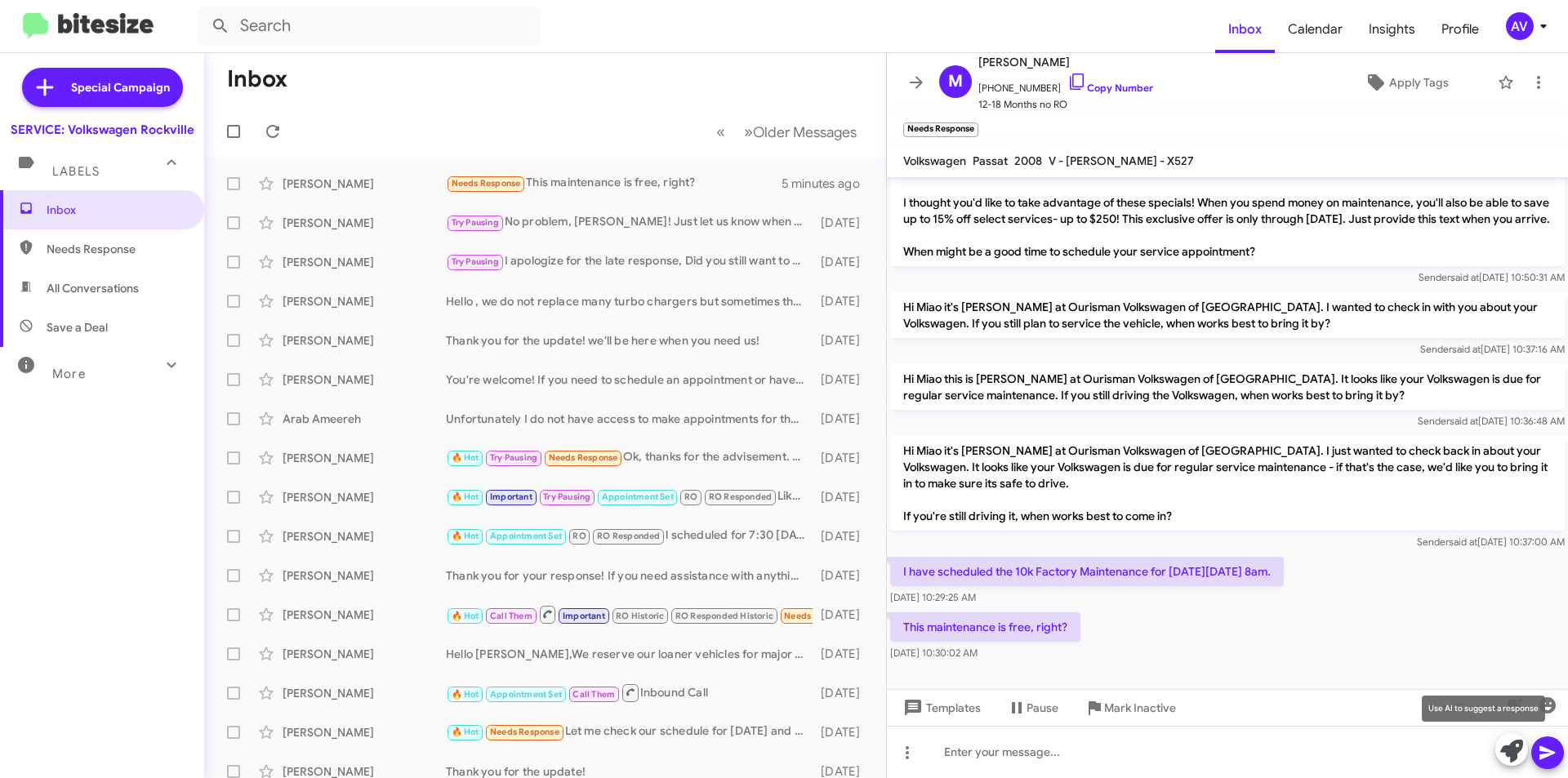
click at [1509, 747] on icon at bounding box center [1511, 751] width 23 height 23
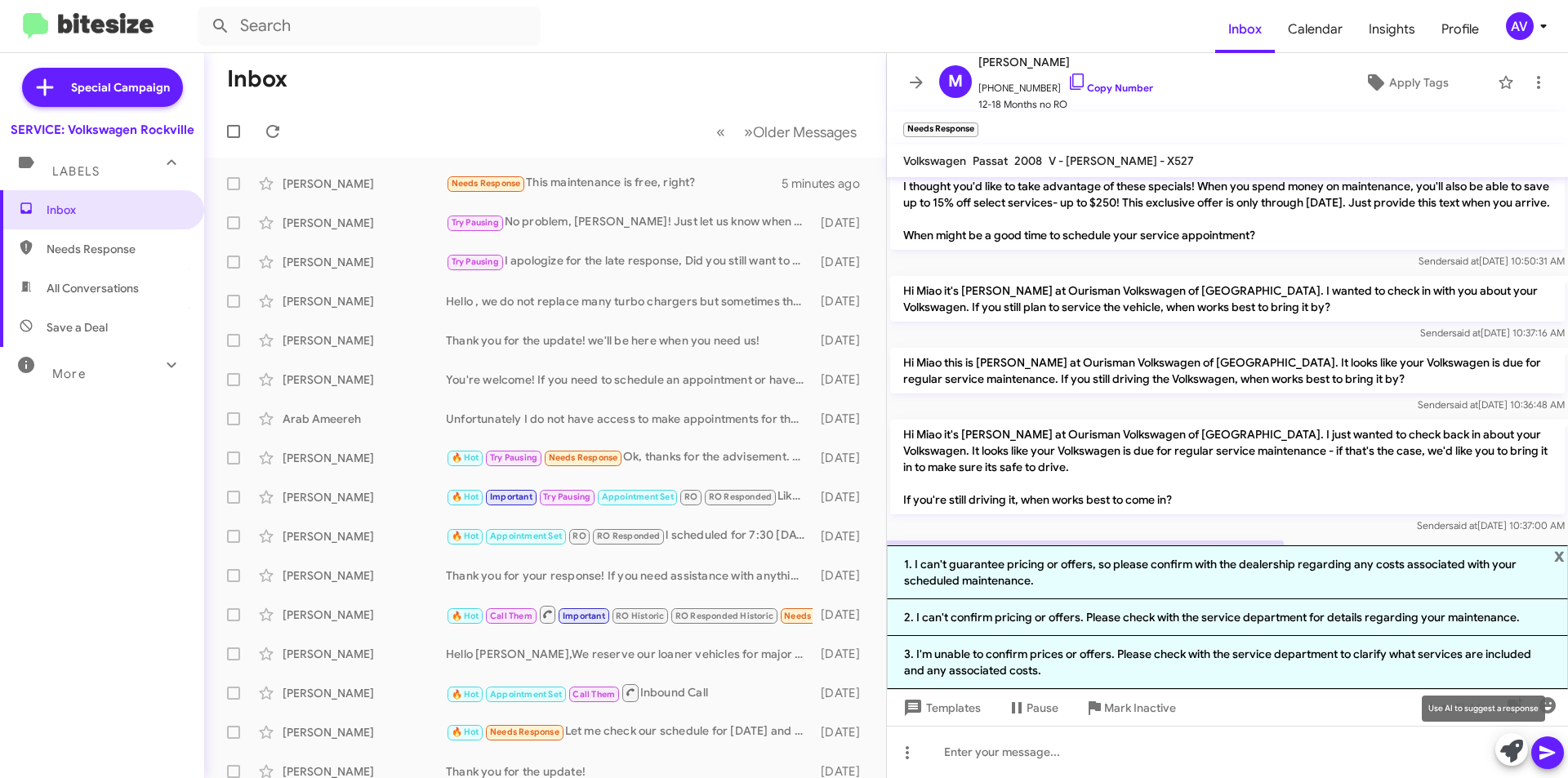
click at [1519, 762] on icon at bounding box center [1511, 751] width 23 height 23
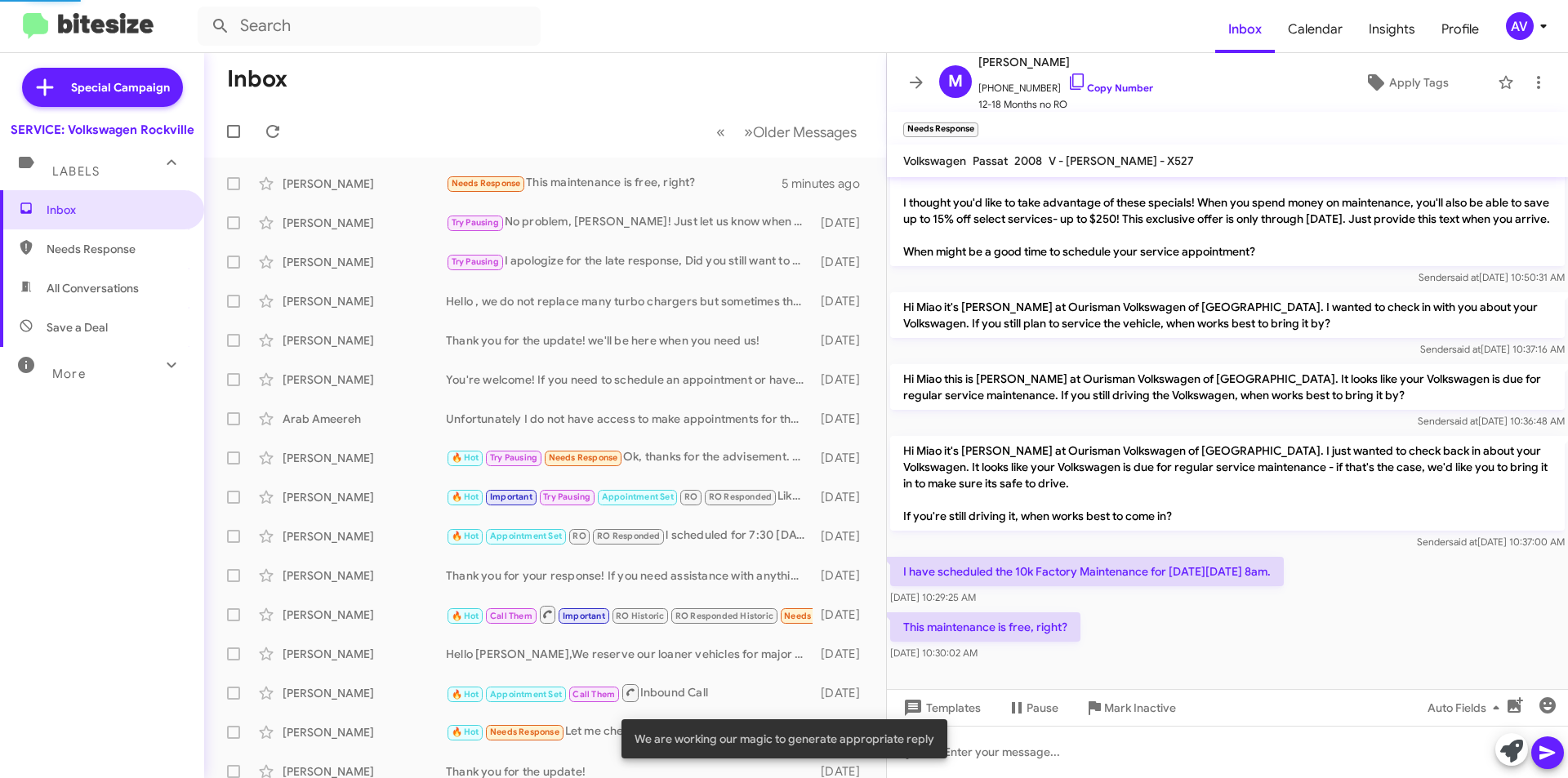
click at [1519, 762] on icon at bounding box center [1511, 751] width 23 height 23
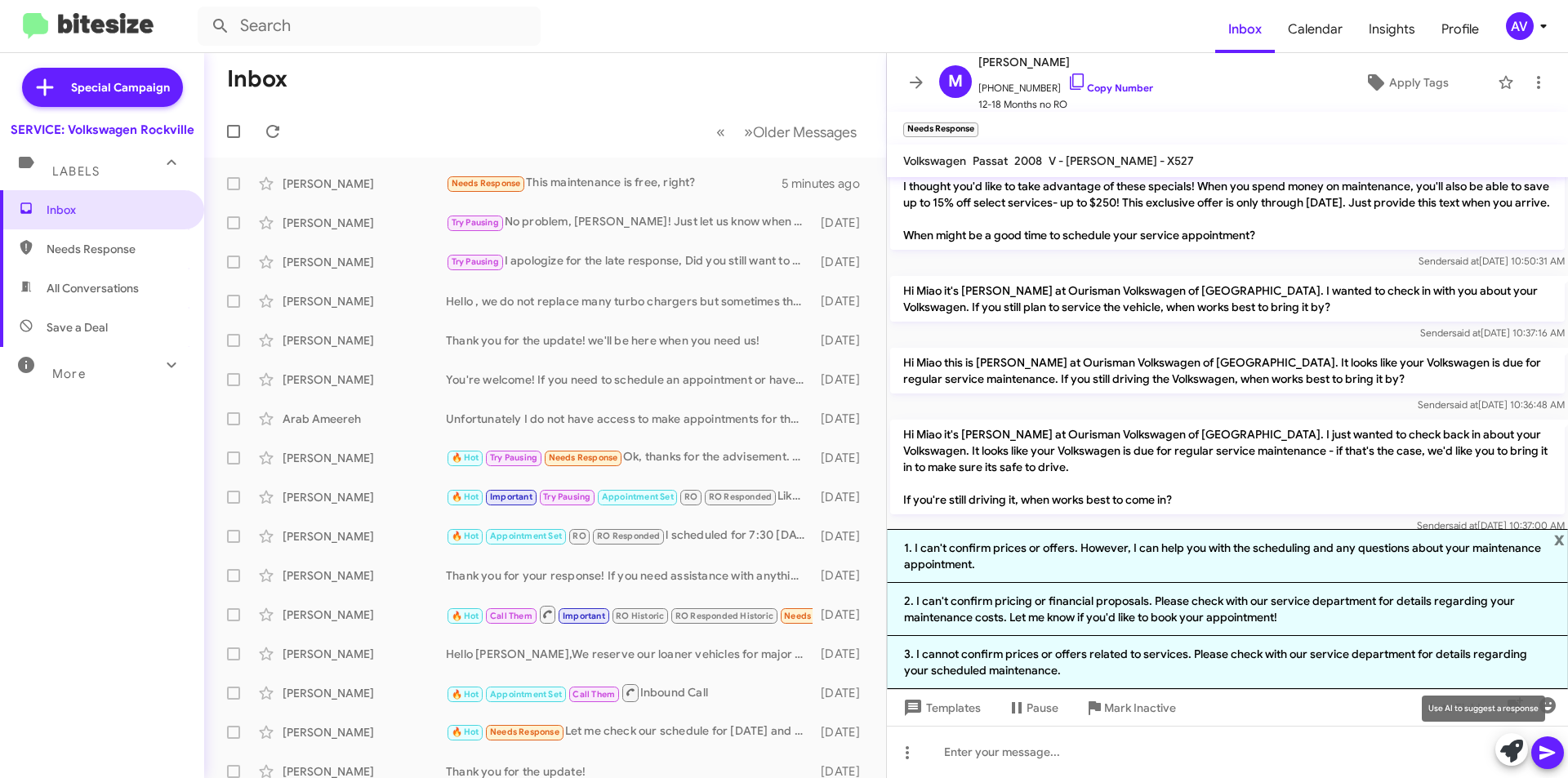
click at [1510, 751] on icon at bounding box center [1511, 751] width 23 height 23
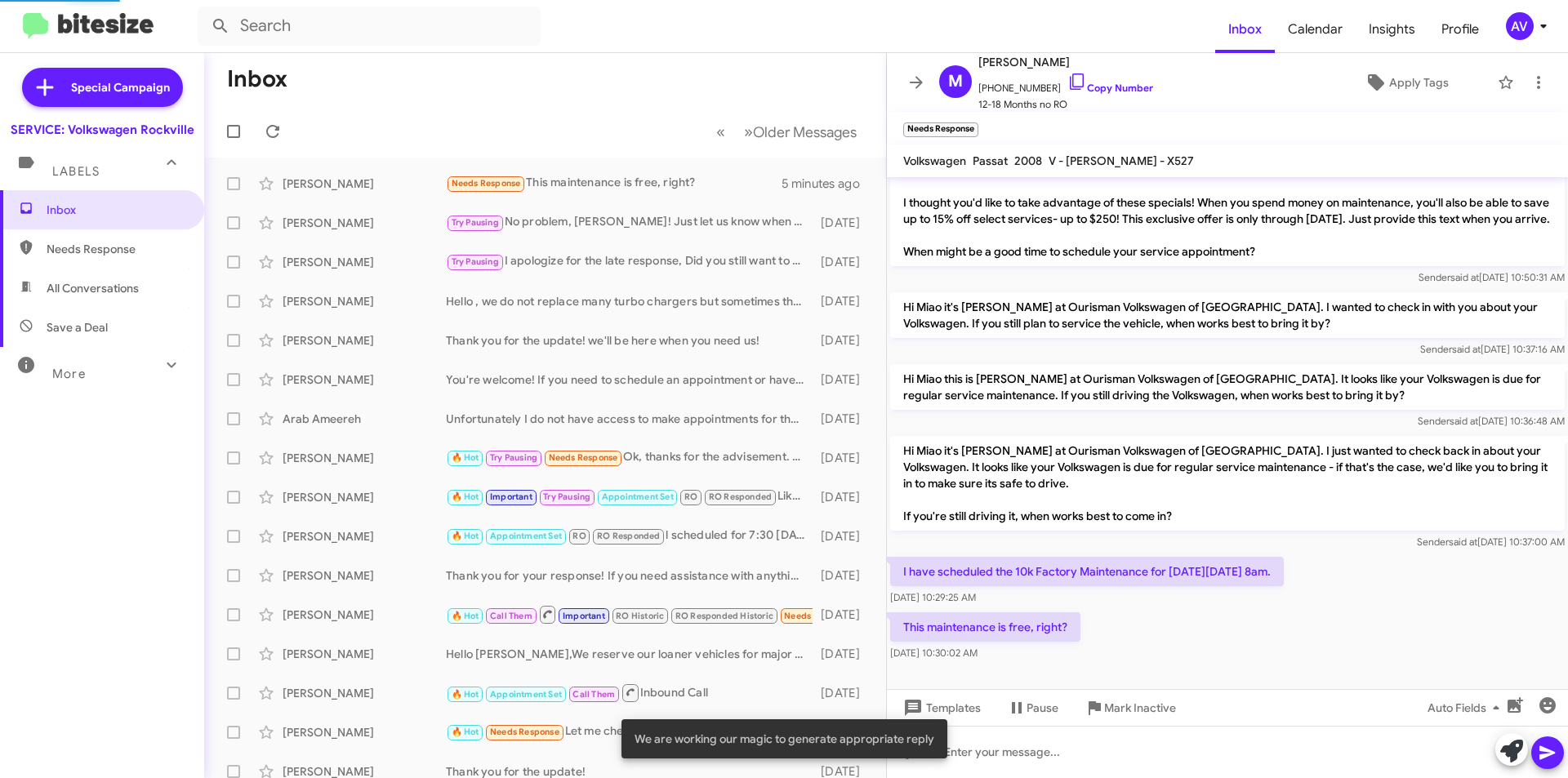
click at [1510, 751] on icon at bounding box center [1511, 751] width 23 height 23
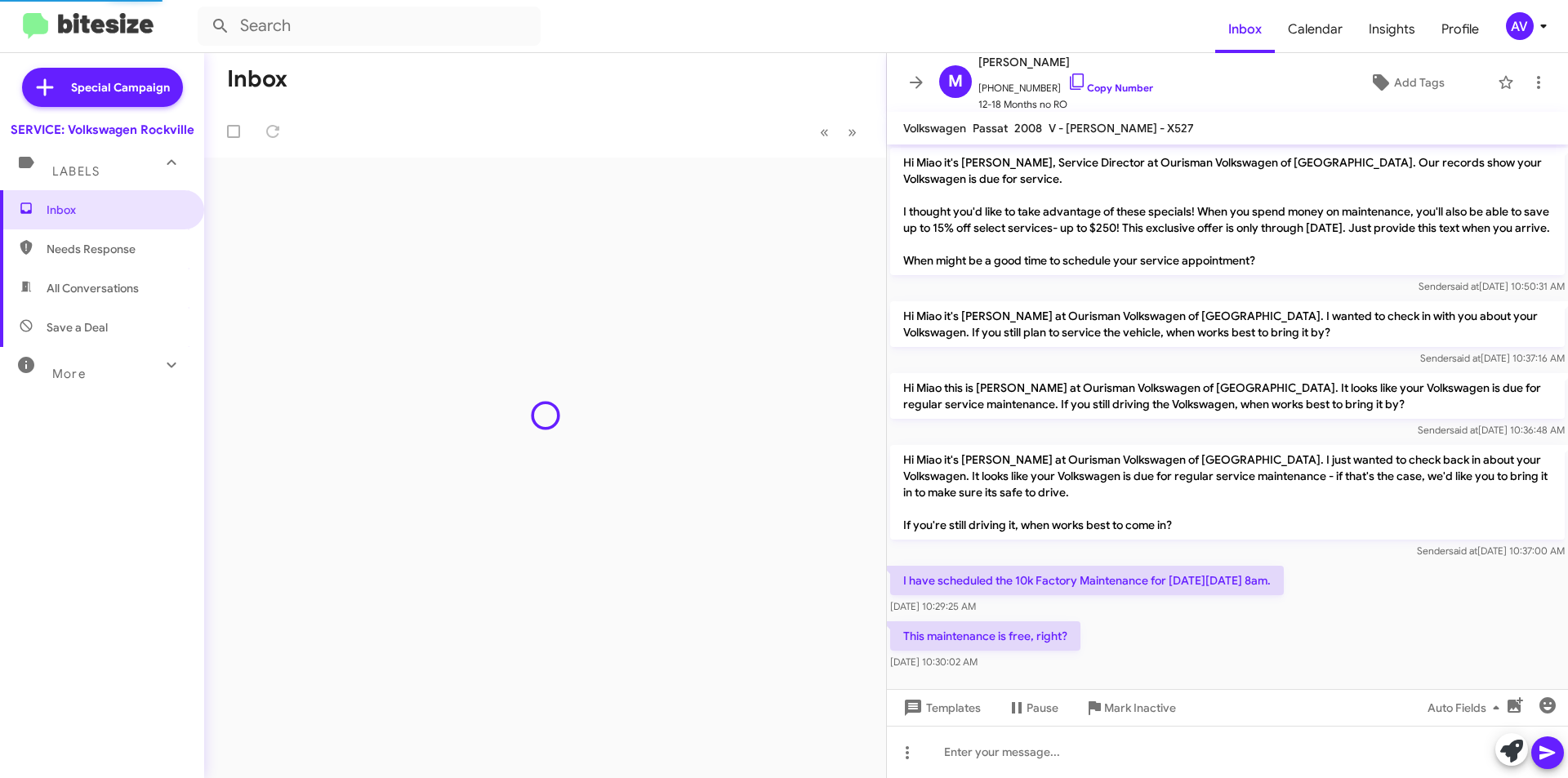
scroll to position [26, 0]
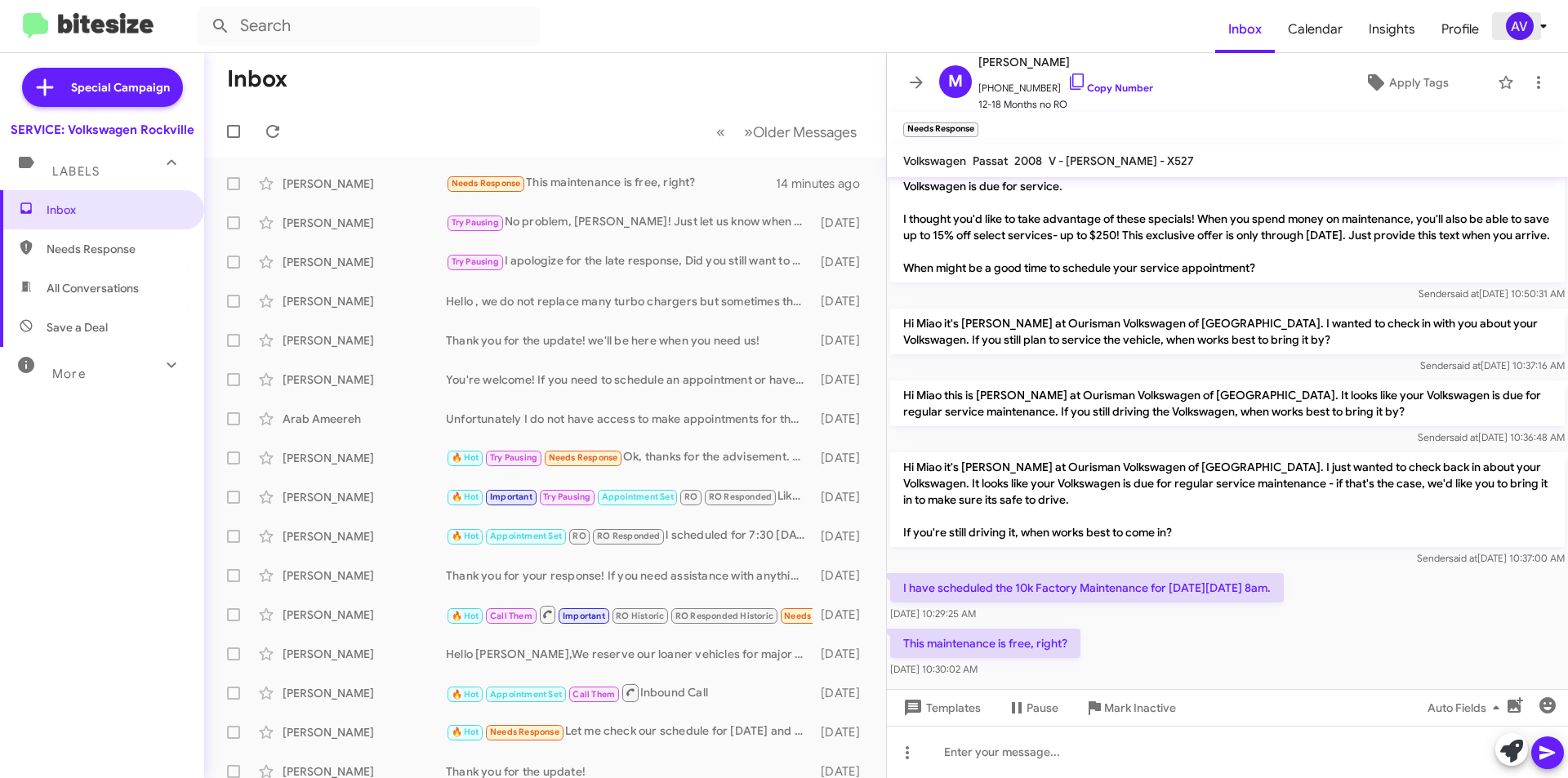
click at [1512, 24] on div "AV" at bounding box center [1520, 26] width 27 height 27
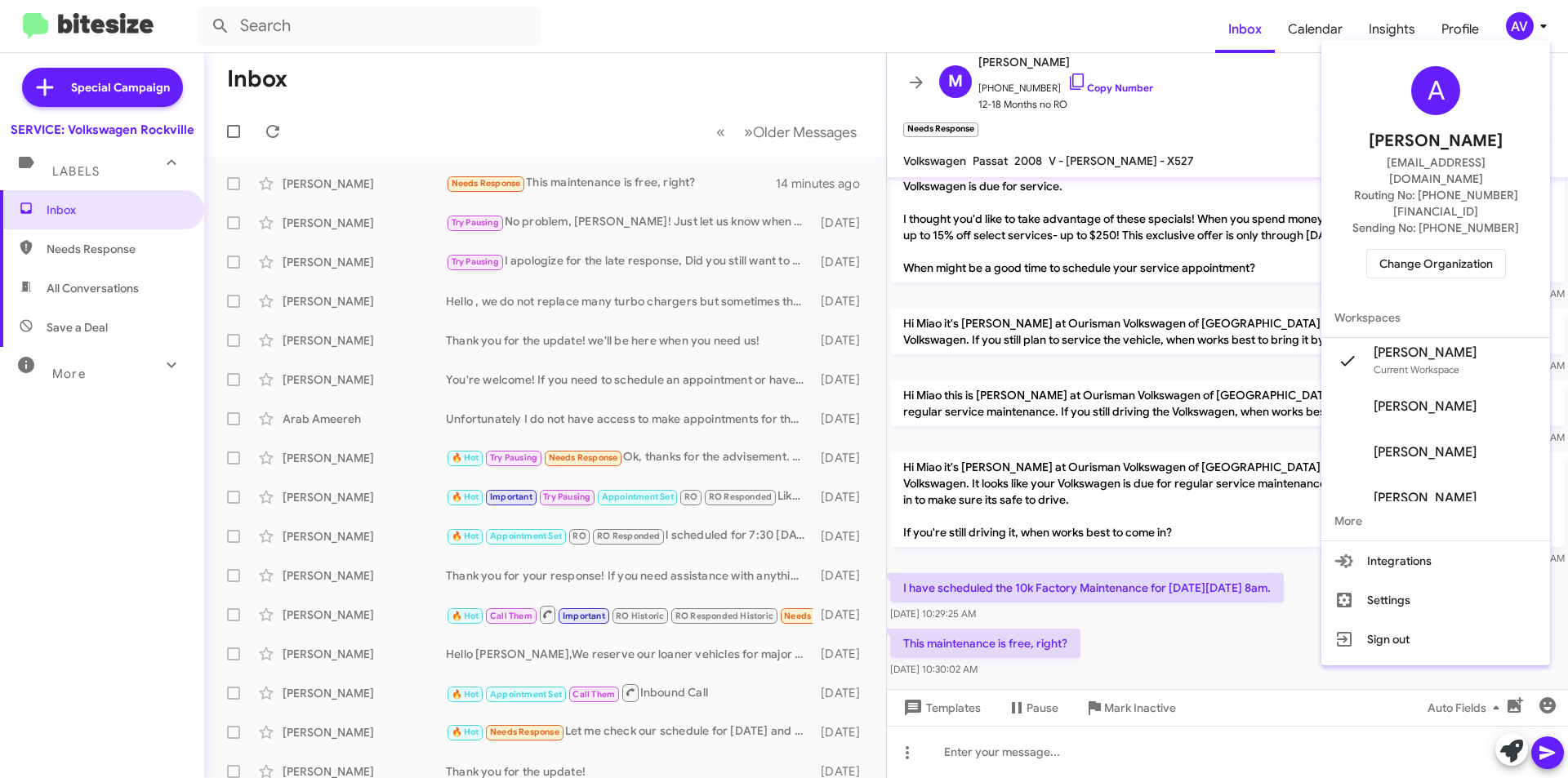
click at [1461, 250] on span "Change Organization" at bounding box center [1436, 263] width 113 height 27
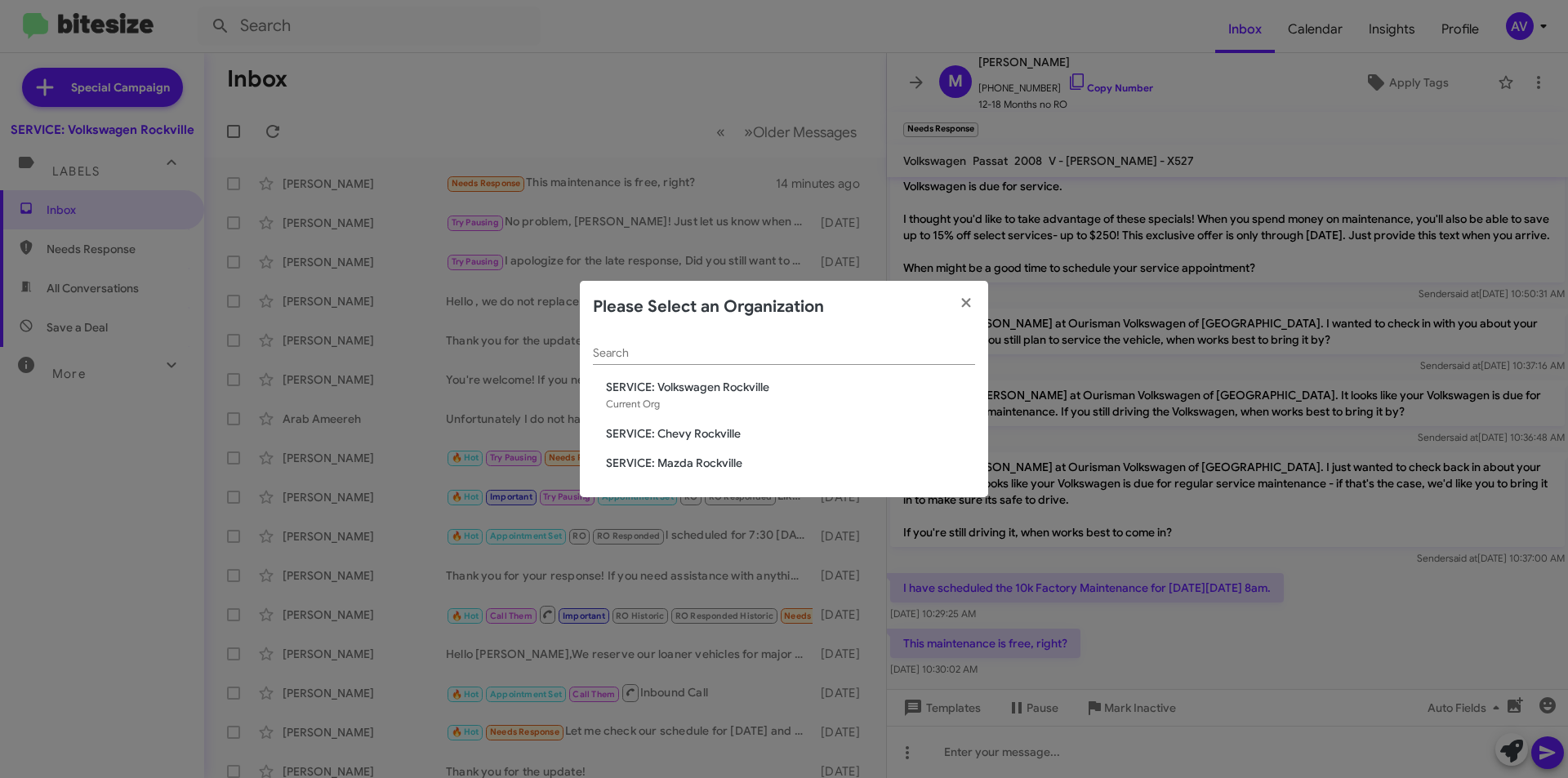
click at [741, 429] on span "SERVICE: Chevy Rockville" at bounding box center [791, 433] width 369 height 16
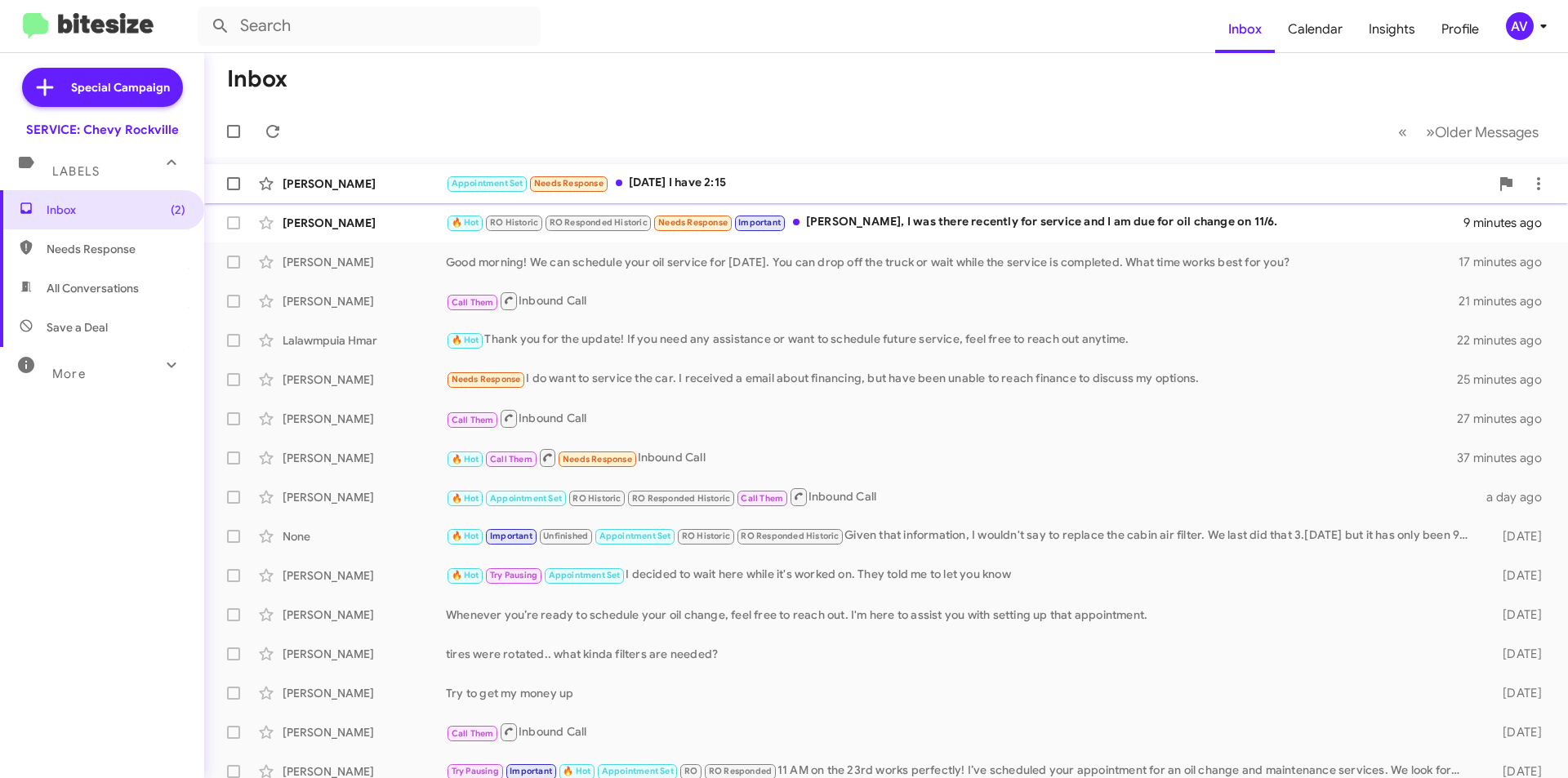
click at [852, 176] on div "Appointment Set Needs Response [DATE] I have 2:15" at bounding box center [968, 183] width 1044 height 19
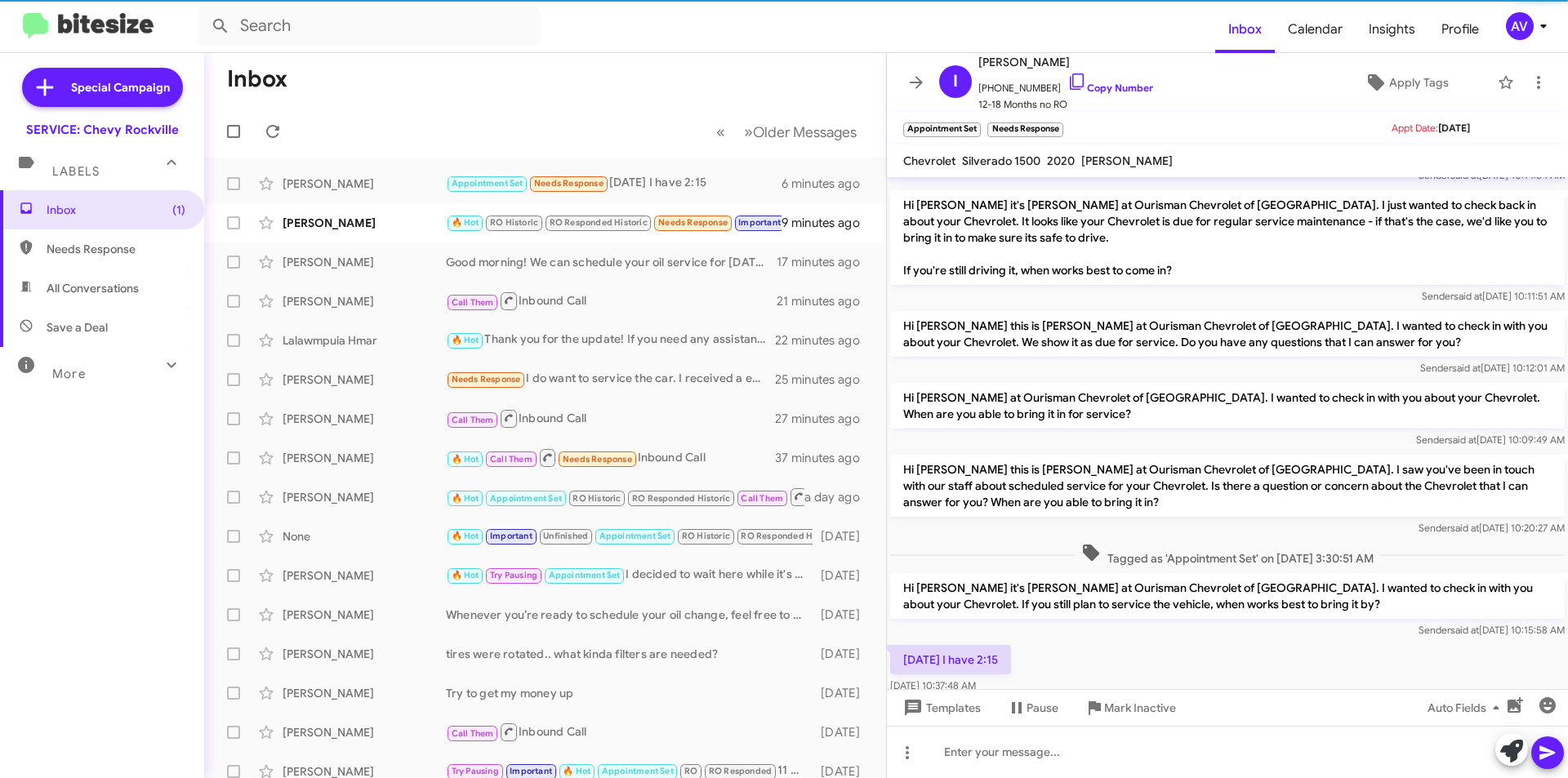
scroll to position [179, 0]
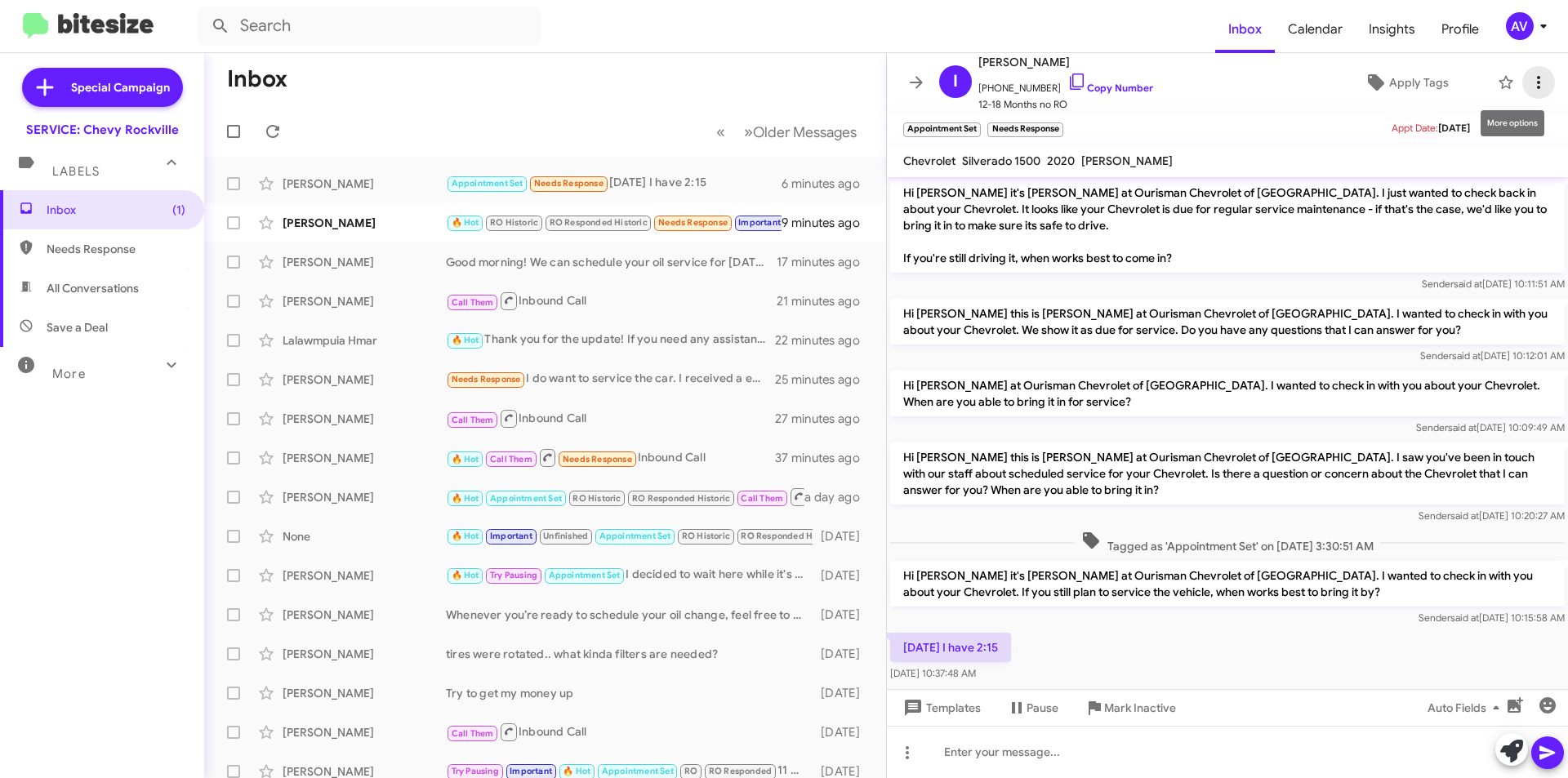
click at [1529, 87] on icon at bounding box center [1538, 81] width 19 height 19
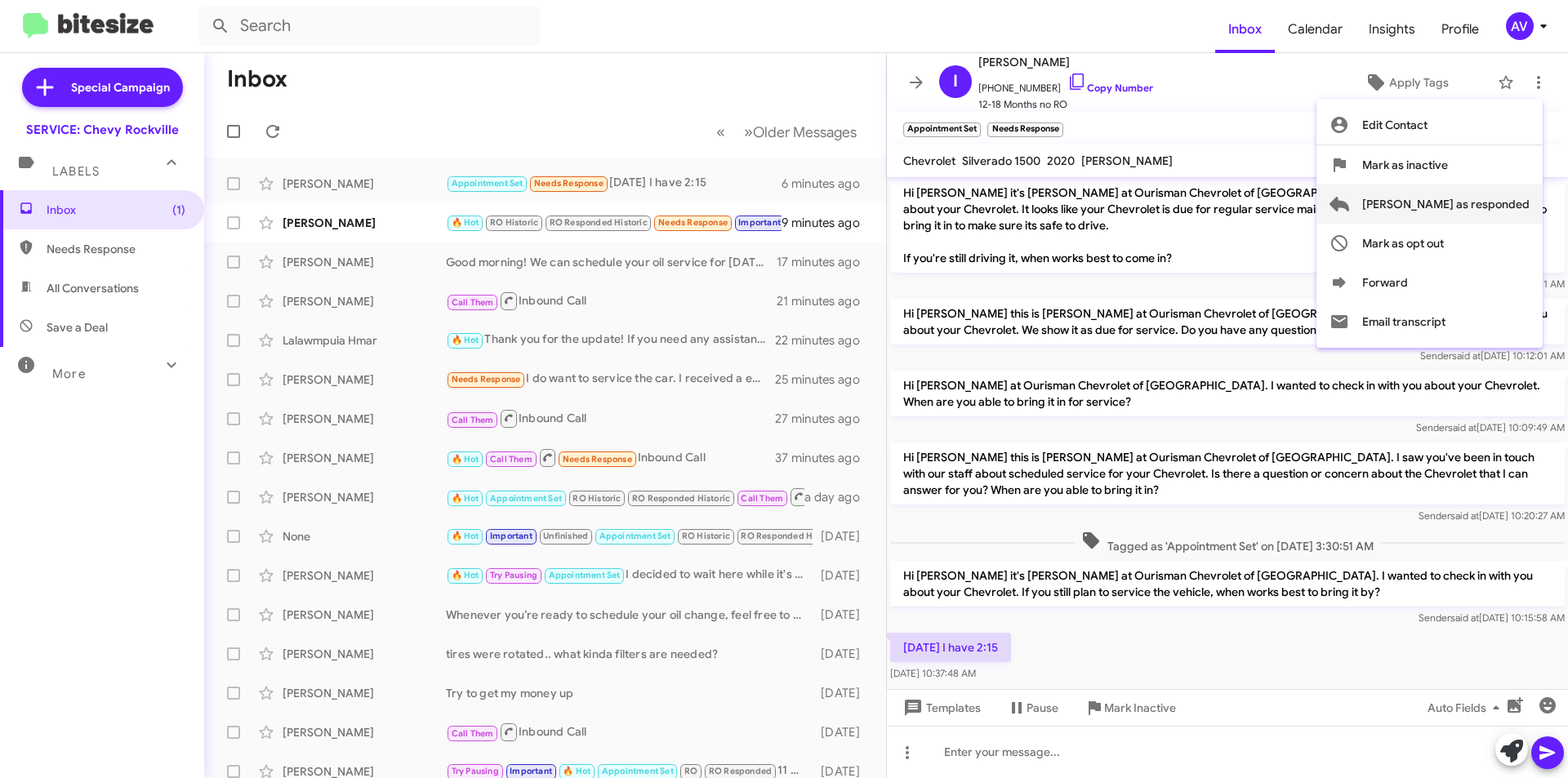
click at [1459, 212] on span "[PERSON_NAME] as responded" at bounding box center [1445, 204] width 167 height 39
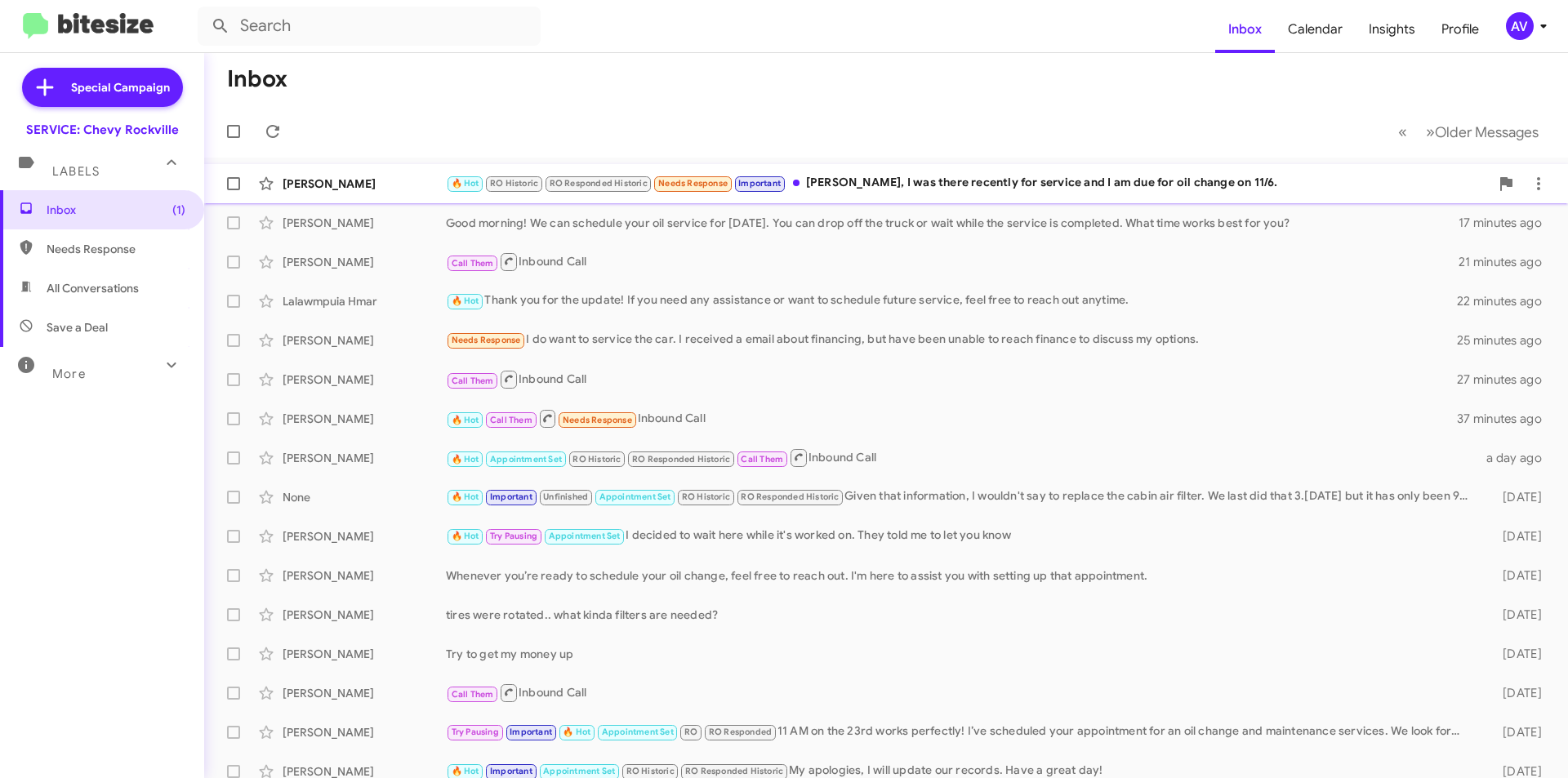
click at [928, 187] on div "🔥 Hot RO Historic RO Responded Historic Needs Response Important [PERSON_NAME],…" at bounding box center [968, 183] width 1044 height 19
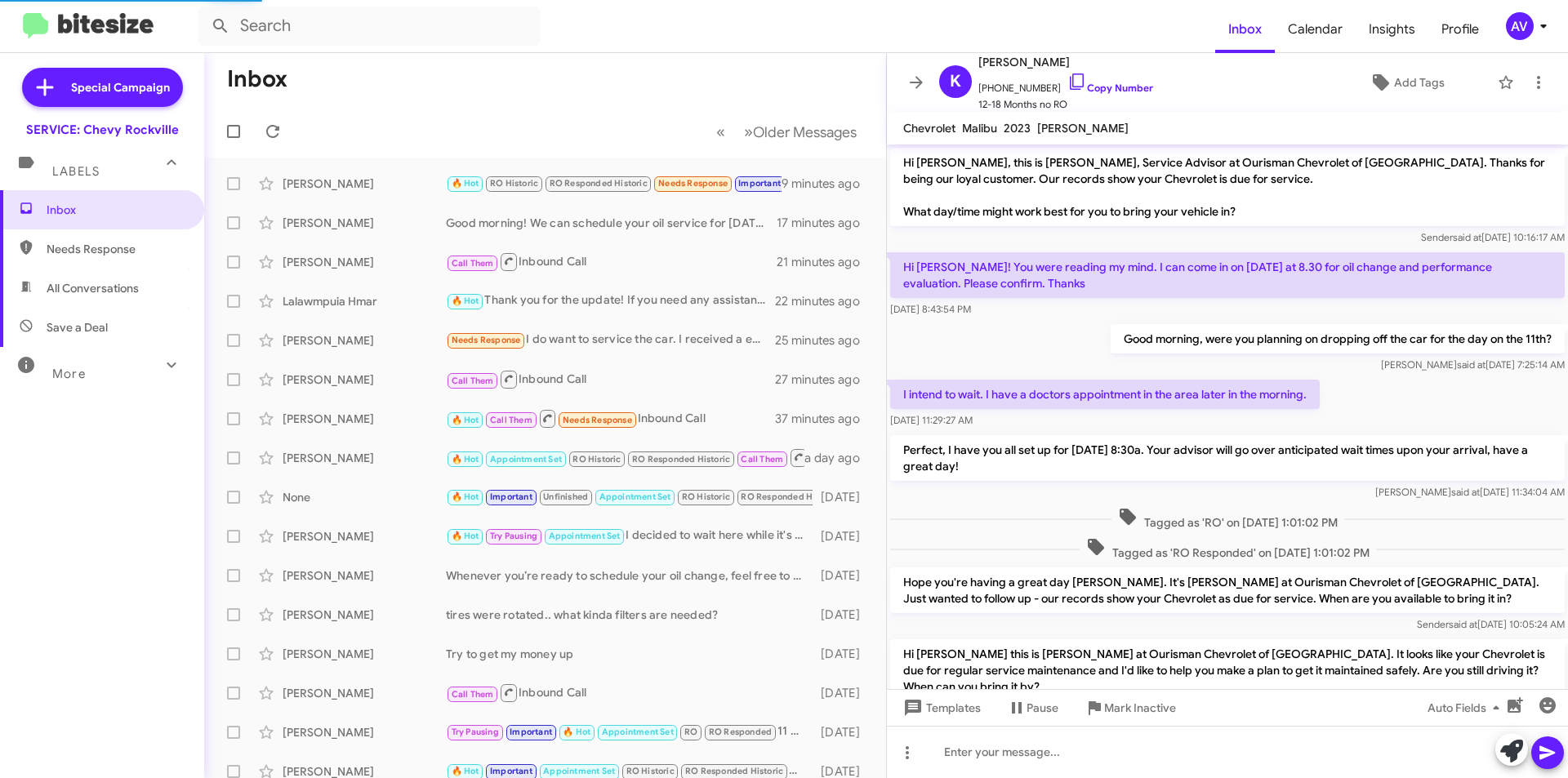
scroll to position [132, 0]
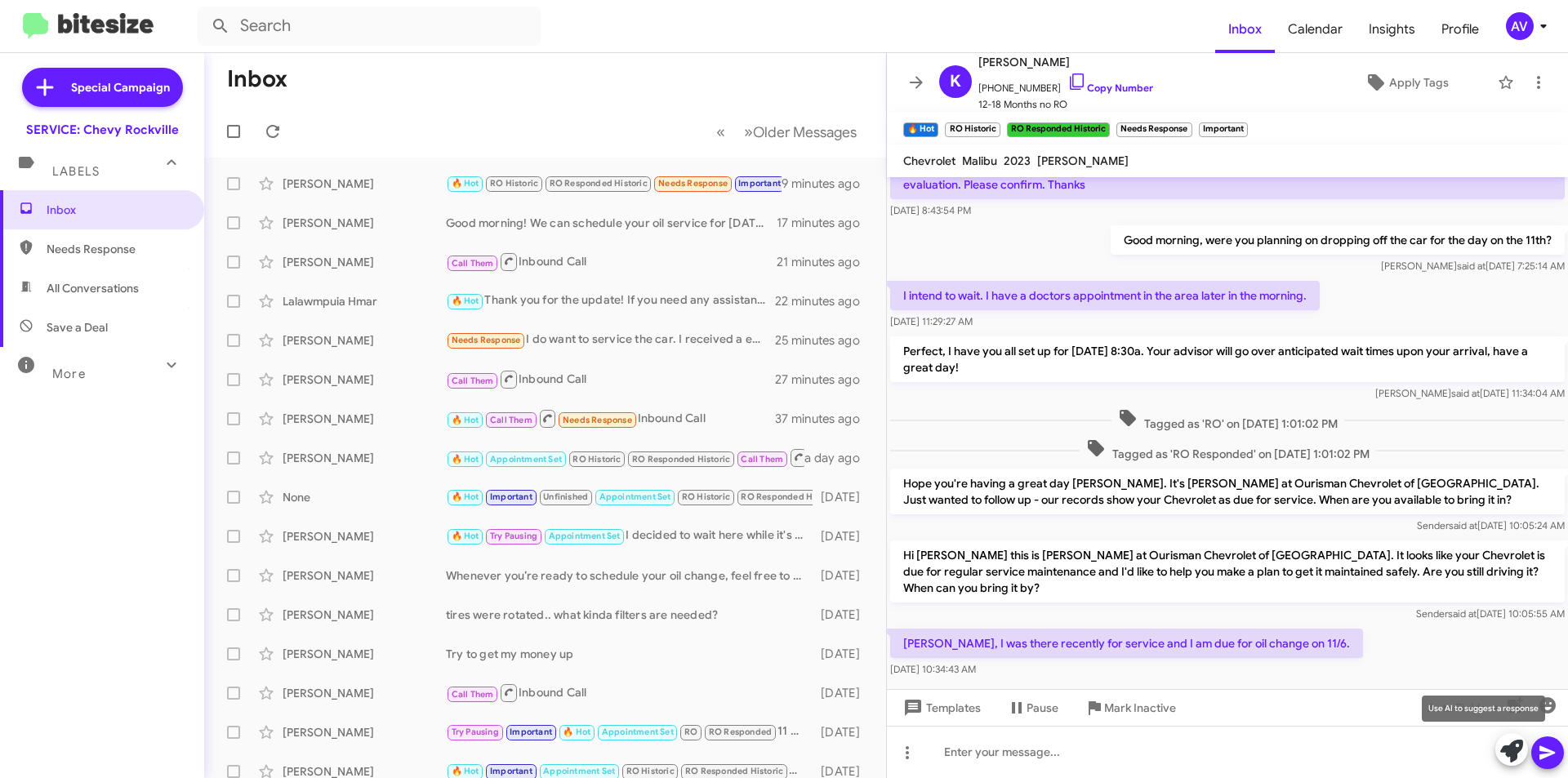
click at [1508, 745] on icon at bounding box center [1511, 751] width 23 height 23
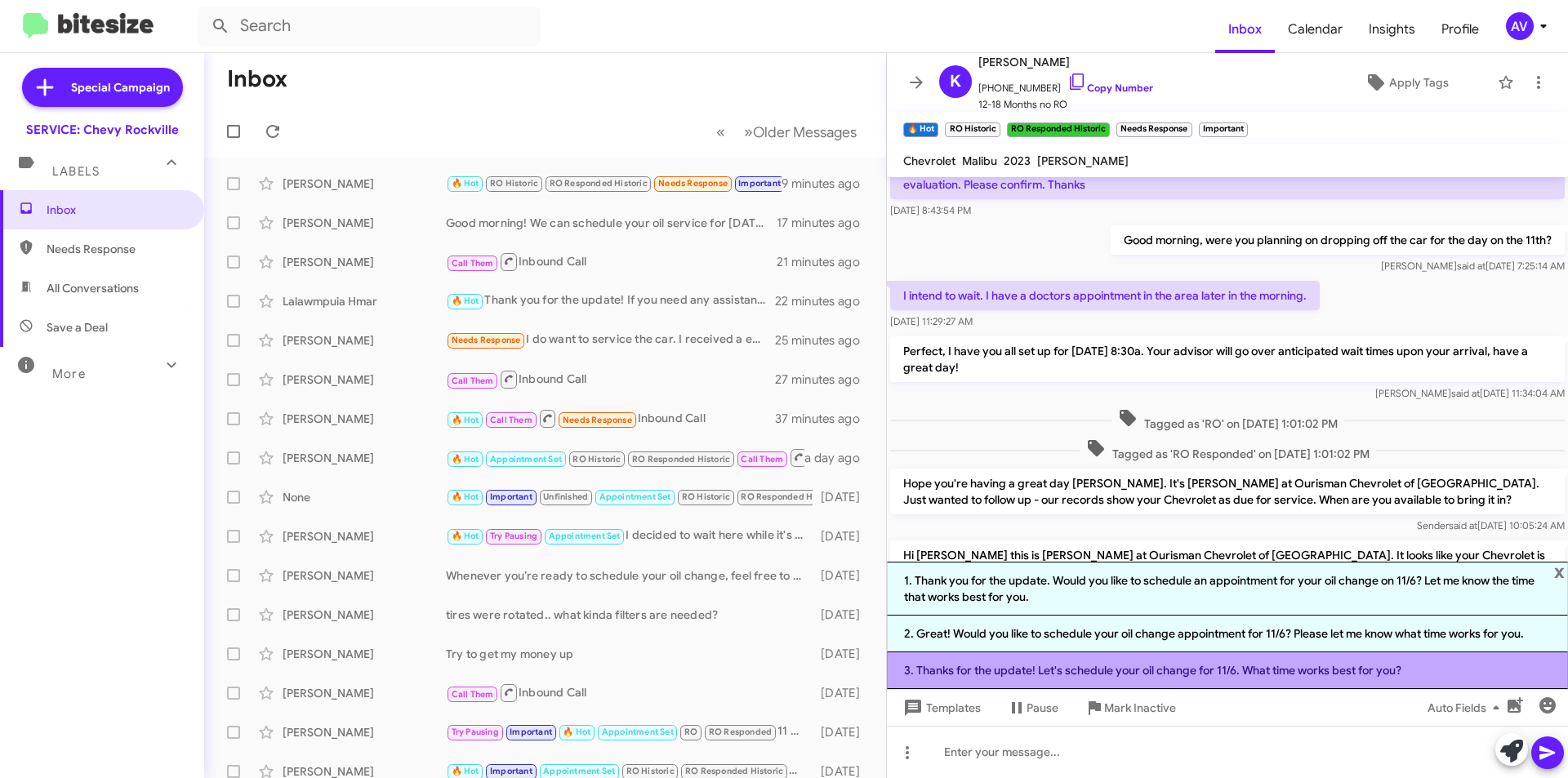
click at [1241, 679] on li "3. Thanks for the update! Let's schedule your oil change for 11/6. What time wo…" at bounding box center [1227, 671] width 681 height 37
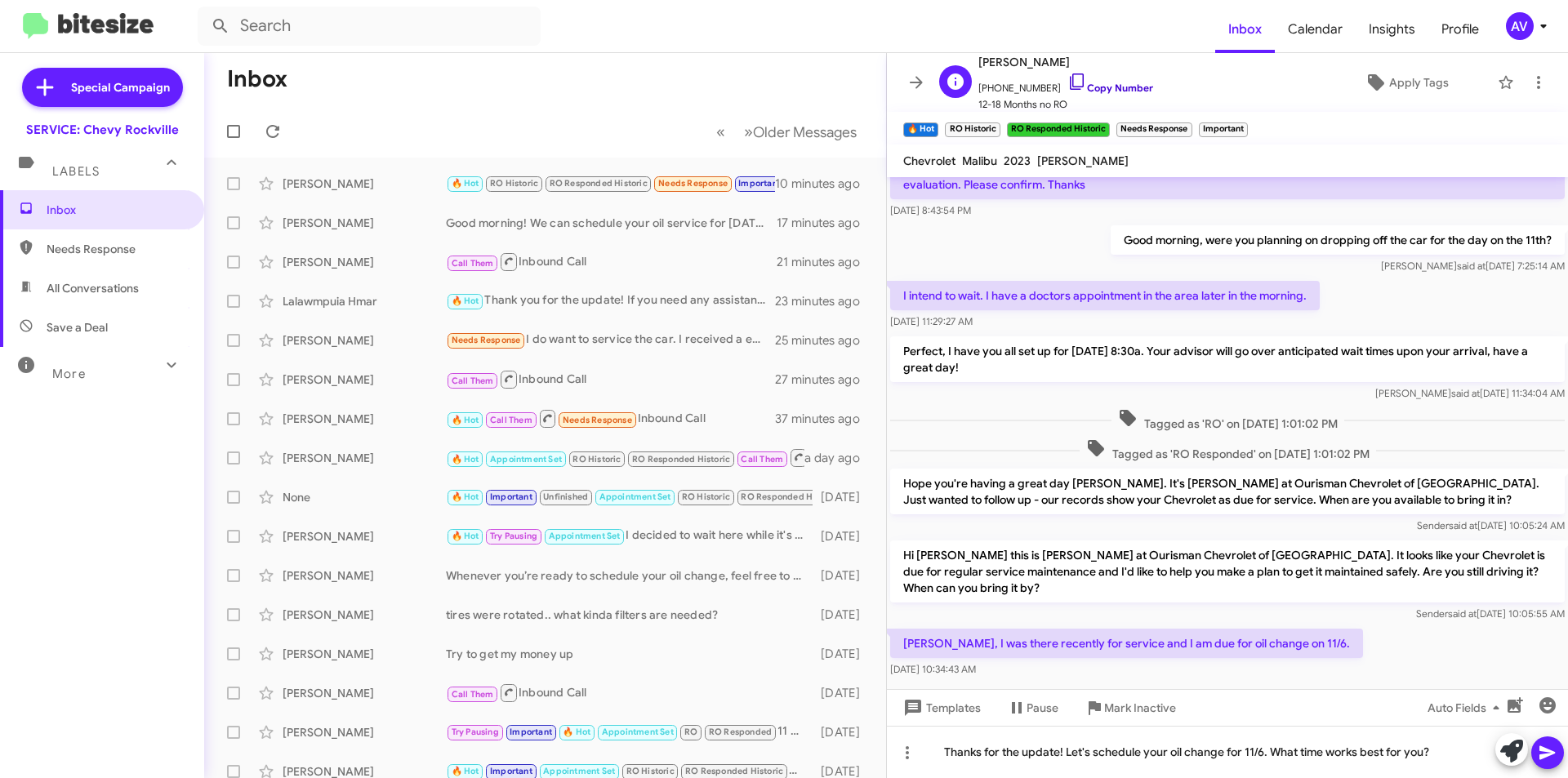
click at [1067, 86] on icon at bounding box center [1076, 81] width 19 height 19
click at [1542, 754] on icon at bounding box center [1547, 752] width 16 height 14
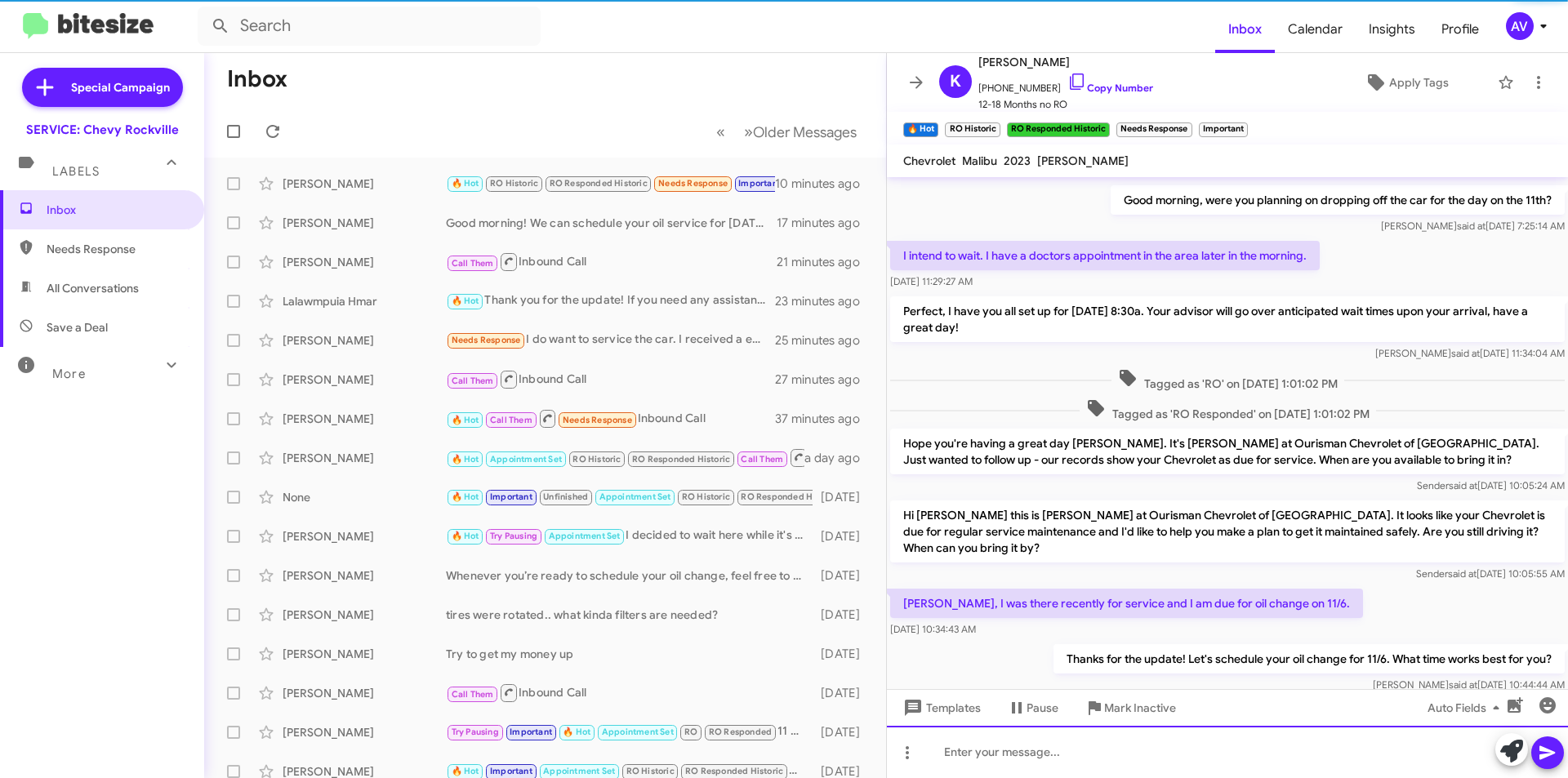
scroll to position [224, 0]
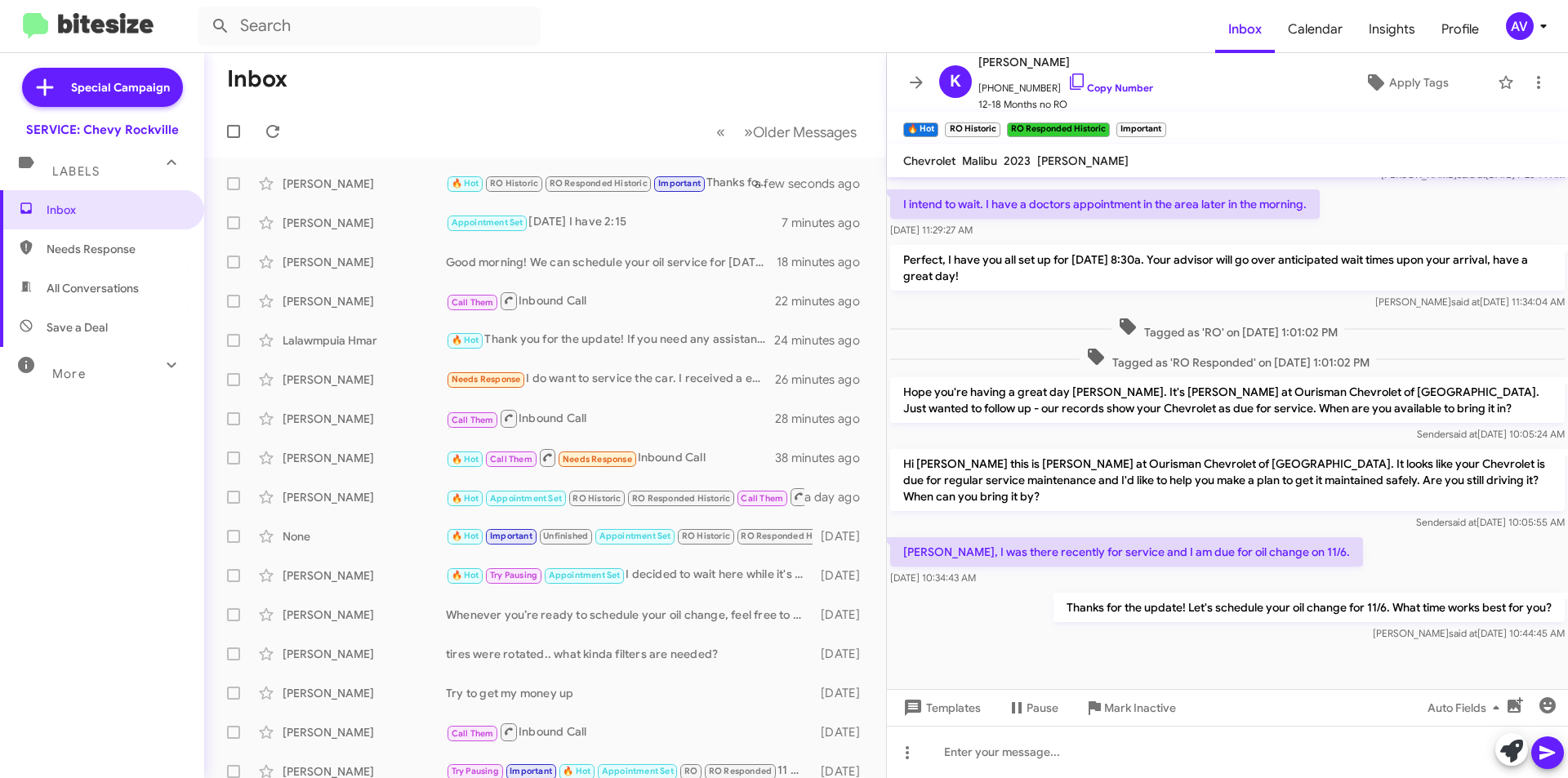
scroll to position [224, 0]
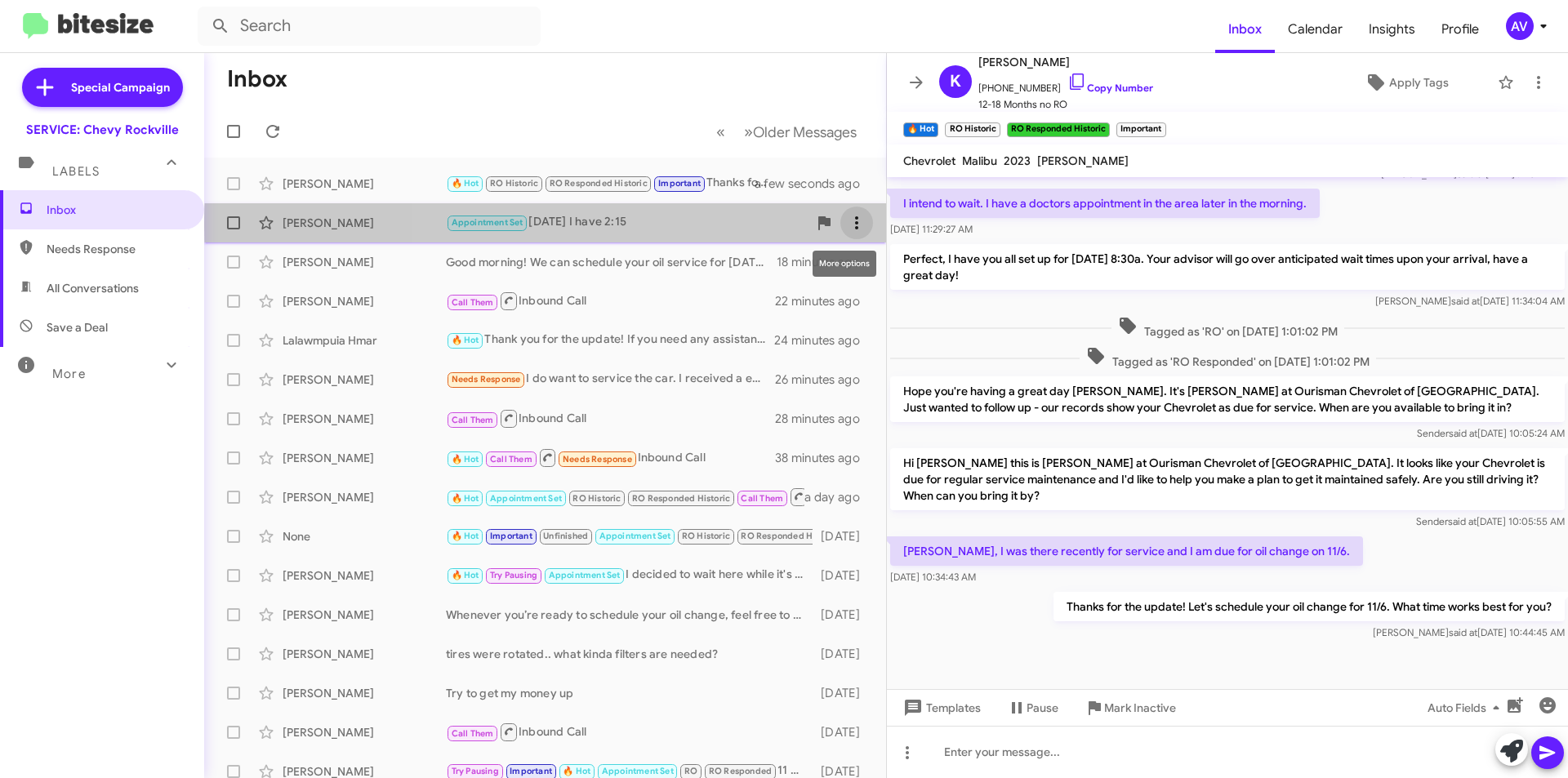
click at [847, 226] on icon at bounding box center [856, 222] width 19 height 19
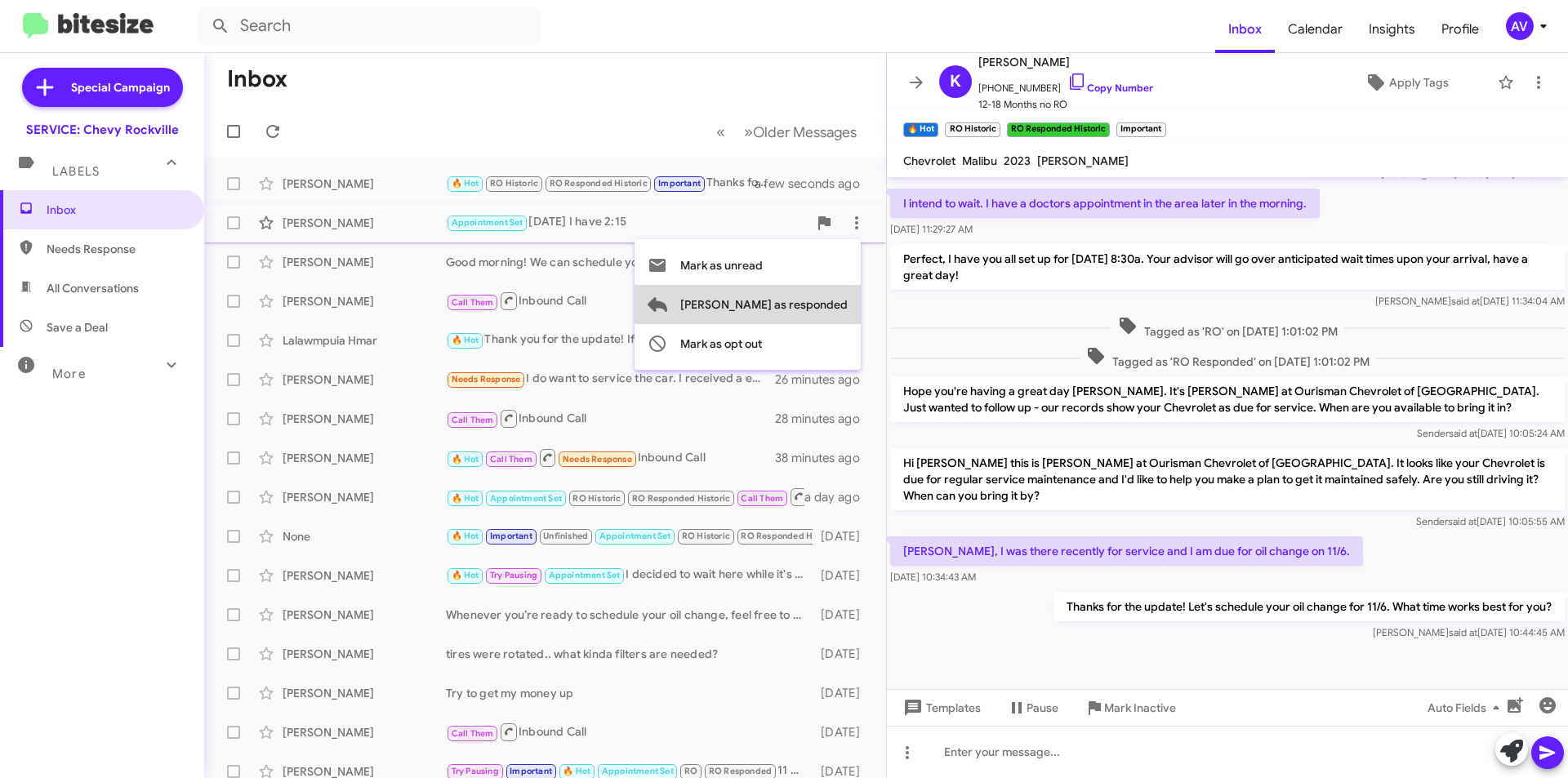
click at [834, 295] on span "[PERSON_NAME] as responded" at bounding box center [763, 304] width 167 height 39
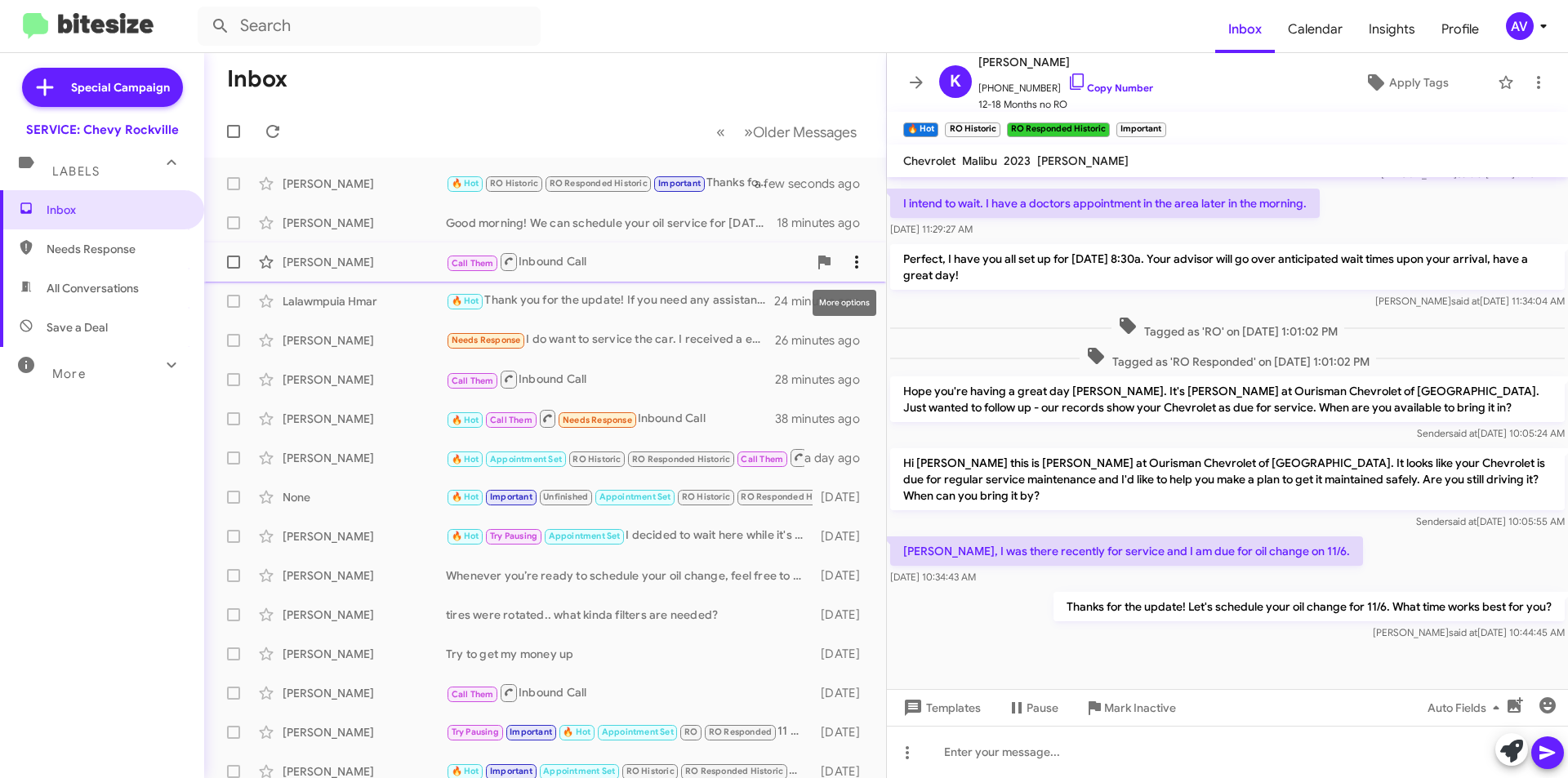
click at [847, 266] on icon at bounding box center [856, 261] width 19 height 19
click at [581, 259] on div at bounding box center [784, 389] width 1568 height 778
